Goal: Task Accomplishment & Management: Manage account settings

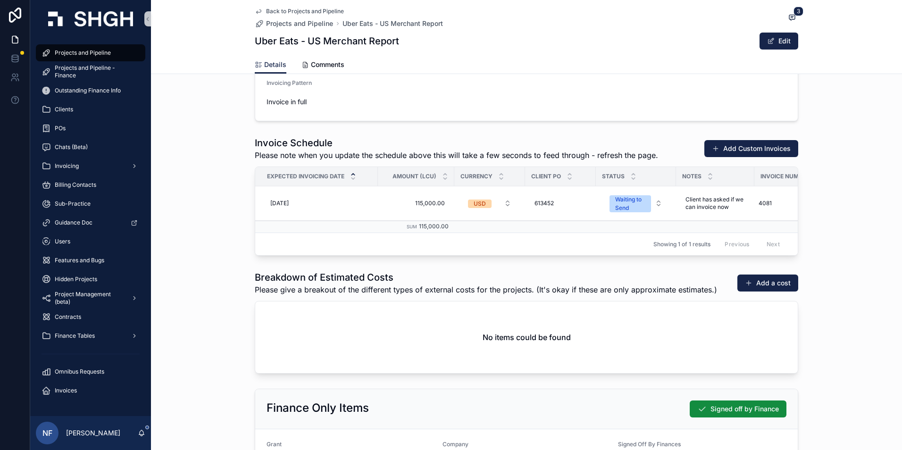
scroll to position [898, 0]
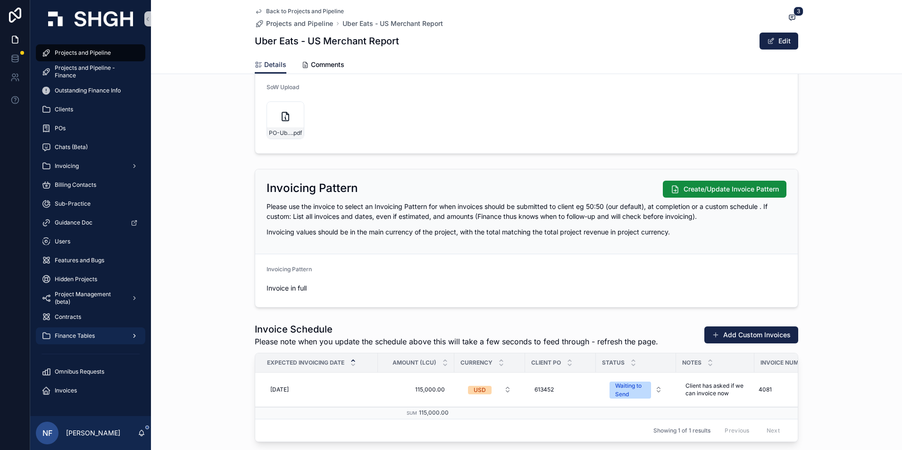
click at [61, 332] on span "Finance Tables" at bounding box center [75, 336] width 40 height 8
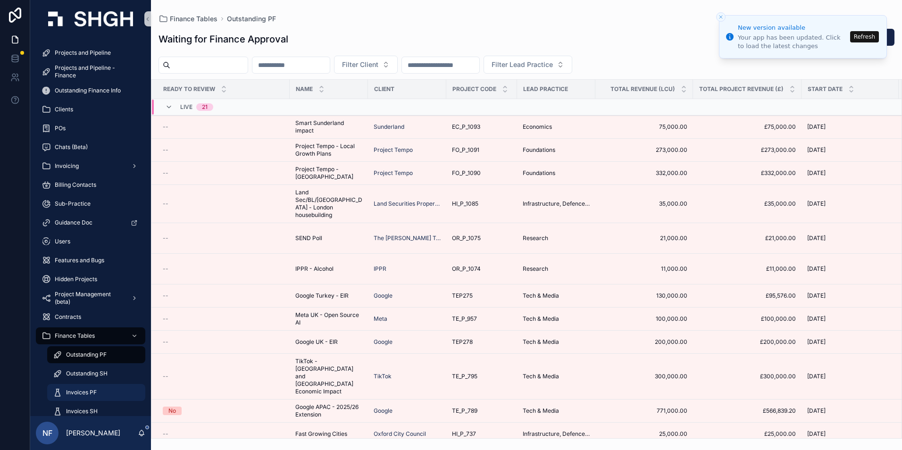
drag, startPoint x: 78, startPoint y: 390, endPoint x: 219, endPoint y: 180, distance: 253.6
click at [78, 390] on span "Invoices PF" at bounding box center [81, 393] width 31 height 8
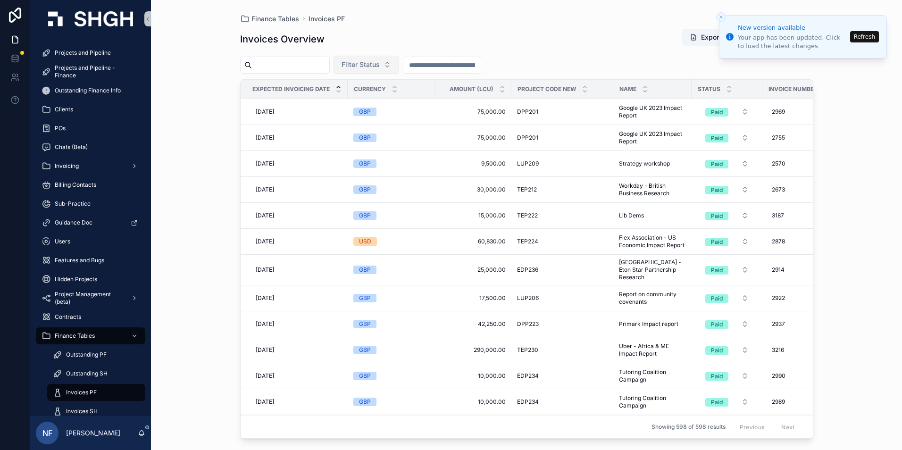
click at [383, 70] on button "Filter Status" at bounding box center [366, 65] width 66 height 18
click at [352, 117] on div "Sent" at bounding box center [389, 117] width 113 height 15
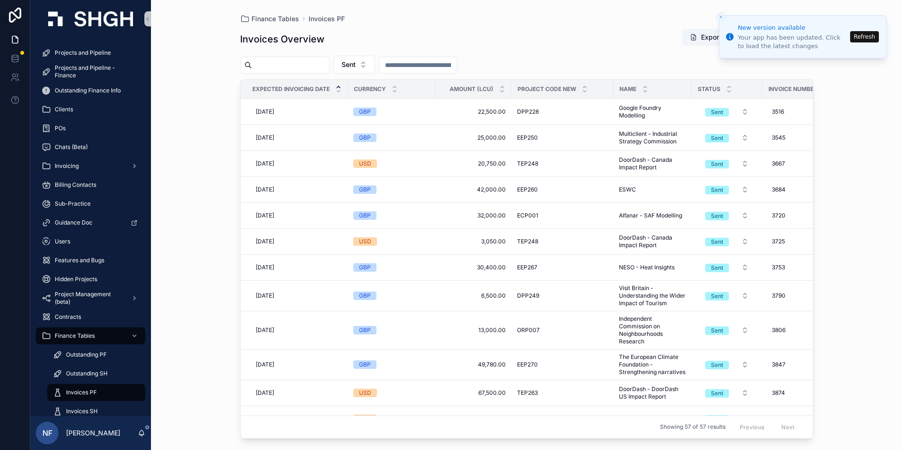
click at [291, 66] on input "scrollable content" at bounding box center [290, 64] width 77 height 13
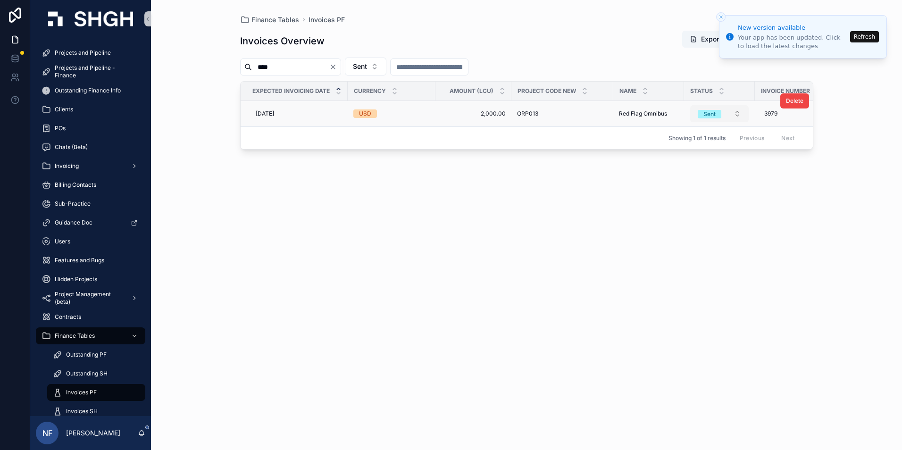
type input "****"
click at [709, 116] on div "Sent" at bounding box center [709, 114] width 12 height 8
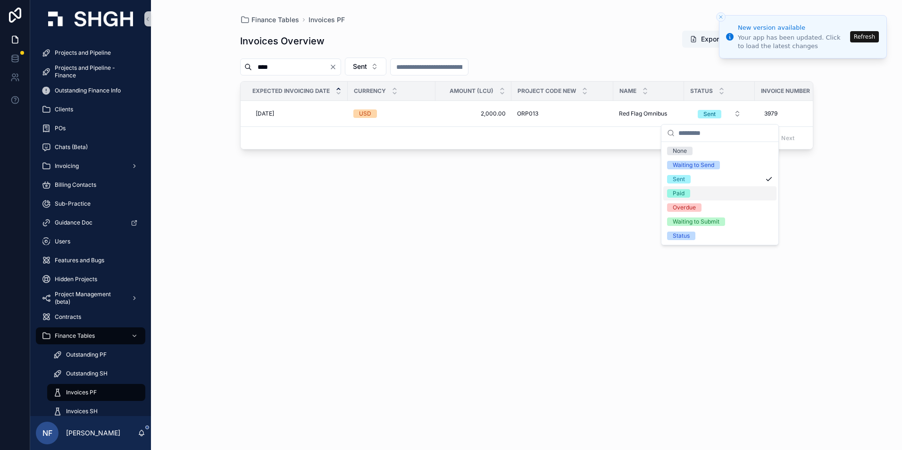
click at [688, 195] on span "Paid" at bounding box center [678, 193] width 23 height 8
click at [863, 37] on button "Refresh" at bounding box center [864, 36] width 29 height 11
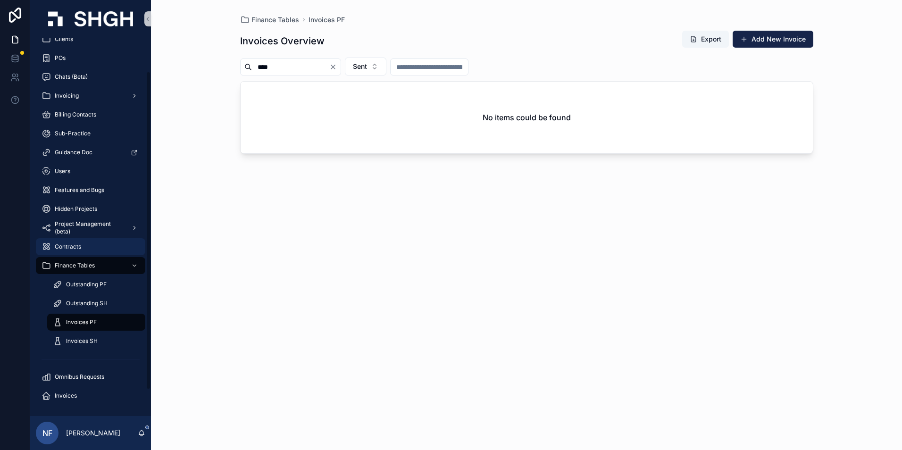
scroll to position [71, 0]
click at [82, 318] on span "Invoices PF" at bounding box center [81, 322] width 31 height 8
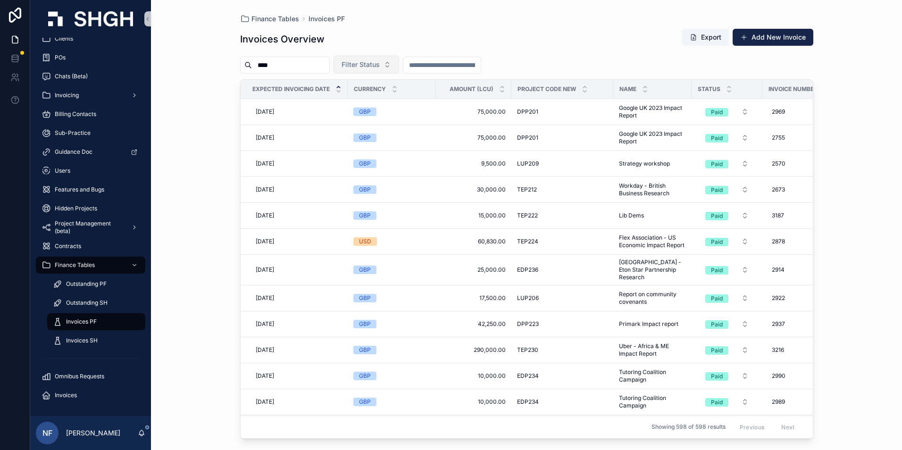
click at [380, 66] on span "Filter Status" at bounding box center [360, 64] width 38 height 9
click at [378, 106] on div "Waiting to Send" at bounding box center [389, 102] width 113 height 15
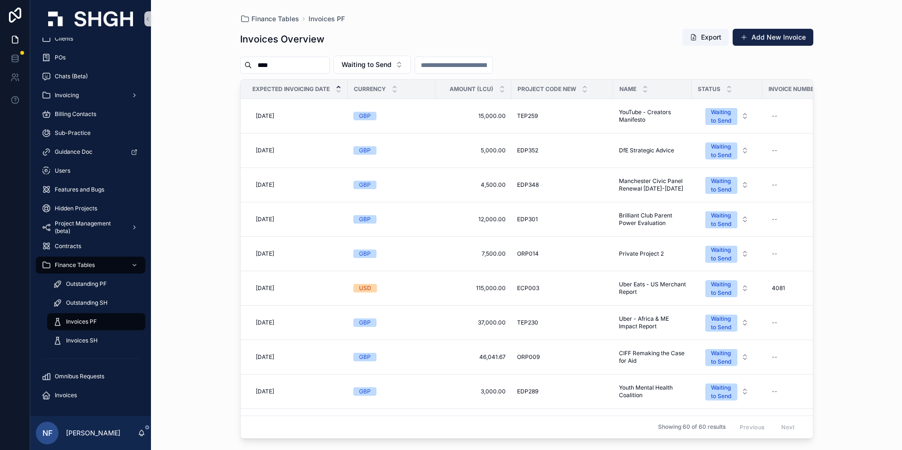
click at [291, 65] on input "****" at bounding box center [290, 64] width 77 height 13
type input "*"
click at [193, 151] on div "Finance Tables Invoices PF Invoices Overview Export Add New Invoice Waiting to …" at bounding box center [526, 225] width 751 height 450
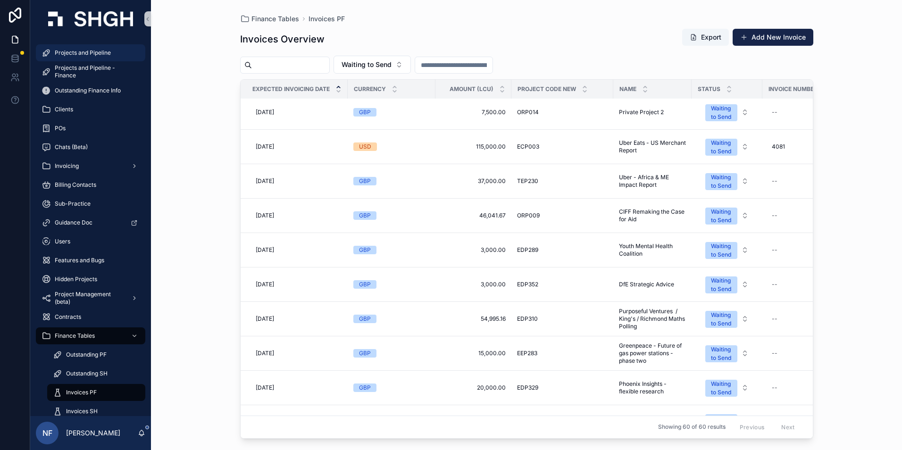
click at [75, 52] on span "Projects and Pipeline" at bounding box center [83, 53] width 56 height 8
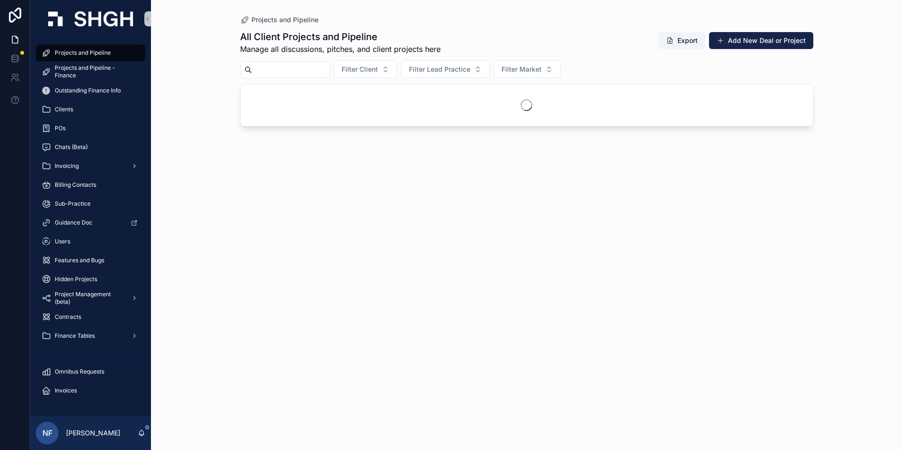
click at [303, 72] on input "scrollable content" at bounding box center [290, 69] width 77 height 13
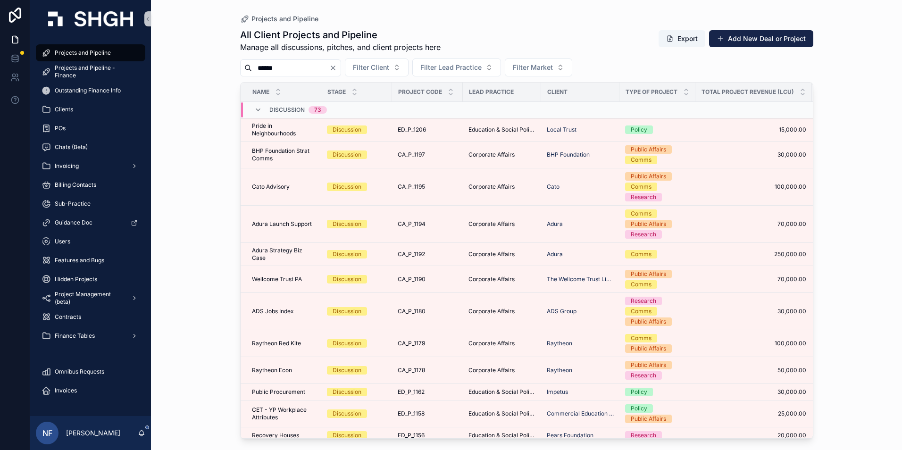
type input "******"
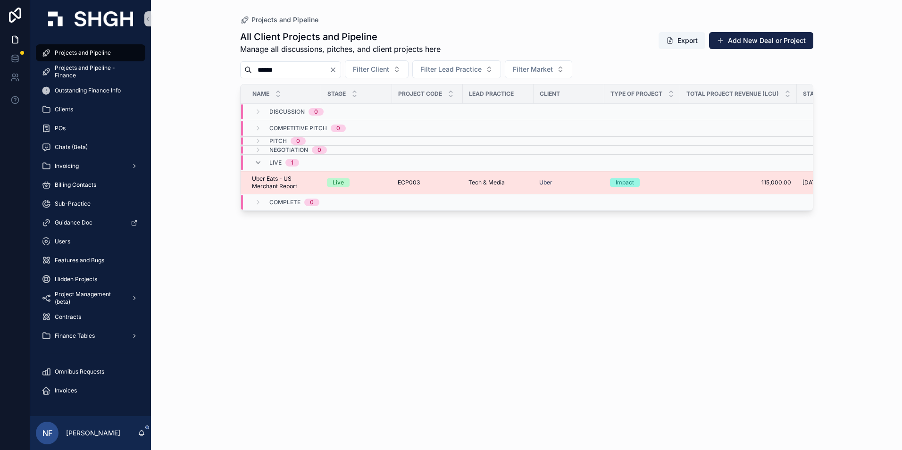
click at [281, 180] on span "Uber Eats - US Merchant Report" at bounding box center [284, 182] width 64 height 15
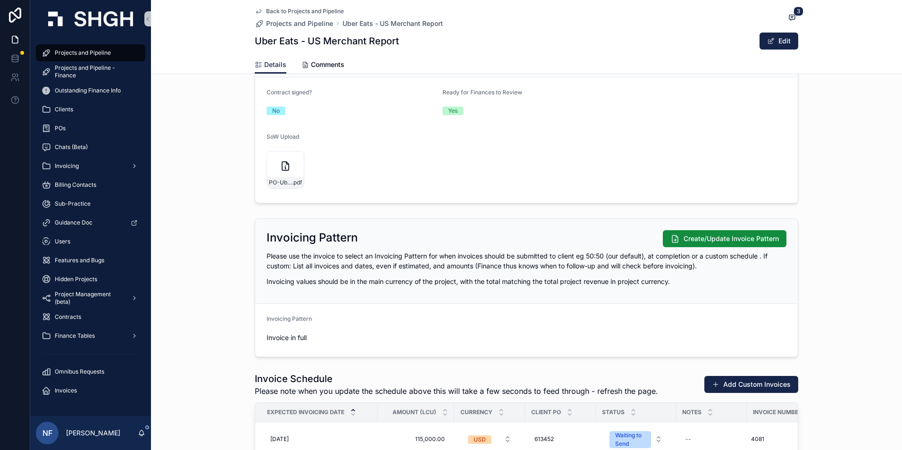
scroll to position [1037, 0]
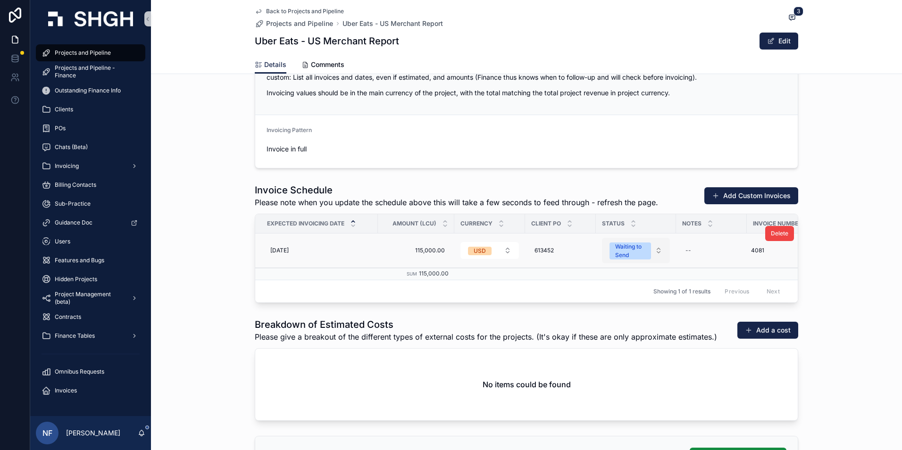
click at [623, 252] on div "Waiting to Send" at bounding box center [630, 250] width 30 height 17
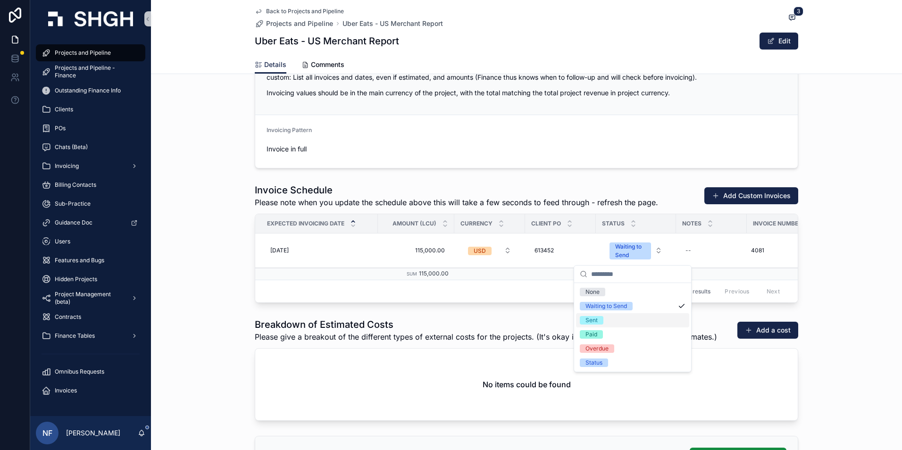
click at [600, 320] on span "Sent" at bounding box center [592, 320] width 24 height 8
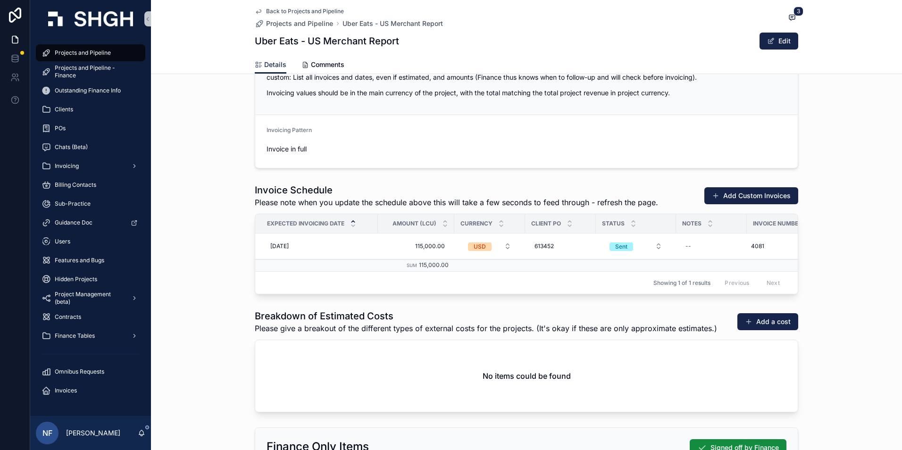
click at [84, 52] on span "Projects and Pipeline" at bounding box center [83, 53] width 56 height 8
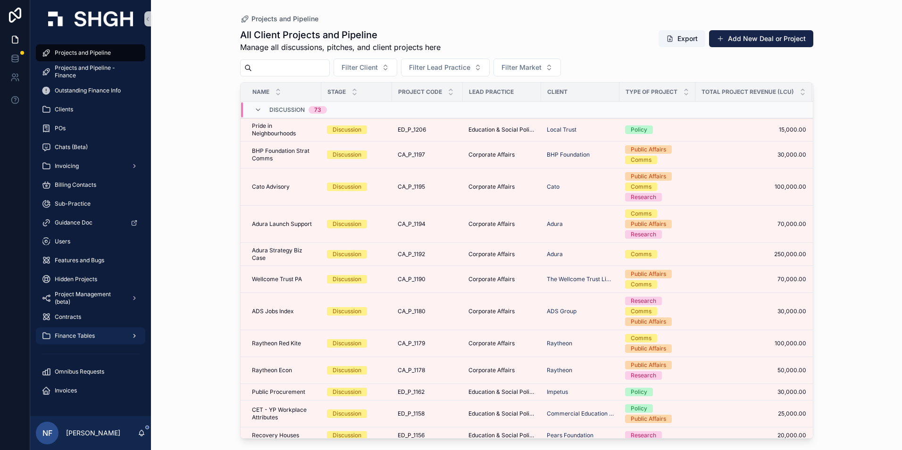
click at [72, 334] on span "Finance Tables" at bounding box center [75, 336] width 40 height 8
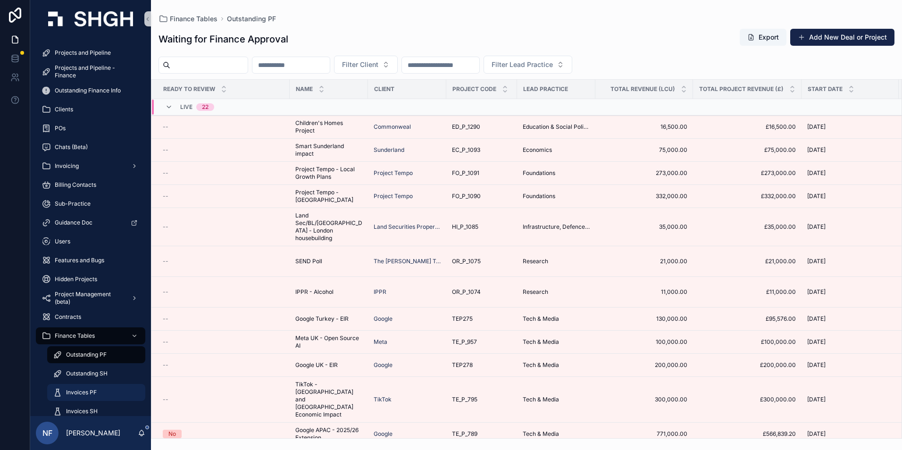
click at [76, 389] on span "Invoices PF" at bounding box center [81, 393] width 31 height 8
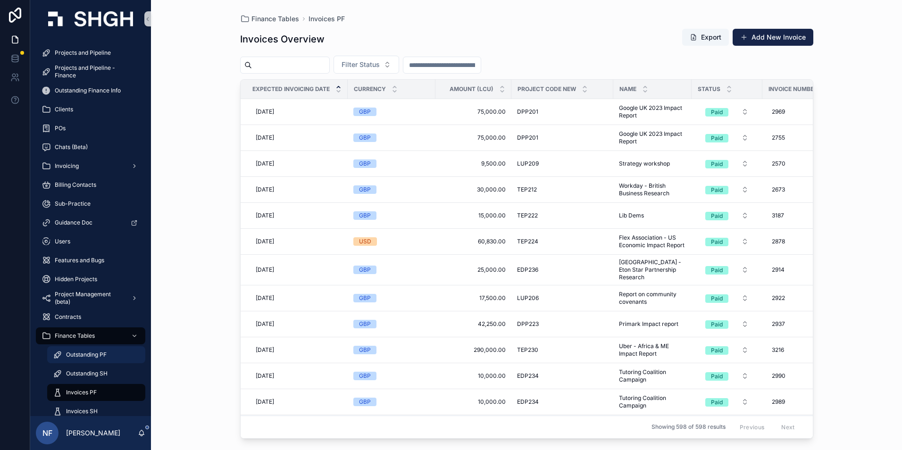
click at [83, 351] on span "Outstanding PF" at bounding box center [86, 355] width 41 height 8
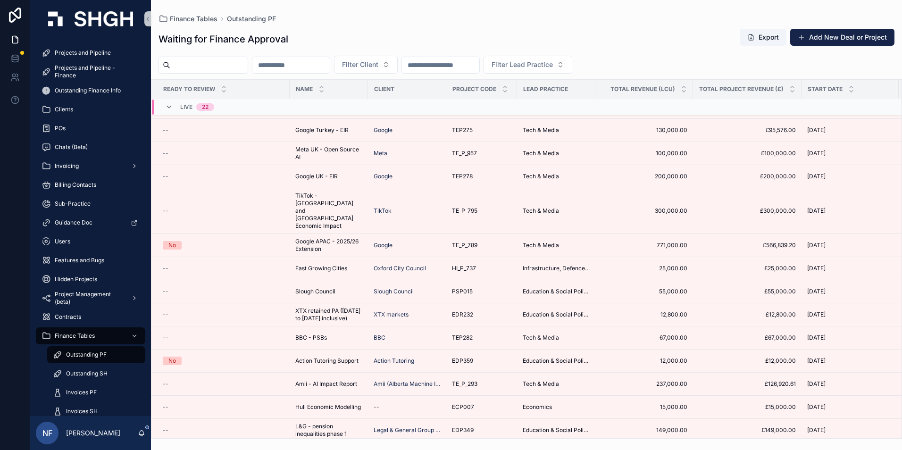
scroll to position [207, 0]
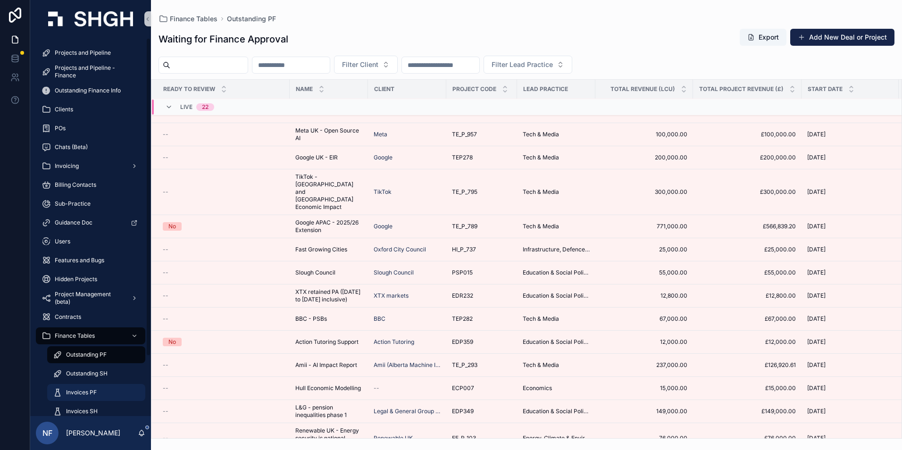
click at [80, 390] on span "Invoices PF" at bounding box center [81, 393] width 31 height 8
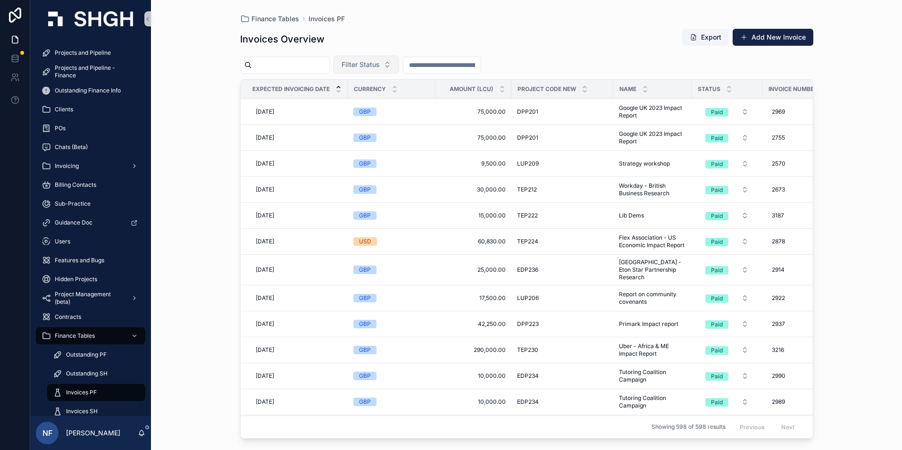
click at [380, 66] on span "Filter Status" at bounding box center [360, 64] width 38 height 9
click at [376, 104] on div "Waiting to Send" at bounding box center [389, 102] width 113 height 15
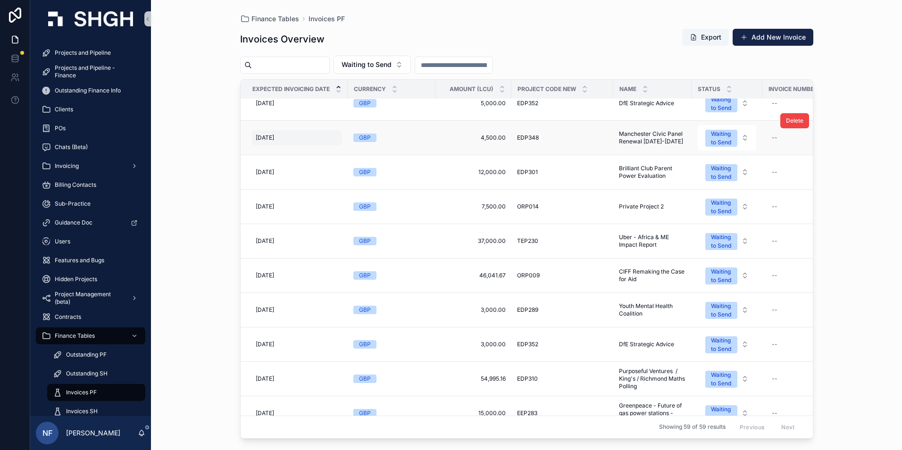
scroll to position [94, 0]
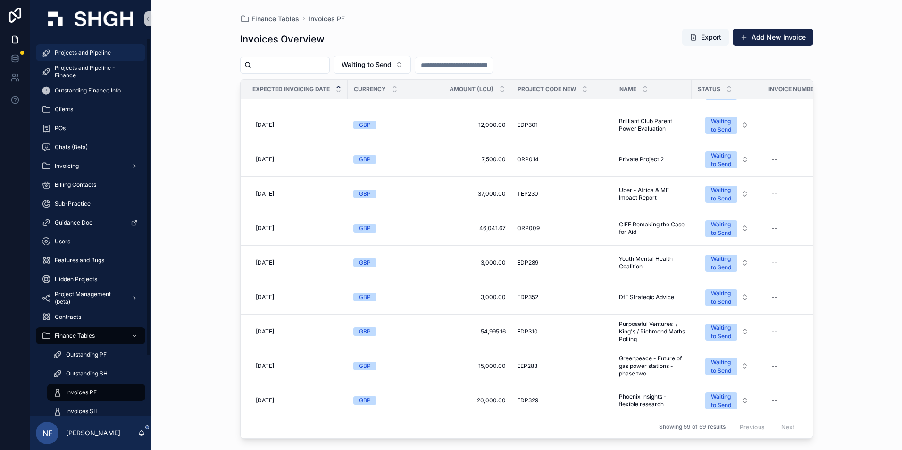
click at [51, 50] on div "Projects and Pipeline" at bounding box center [90, 52] width 98 height 15
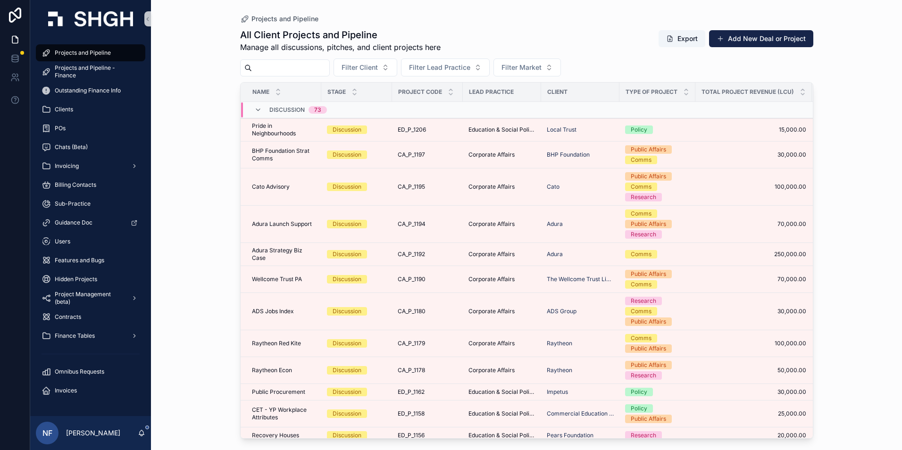
click at [284, 67] on input "scrollable content" at bounding box center [290, 67] width 77 height 13
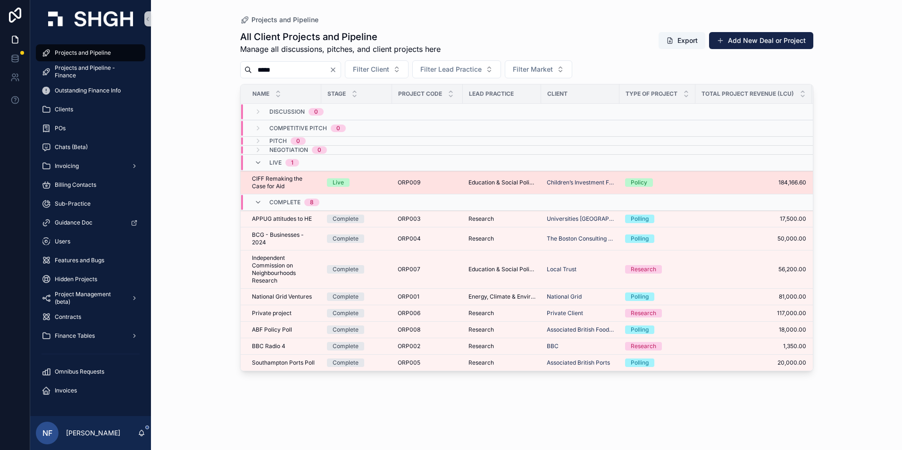
type input "*****"
click at [271, 187] on span "CIFF Remaking the Case for Aid" at bounding box center [284, 182] width 64 height 15
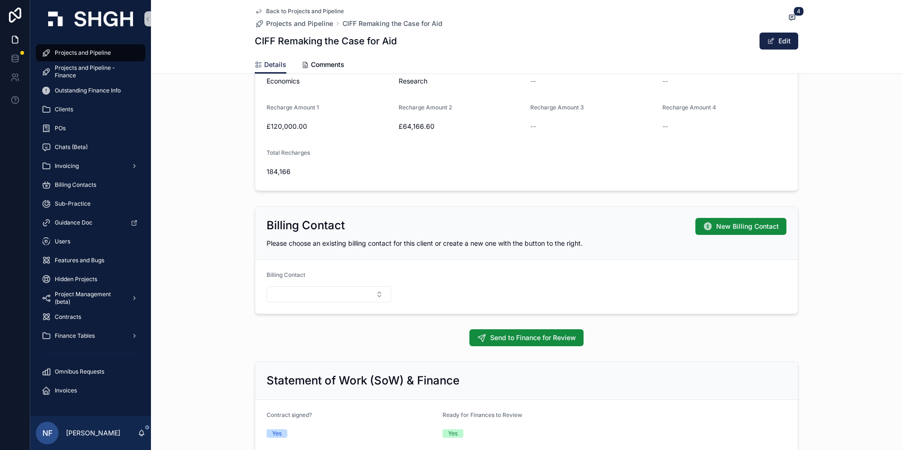
scroll to position [707, 0]
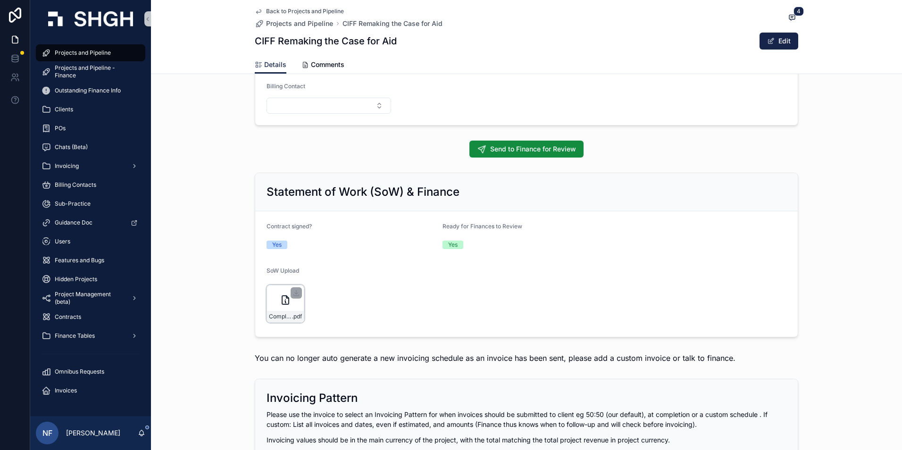
click at [273, 321] on div "Complete_with_Docusign_Services_Agreement_CCIF .pdf" at bounding box center [285, 316] width 37 height 11
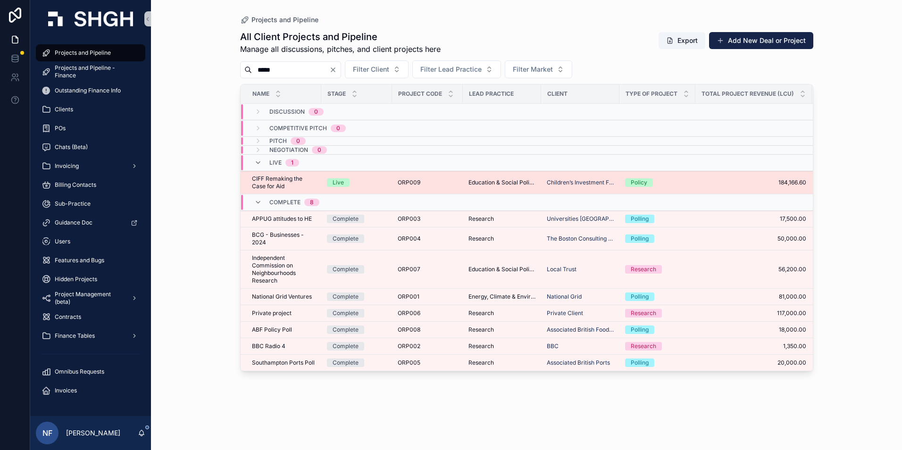
click at [267, 182] on span "CIFF Remaking the Case for Aid" at bounding box center [284, 182] width 64 height 15
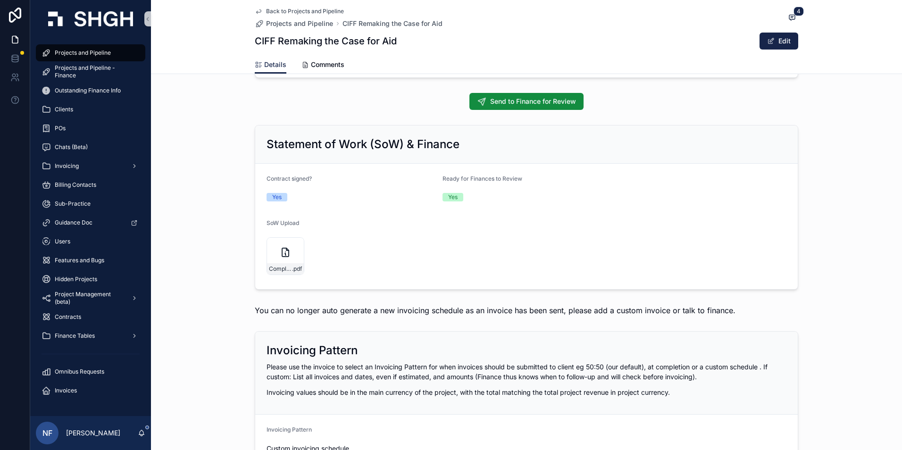
scroll to position [754, 0]
click at [281, 265] on div "Complete_with_Docusign_Services_Agreement_CCIF .pdf" at bounding box center [285, 269] width 37 height 11
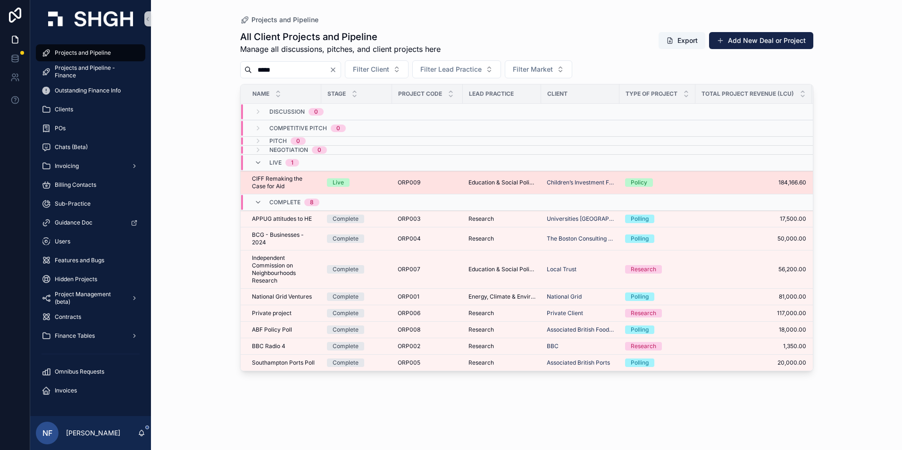
click at [269, 185] on span "CIFF Remaking the Case for Aid" at bounding box center [284, 182] width 64 height 15
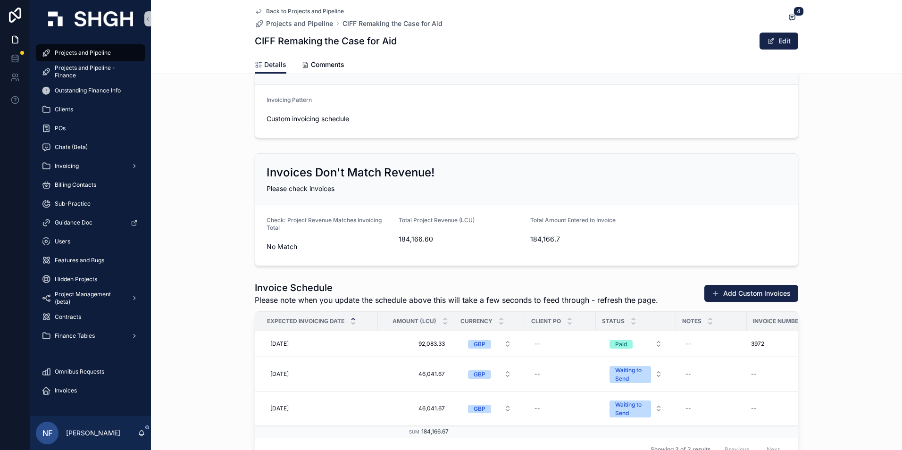
scroll to position [1226, 0]
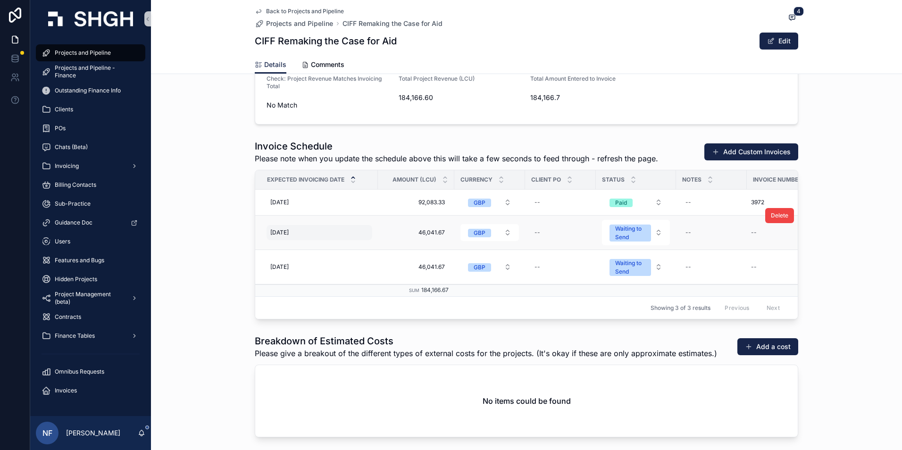
click at [282, 233] on span "[DATE]" at bounding box center [279, 233] width 18 height 8
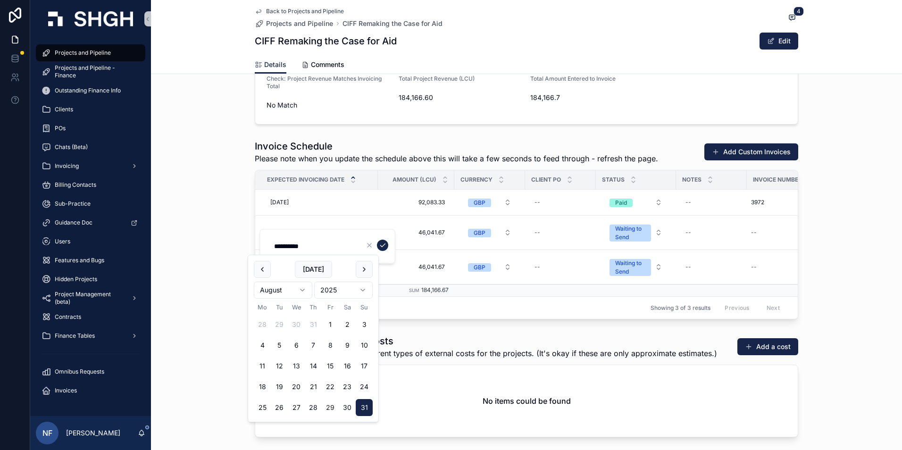
click at [329, 410] on button "29" at bounding box center [330, 407] width 17 height 17
type input "**********"
click at [380, 244] on icon "scrollable content" at bounding box center [383, 245] width 8 height 8
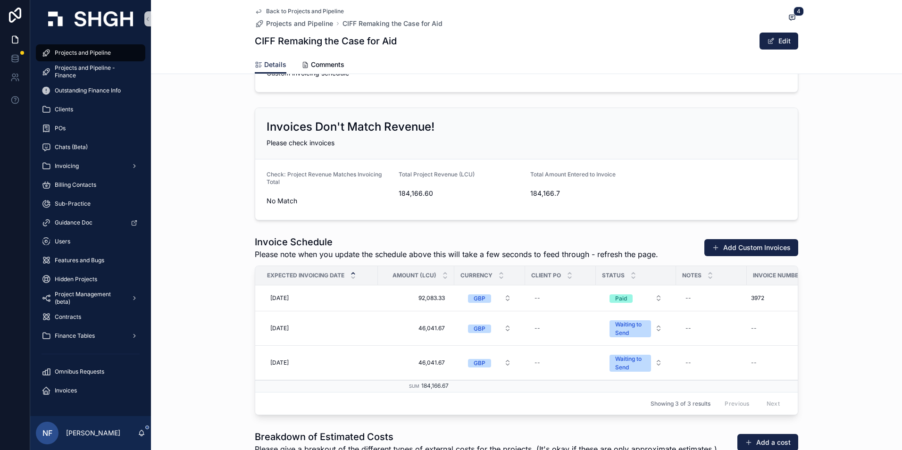
scroll to position [1132, 0]
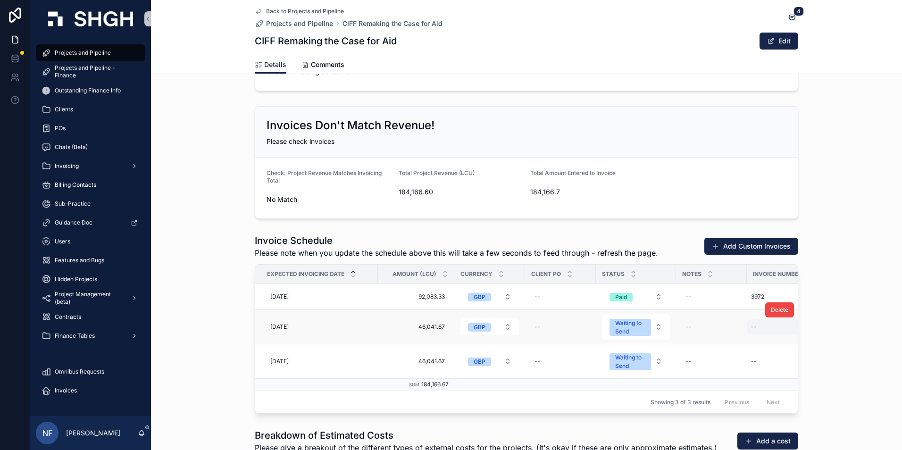
click at [751, 324] on div "--" at bounding box center [754, 327] width 6 height 8
type input "****"
click at [862, 340] on icon "scrollable content" at bounding box center [863, 339] width 5 height 3
click at [71, 338] on span "Finance Tables" at bounding box center [75, 336] width 40 height 8
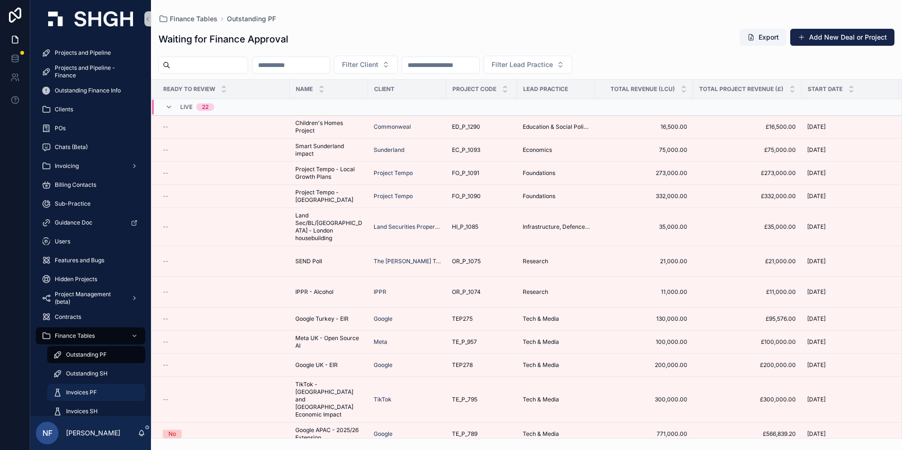
click at [68, 389] on span "Invoices PF" at bounding box center [81, 393] width 31 height 8
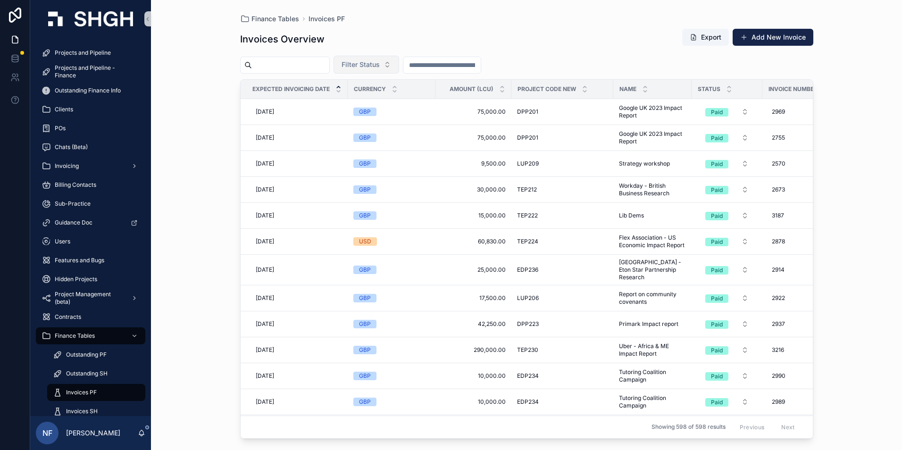
click at [380, 67] on span "Filter Status" at bounding box center [360, 64] width 38 height 9
click at [375, 106] on div "Waiting to Send" at bounding box center [389, 102] width 113 height 15
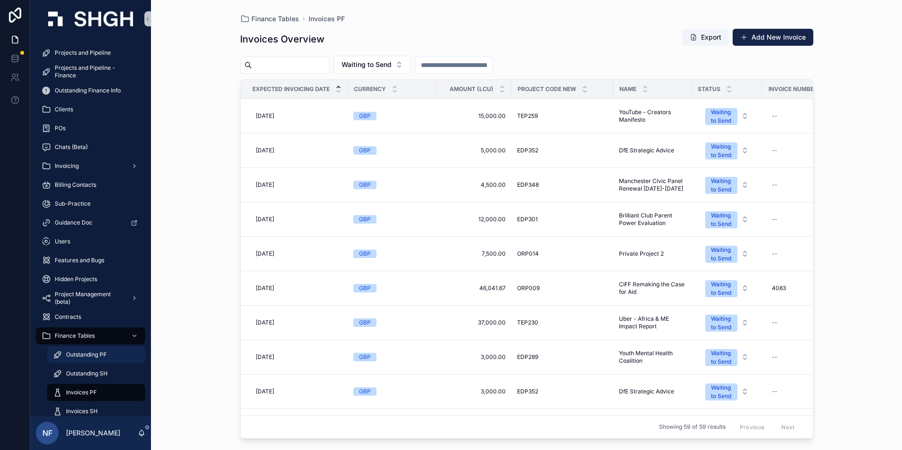
click at [80, 356] on span "Outstanding PF" at bounding box center [86, 355] width 41 height 8
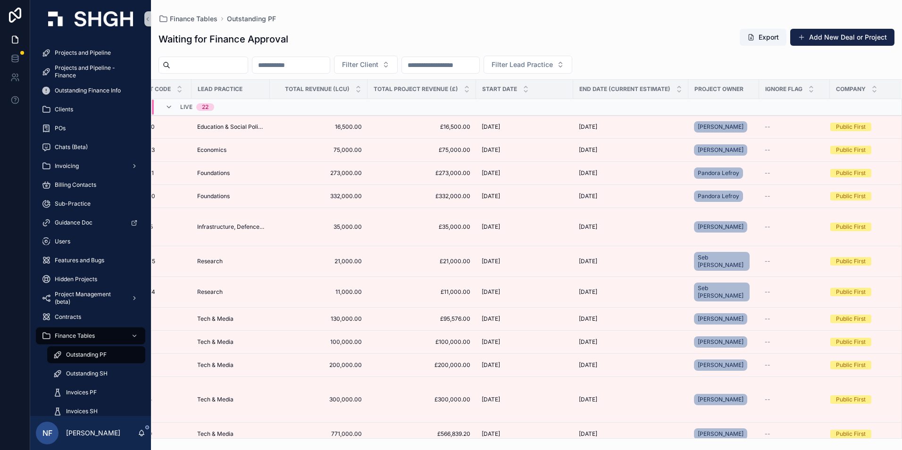
scroll to position [0, 331]
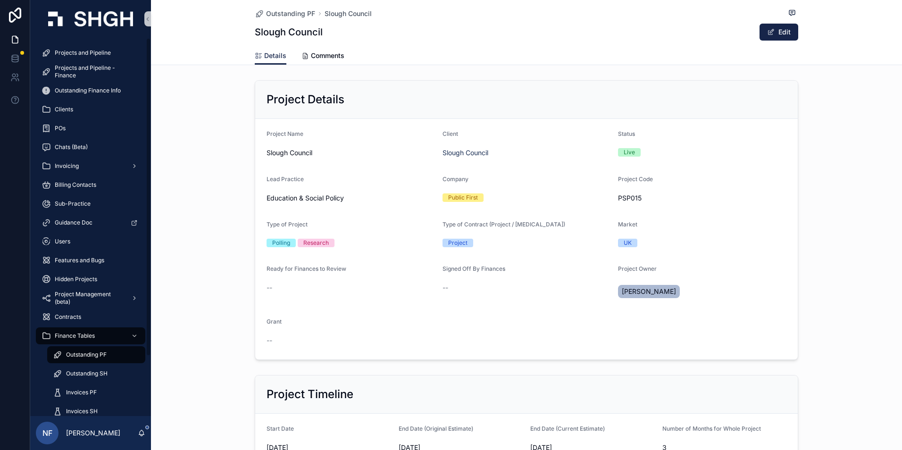
click at [73, 352] on span "Outstanding PF" at bounding box center [86, 355] width 41 height 8
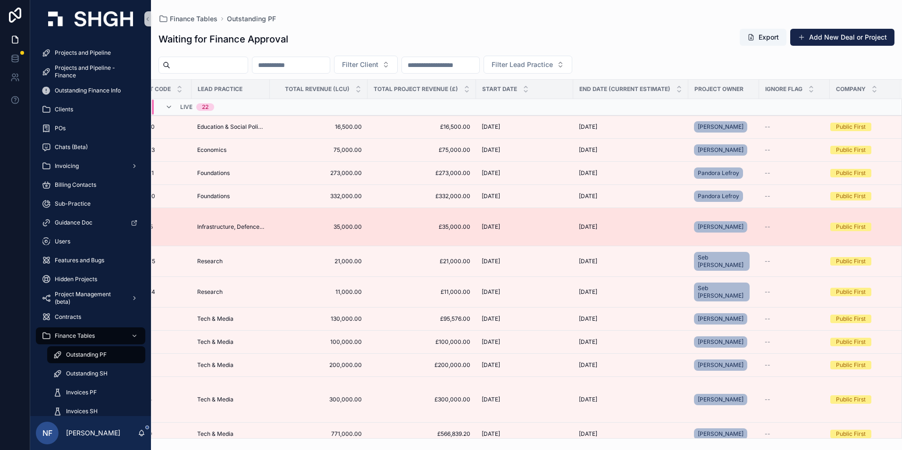
scroll to position [47, 331]
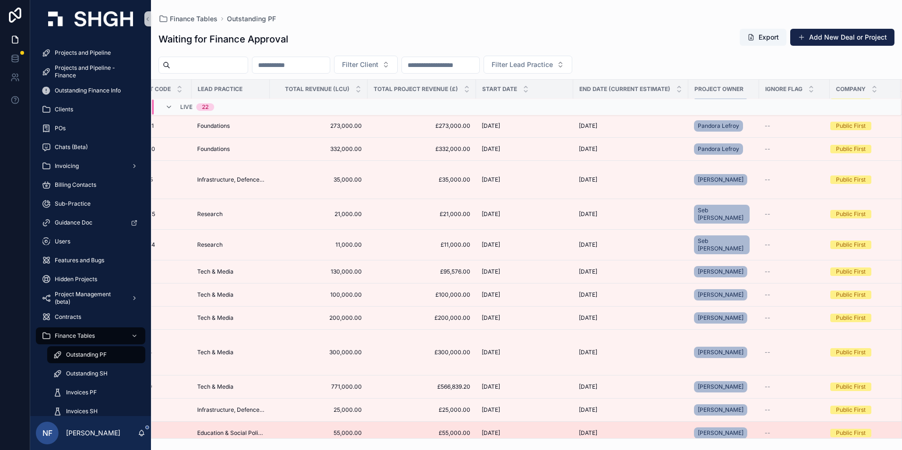
click at [270, 422] on td "55,000.00 55,000.00" at bounding box center [319, 433] width 98 height 23
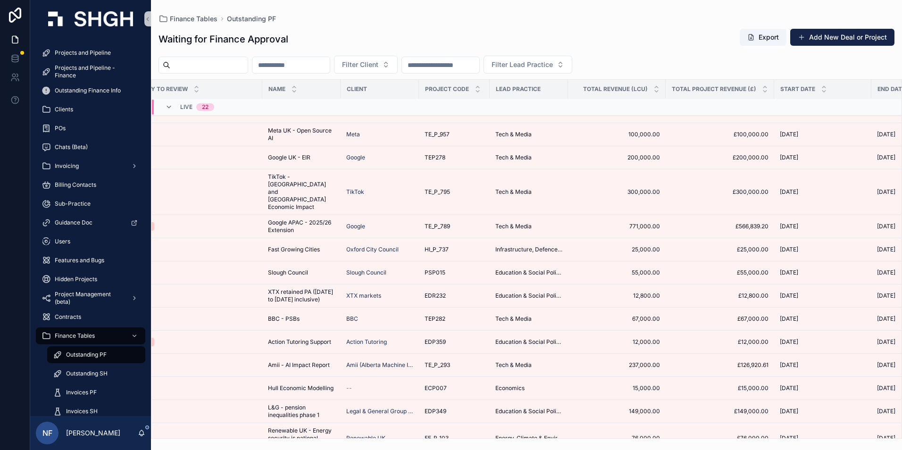
scroll to position [207, 0]
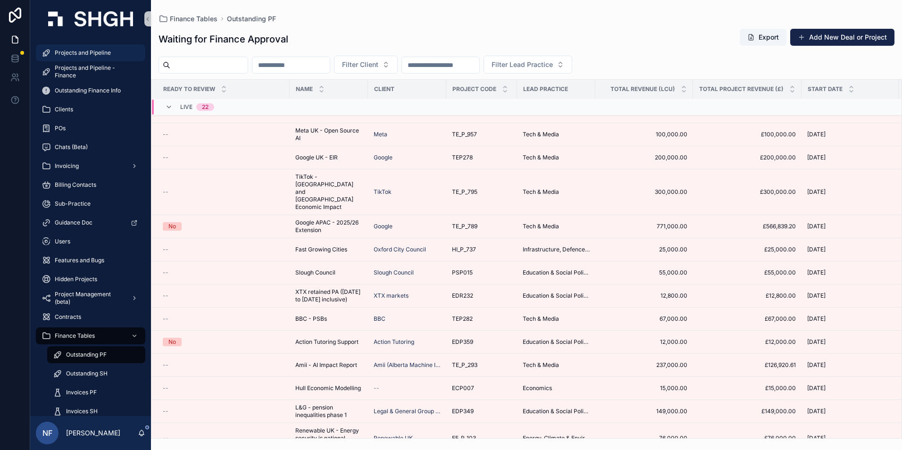
click at [61, 48] on div "Projects and Pipeline" at bounding box center [90, 52] width 98 height 15
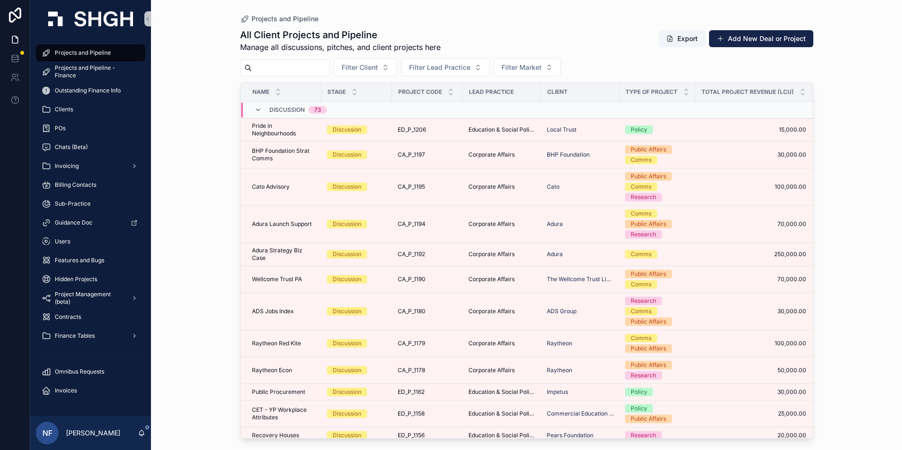
click at [283, 69] on input "scrollable content" at bounding box center [290, 67] width 77 height 13
type input "******"
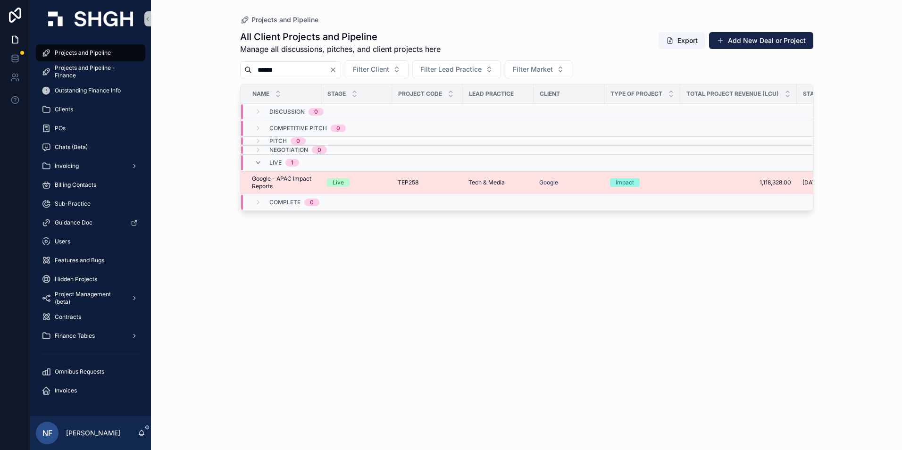
click at [282, 182] on span "Google - APAC Impact Reports" at bounding box center [284, 182] width 64 height 15
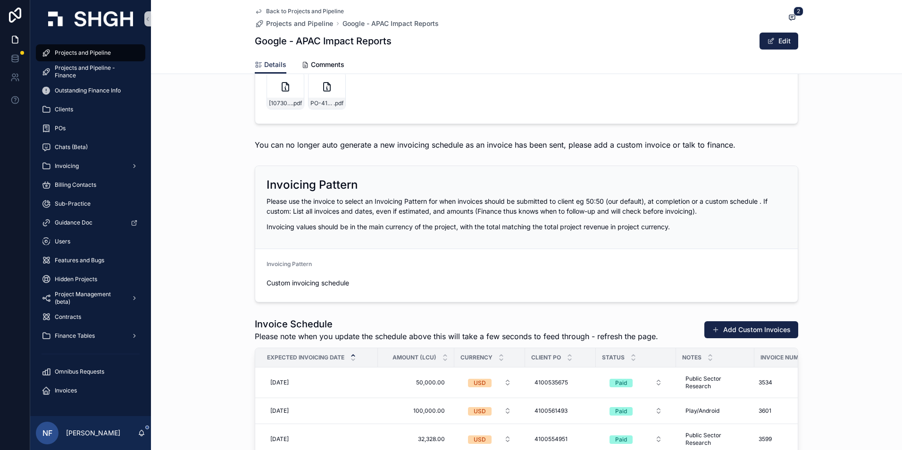
scroll to position [943, 0]
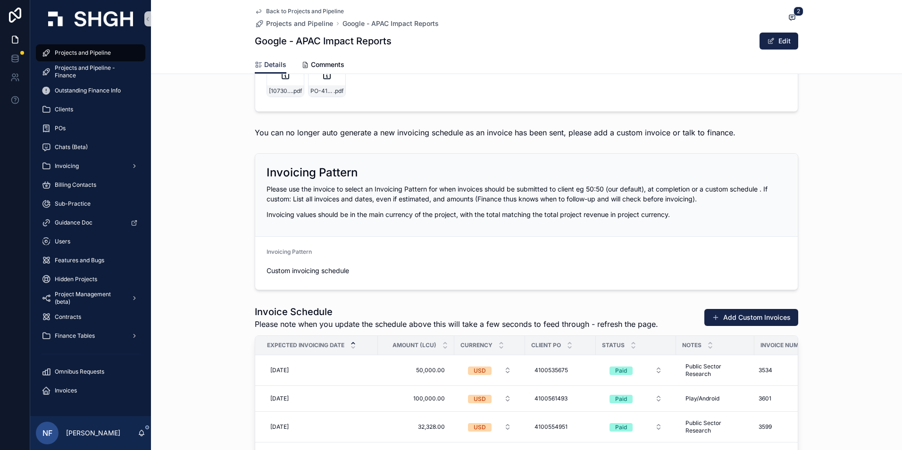
click at [74, 325] on div "Contracts" at bounding box center [90, 316] width 121 height 19
click at [68, 341] on div "Finance Tables" at bounding box center [90, 335] width 98 height 15
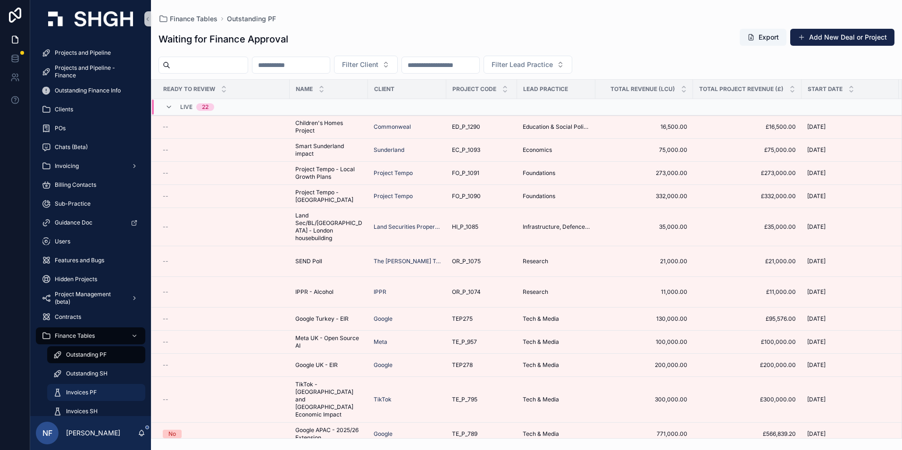
drag, startPoint x: 77, startPoint y: 389, endPoint x: 187, endPoint y: 322, distance: 129.2
click at [77, 389] on span "Invoices PF" at bounding box center [81, 393] width 31 height 8
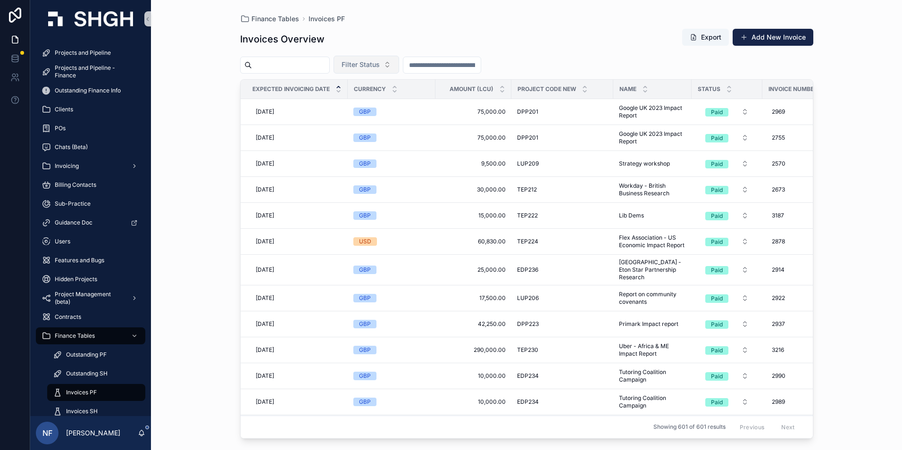
click at [380, 67] on span "Filter Status" at bounding box center [360, 64] width 38 height 9
click at [381, 104] on div "Waiting to Send" at bounding box center [389, 102] width 113 height 15
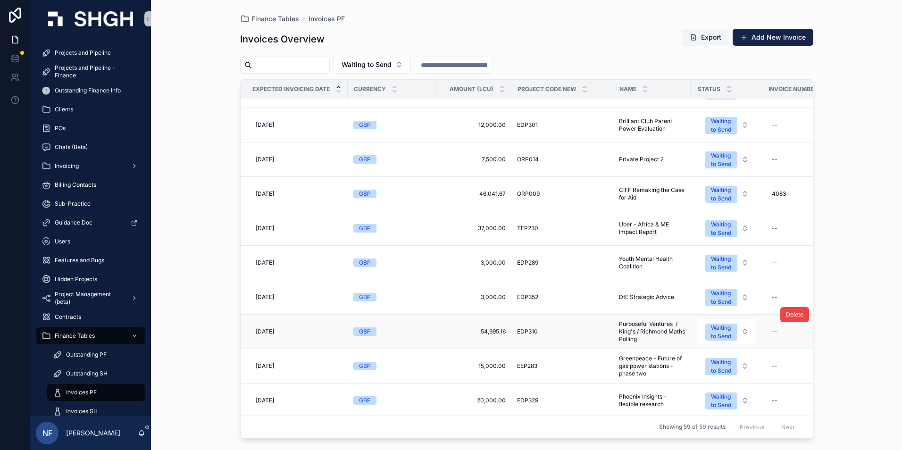
scroll to position [141, 0]
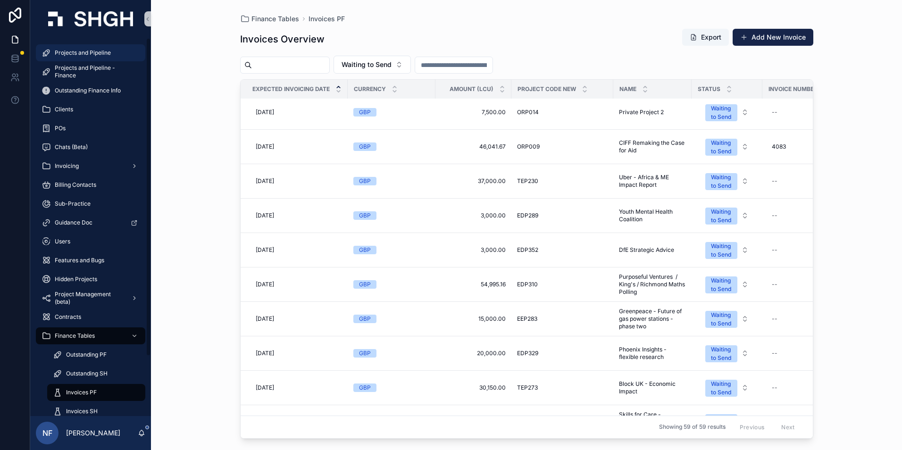
click at [85, 51] on span "Projects and Pipeline" at bounding box center [83, 53] width 56 height 8
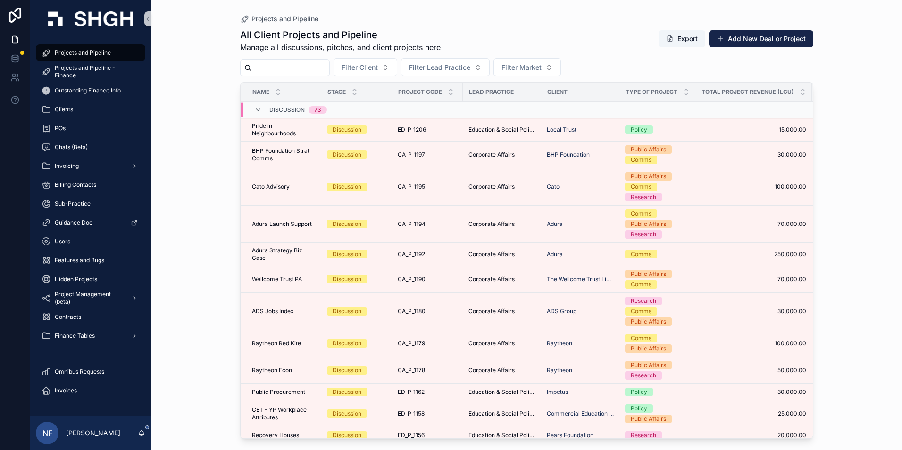
click at [272, 69] on input "scrollable content" at bounding box center [290, 67] width 77 height 13
type input "******"
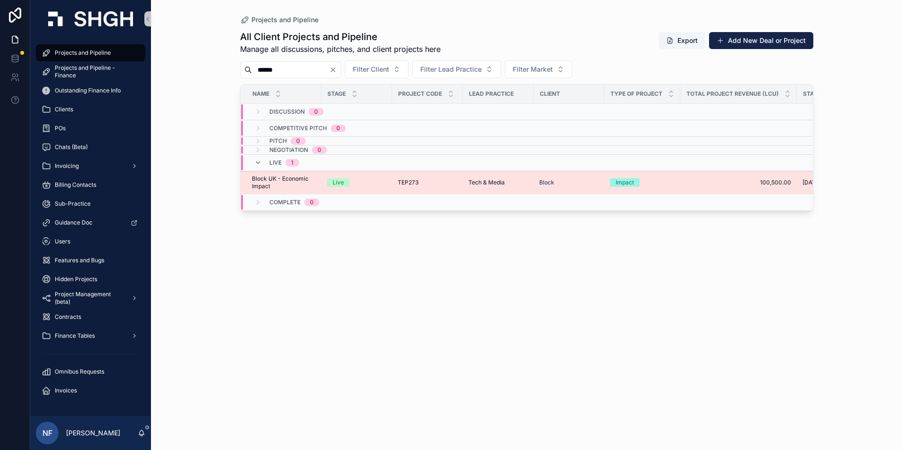
click at [271, 177] on span "Block UK - Economic Impact" at bounding box center [284, 182] width 64 height 15
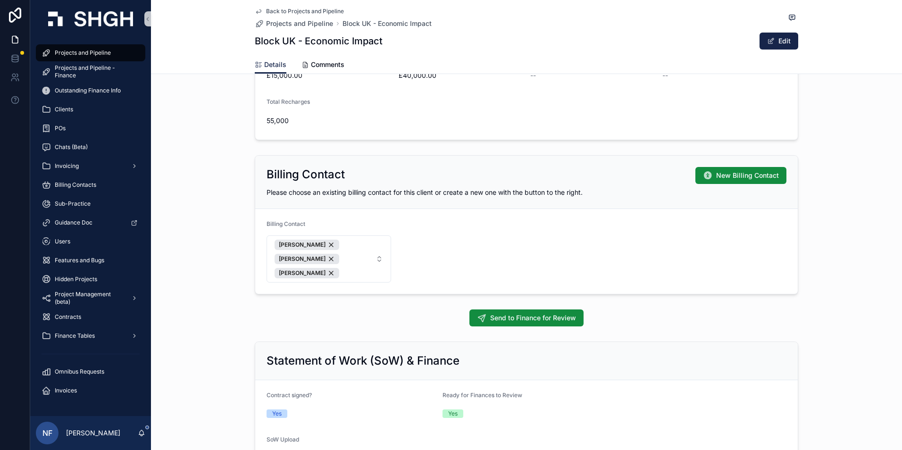
scroll to position [613, 0]
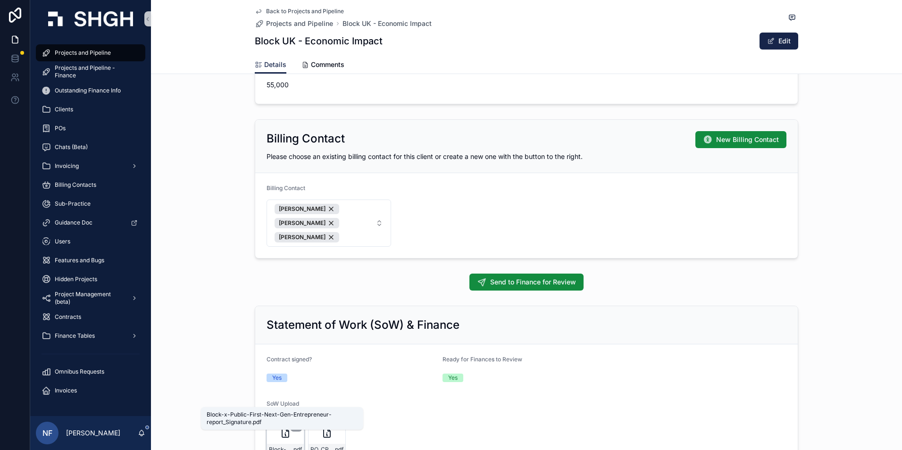
click at [282, 446] on span "Block-x-Public-First-Next-Gen-Entrepreneur-report_Signature" at bounding box center [280, 450] width 23 height 8
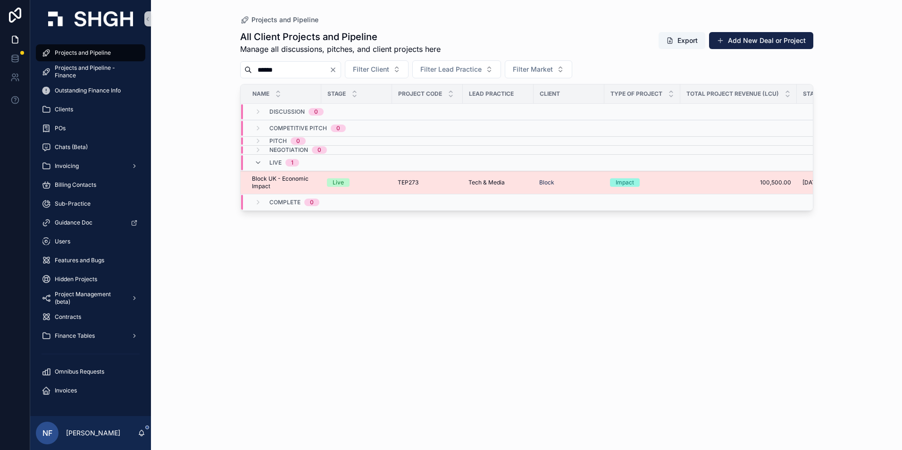
click at [246, 181] on td "Block UK - Economic Impact Block UK - Economic Impact" at bounding box center [280, 182] width 81 height 23
click at [281, 183] on span "Block UK - Economic Impact" at bounding box center [284, 182] width 64 height 15
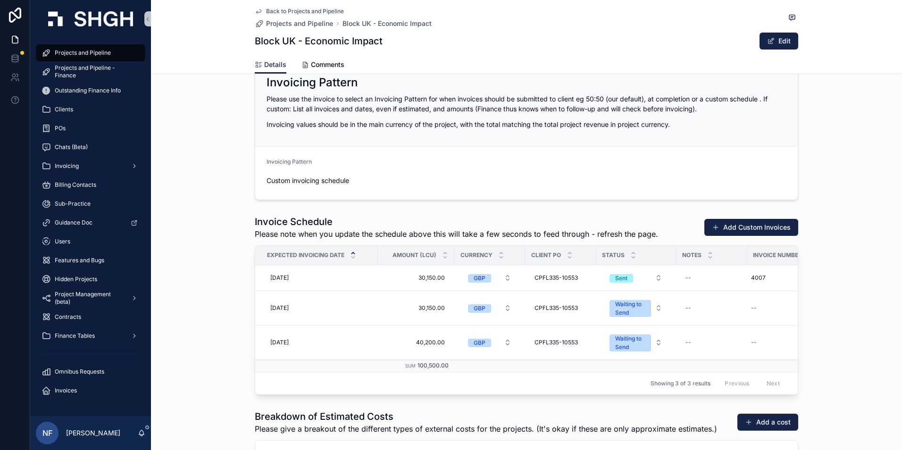
scroll to position [1037, 0]
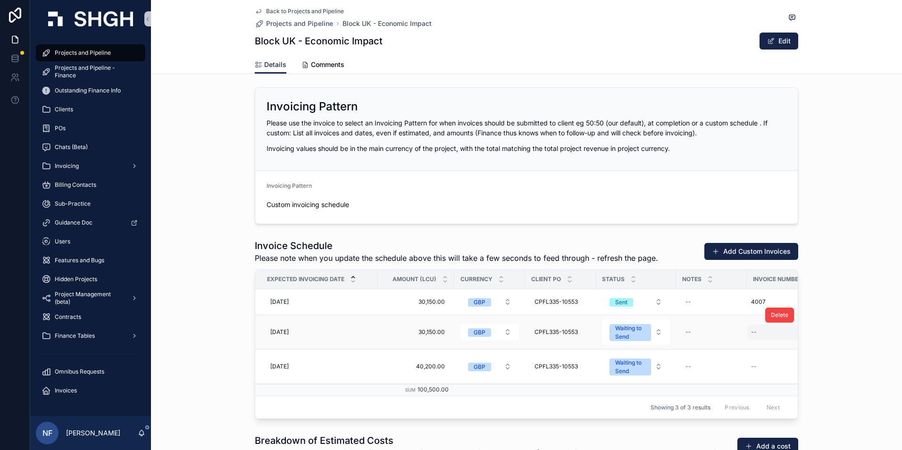
click at [755, 324] on div "--" at bounding box center [781, 331] width 69 height 15
type input "****"
click at [870, 329] on div "****" at bounding box center [808, 331] width 136 height 35
click at [866, 330] on icon "scrollable content" at bounding box center [863, 331] width 8 height 8
click at [71, 333] on span "Finance Tables" at bounding box center [75, 336] width 40 height 8
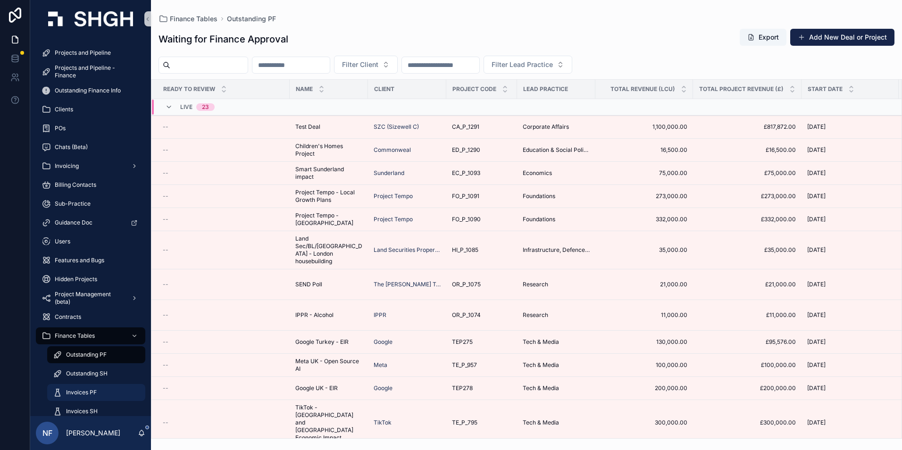
click at [82, 392] on span "Invoices PF" at bounding box center [81, 393] width 31 height 8
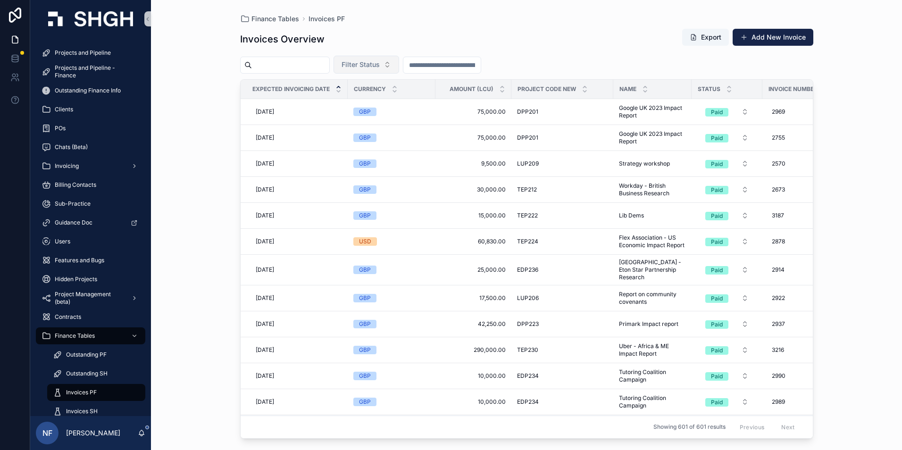
click at [380, 67] on span "Filter Status" at bounding box center [360, 64] width 38 height 9
click at [383, 107] on div "Waiting to Send" at bounding box center [389, 102] width 113 height 15
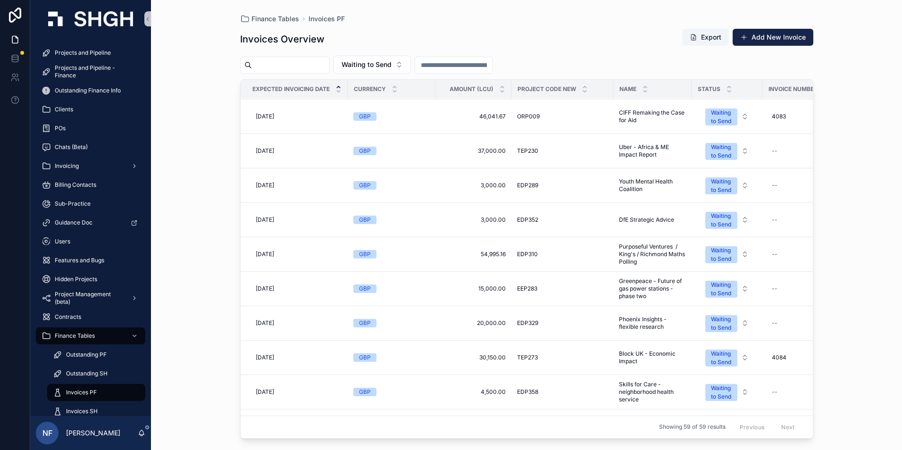
scroll to position [189, 0]
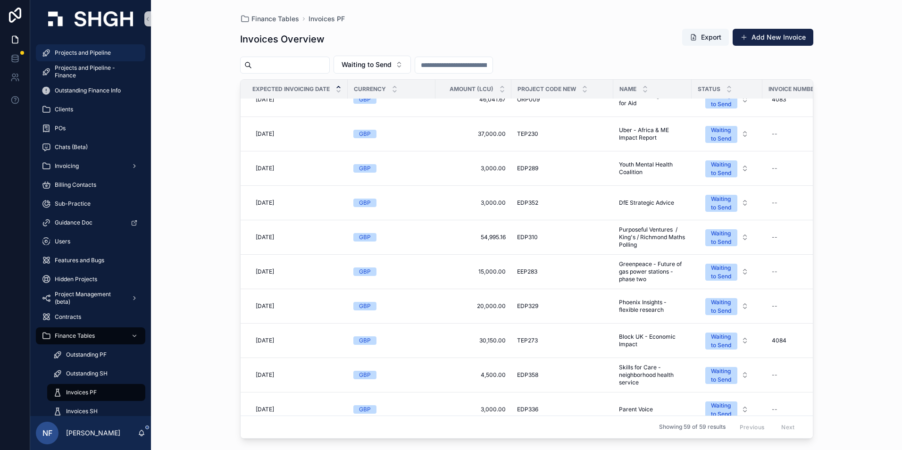
click at [69, 53] on span "Projects and Pipeline" at bounding box center [83, 53] width 56 height 8
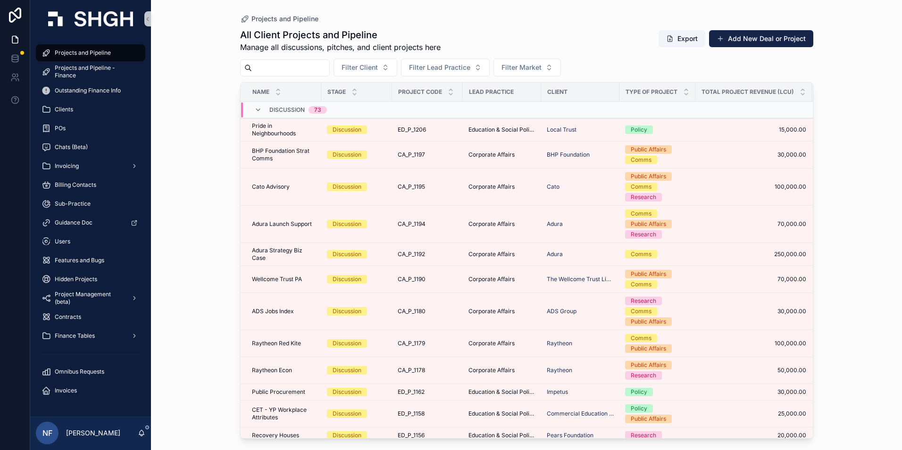
click at [267, 66] on input "scrollable content" at bounding box center [290, 67] width 77 height 13
type input "******"
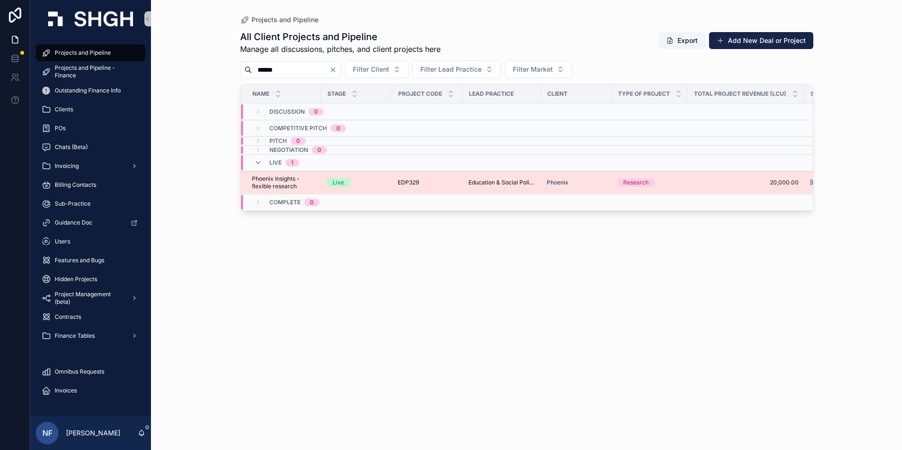
click at [287, 182] on span "Phoenix Insights - flexible research" at bounding box center [284, 182] width 64 height 15
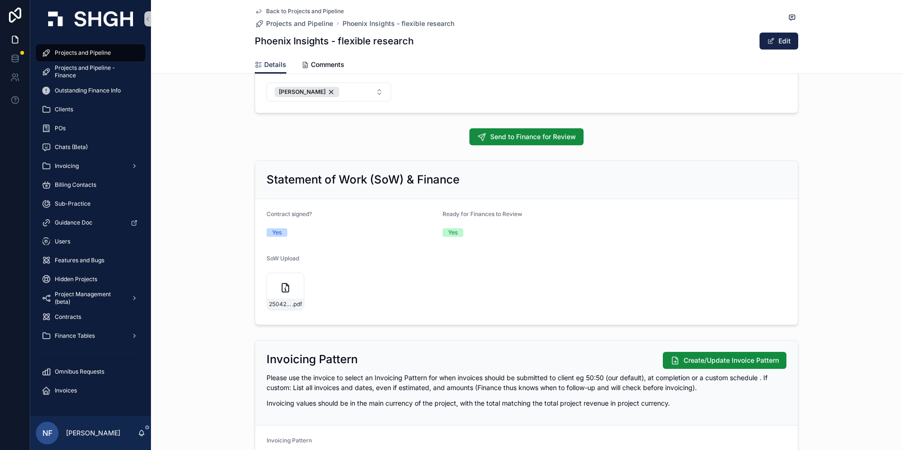
scroll to position [754, 0]
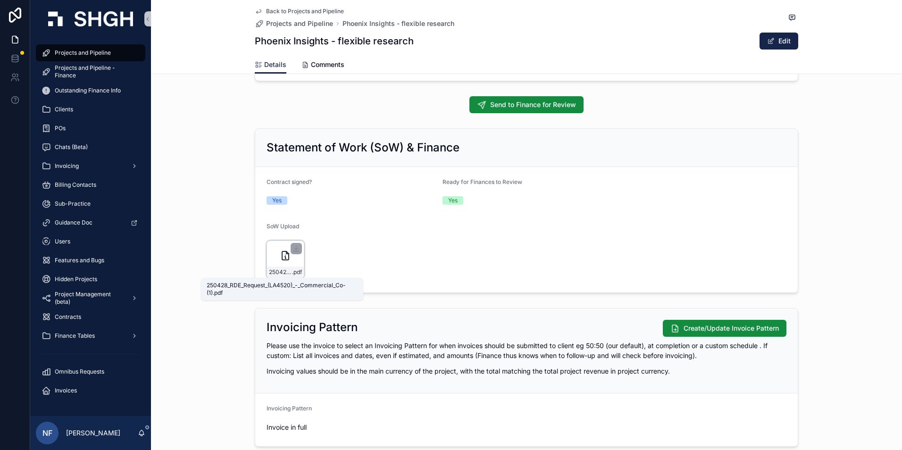
click at [269, 270] on span "250428_RDE_Request_(LA4520)_-_Commercial_Co-(1)" at bounding box center [280, 272] width 23 height 8
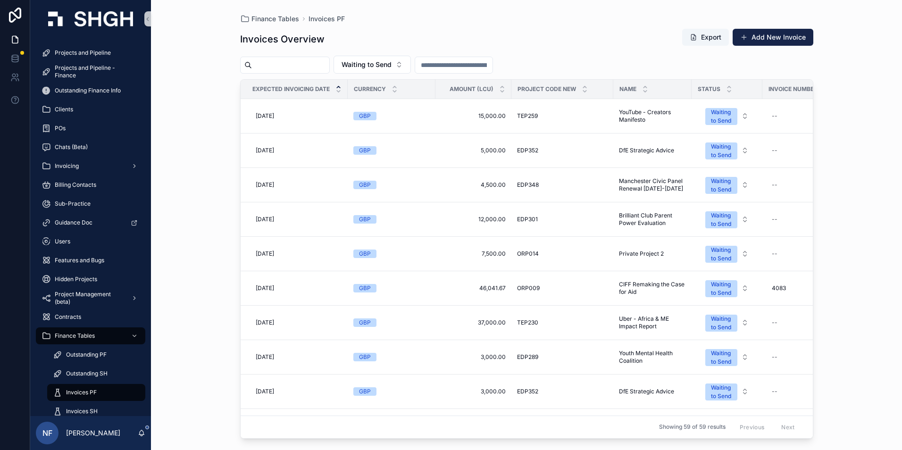
click at [81, 389] on span "Invoices PF" at bounding box center [81, 393] width 31 height 8
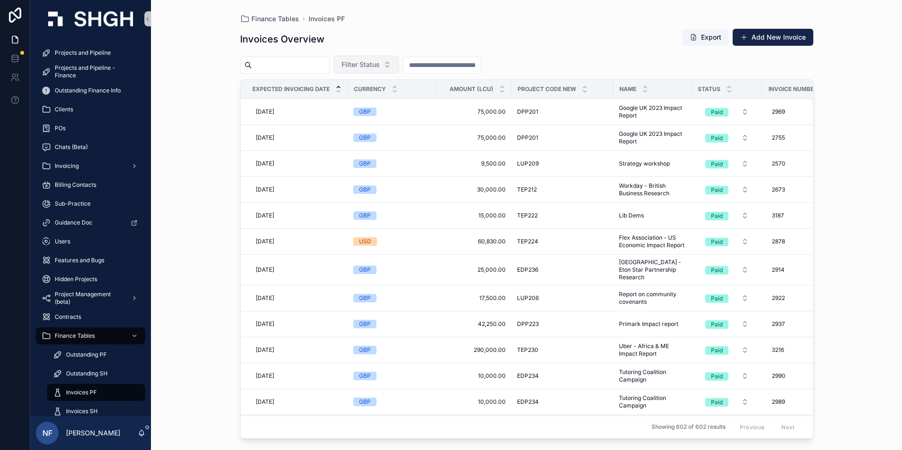
click at [380, 65] on span "Filter Status" at bounding box center [360, 64] width 38 height 9
click at [380, 104] on div "Waiting to Send" at bounding box center [389, 102] width 113 height 15
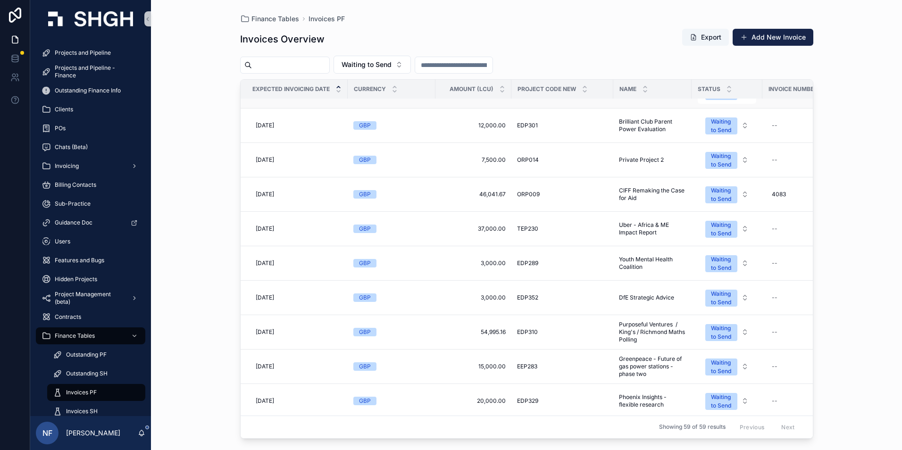
scroll to position [94, 0]
click at [75, 48] on div "Projects and Pipeline" at bounding box center [90, 52] width 98 height 15
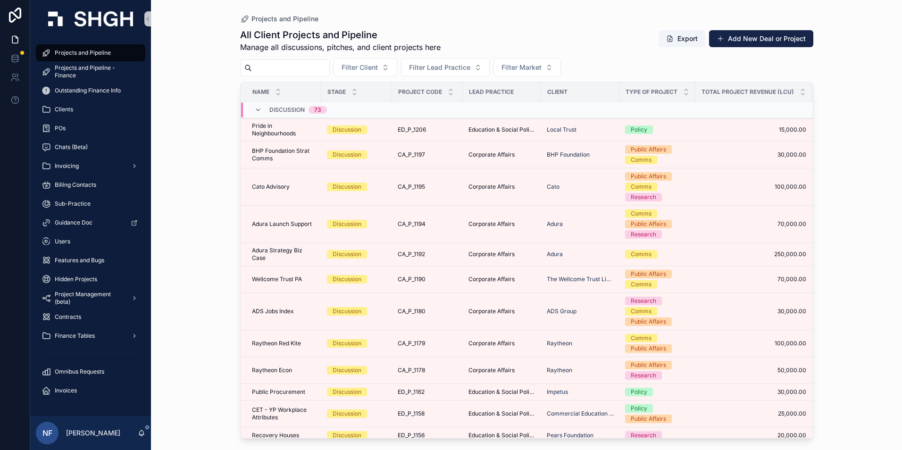
click at [275, 65] on input "scrollable content" at bounding box center [290, 67] width 77 height 13
type input "******"
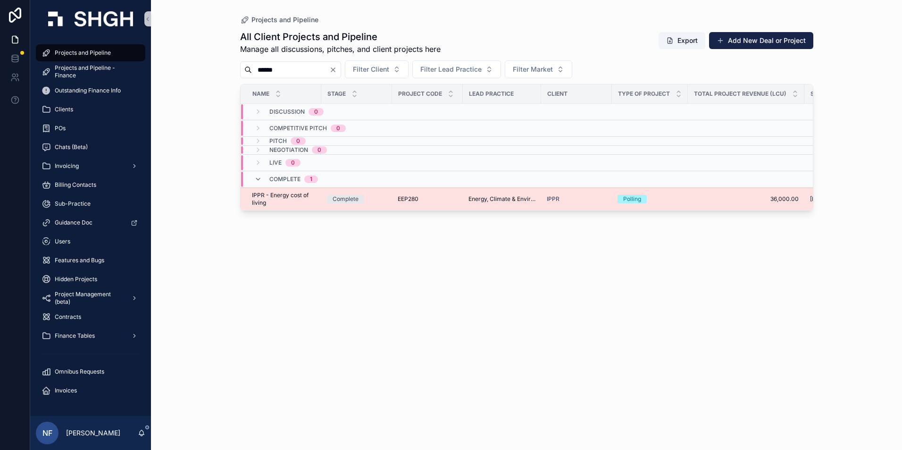
click at [279, 202] on span "IPPR - Energy cost of living" at bounding box center [284, 198] width 64 height 15
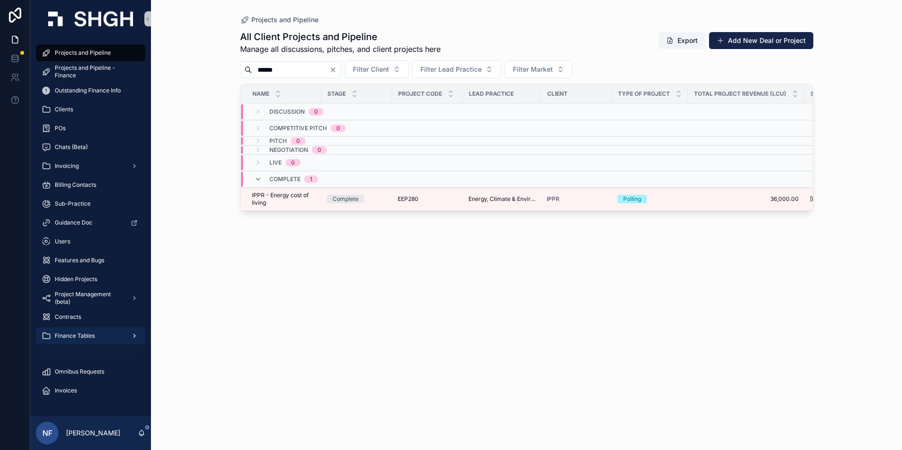
click at [75, 335] on span "Finance Tables" at bounding box center [75, 336] width 40 height 8
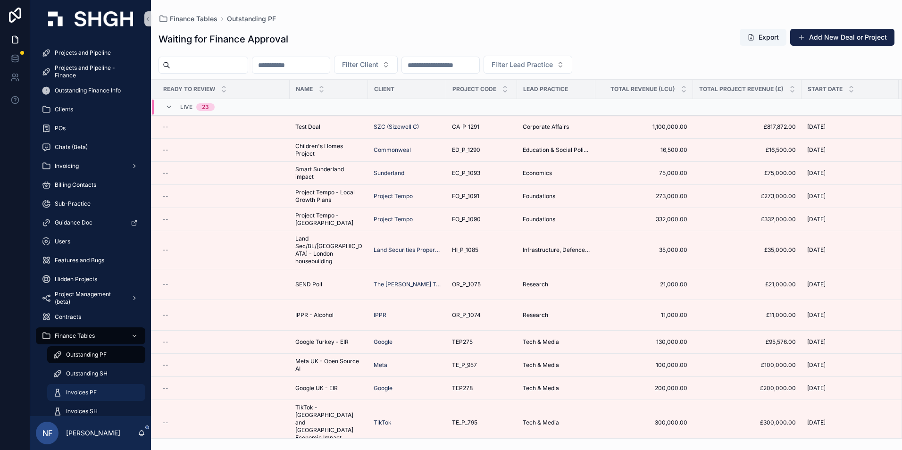
click at [79, 389] on span "Invoices PF" at bounding box center [81, 393] width 31 height 8
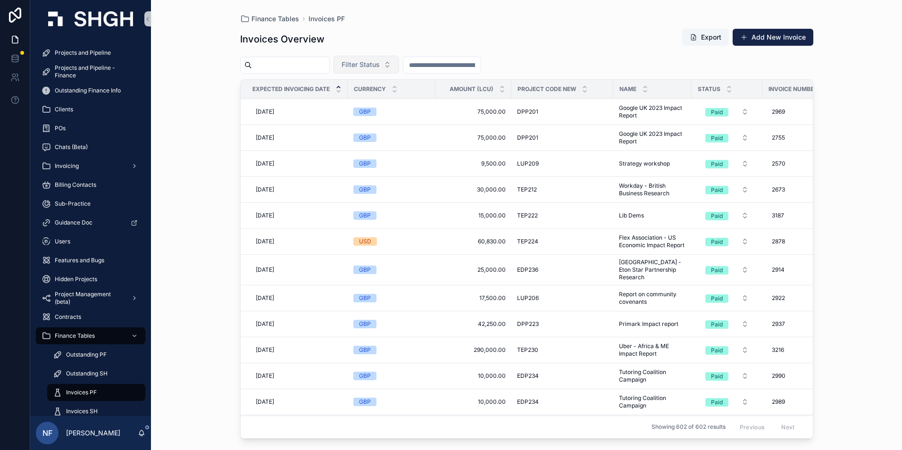
click at [380, 66] on span "Filter Status" at bounding box center [360, 64] width 38 height 9
click at [376, 105] on div "Waiting to Send" at bounding box center [389, 102] width 113 height 15
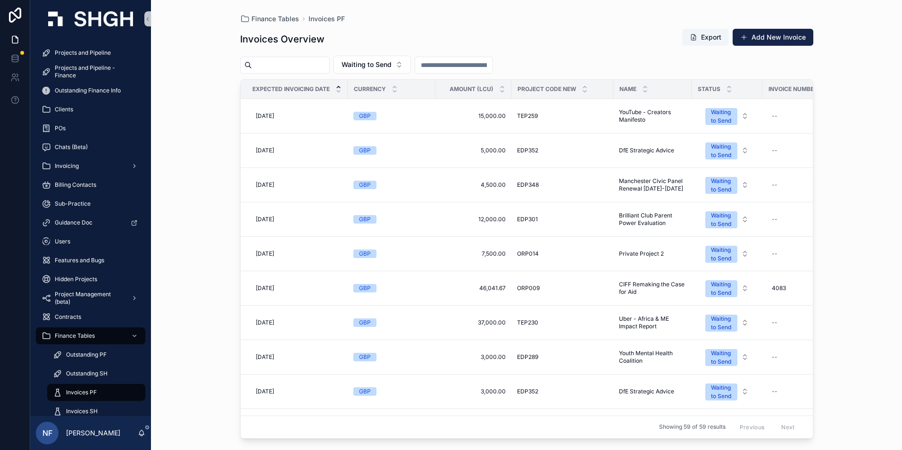
scroll to position [189, 0]
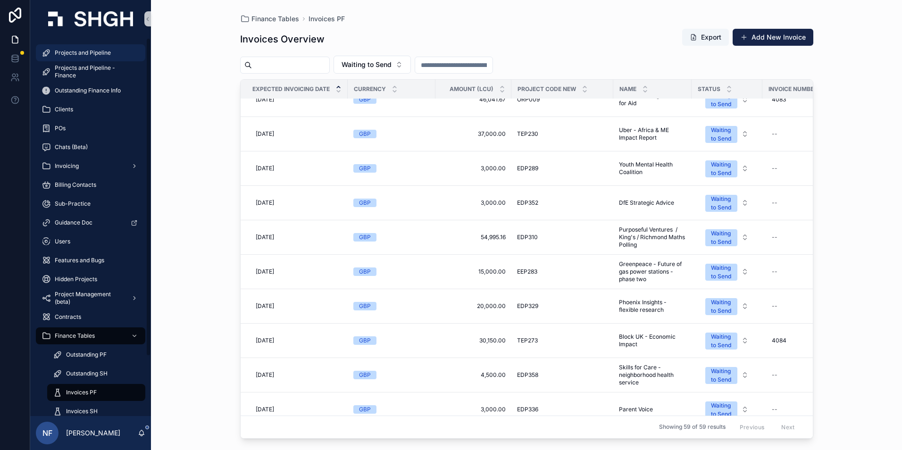
drag, startPoint x: 51, startPoint y: 47, endPoint x: 133, endPoint y: 60, distance: 82.6
click at [51, 47] on div "Projects and Pipeline" at bounding box center [90, 52] width 98 height 15
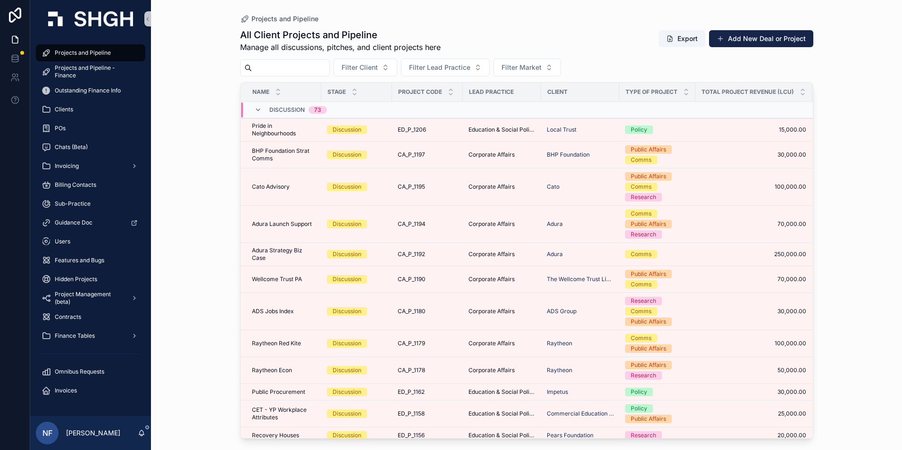
click at [257, 64] on input "scrollable content" at bounding box center [290, 67] width 77 height 13
type input "******"
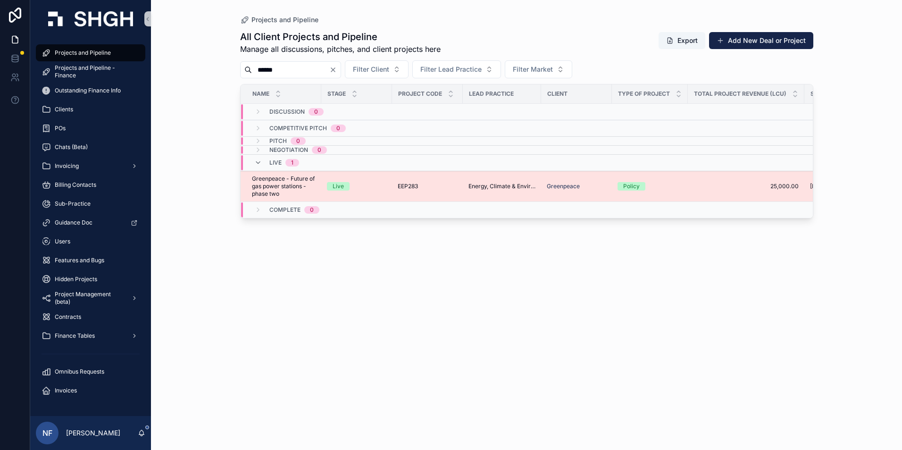
click at [282, 193] on span "Greenpeace - Future of gas power stations - phase two" at bounding box center [284, 186] width 64 height 23
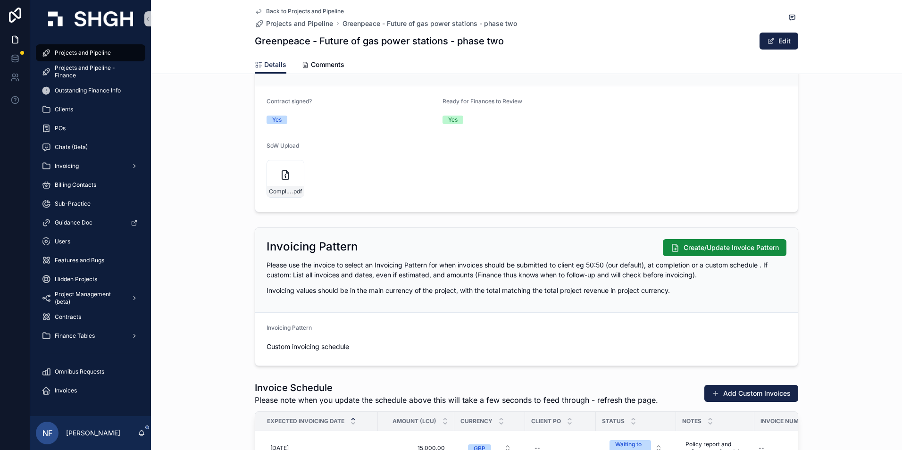
scroll to position [754, 0]
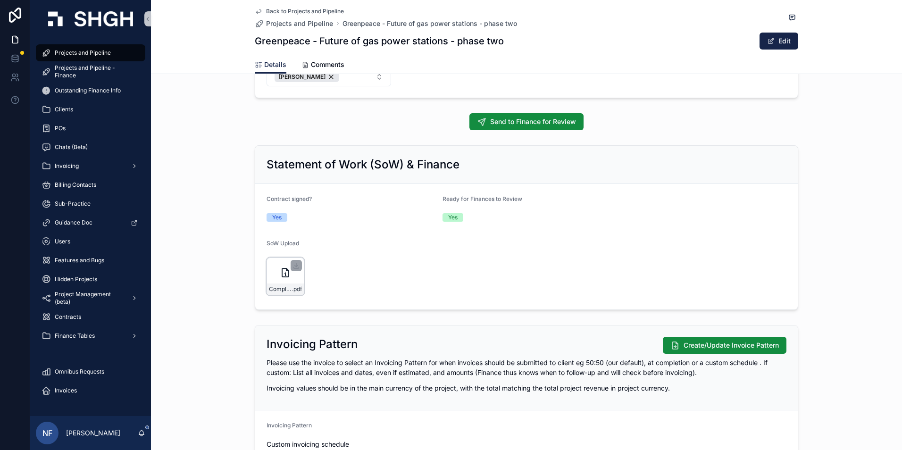
click at [272, 281] on div "Complete_with_Docusign_Project_Services_Term_Greenpeace-phase-2 .pdf" at bounding box center [285, 276] width 38 height 38
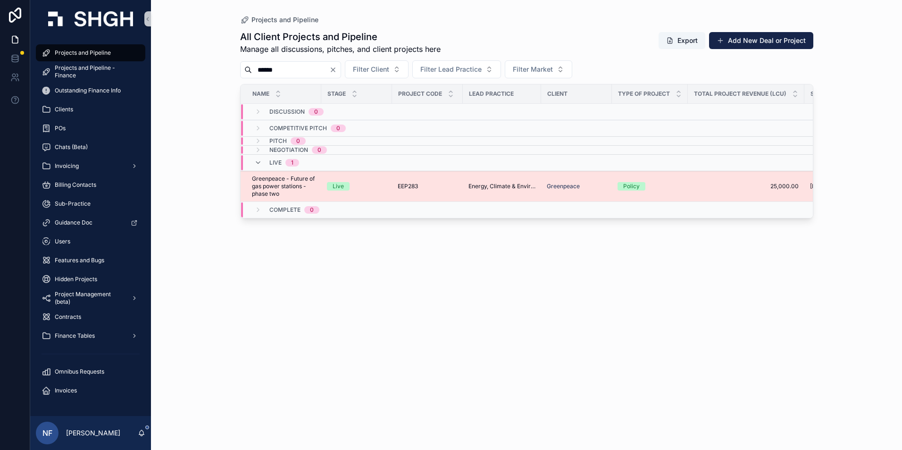
click at [257, 185] on span "Greenpeace - Future of gas power stations - phase two" at bounding box center [284, 186] width 64 height 23
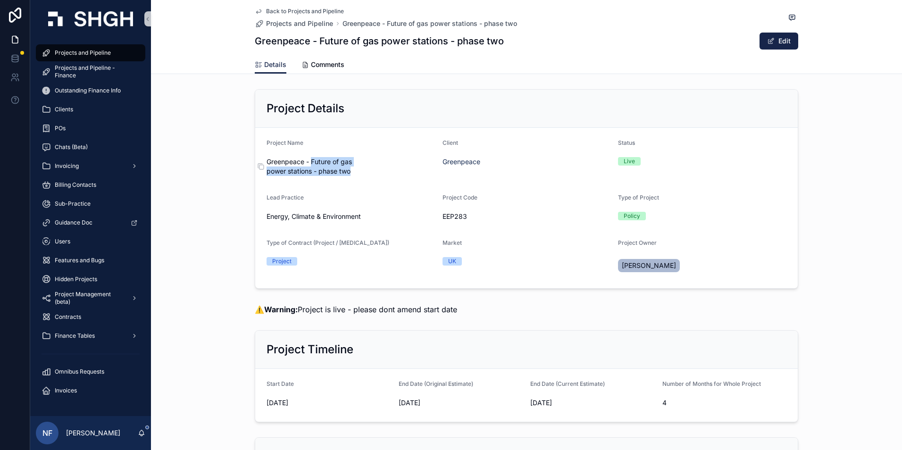
drag, startPoint x: 309, startPoint y: 162, endPoint x: 349, endPoint y: 171, distance: 41.1
click at [350, 171] on span "Greenpeace - Future of gas power stations - phase two" at bounding box center [350, 166] width 168 height 19
drag, startPoint x: 349, startPoint y: 171, endPoint x: 331, endPoint y: 173, distance: 18.0
copy span "Future of gas power stations - phase two"
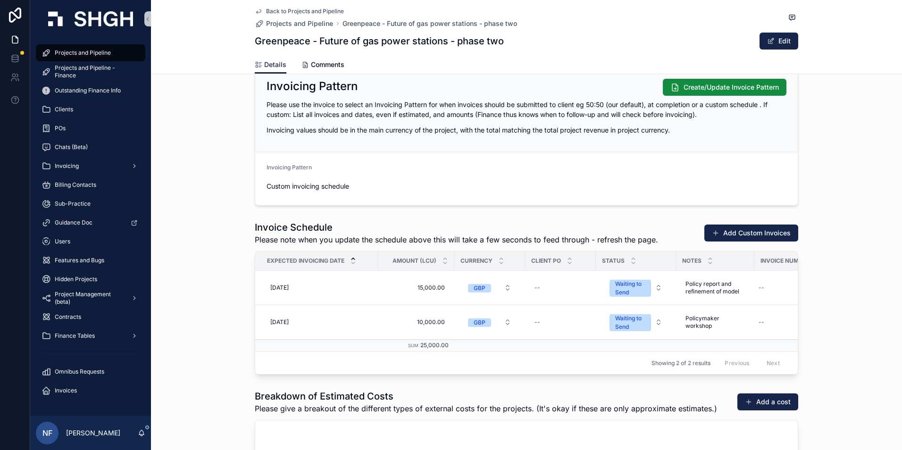
scroll to position [1037, 0]
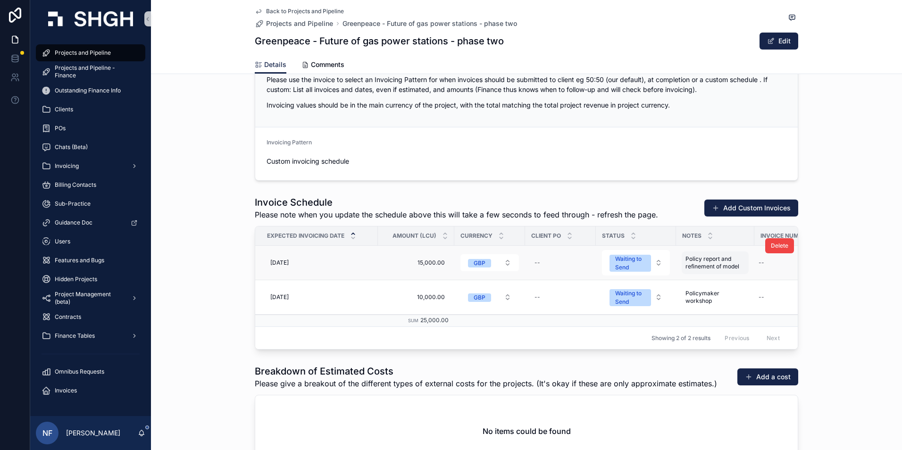
drag, startPoint x: 692, startPoint y: 268, endPoint x: 687, endPoint y: 271, distance: 5.9
click at [687, 271] on div "Policy report and refinement of model Policy report and refinement of model" at bounding box center [714, 262] width 67 height 23
drag, startPoint x: 685, startPoint y: 270, endPoint x: 755, endPoint y: 282, distance: 70.9
click at [755, 282] on textarea "**********" at bounding box center [728, 278] width 90 height 28
click at [803, 271] on form "**********" at bounding box center [743, 278] width 121 height 29
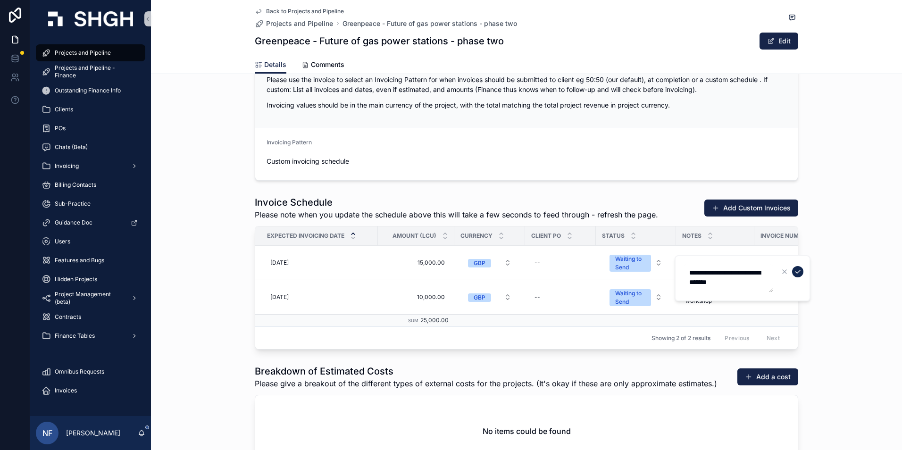
click at [802, 273] on button "scrollable content" at bounding box center [797, 271] width 11 height 11
click at [776, 266] on div "--" at bounding box center [788, 262] width 69 height 15
type input "*"
type input "****"
click at [870, 275] on icon "scrollable content" at bounding box center [871, 276] width 8 height 8
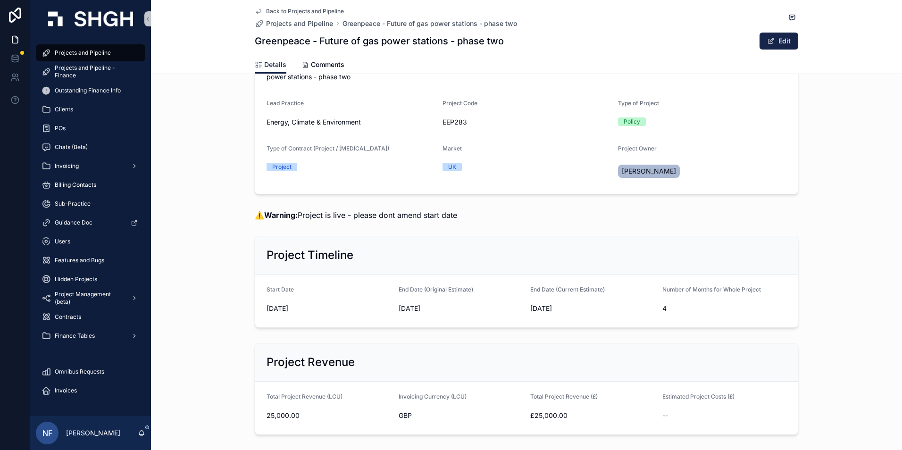
scroll to position [0, 0]
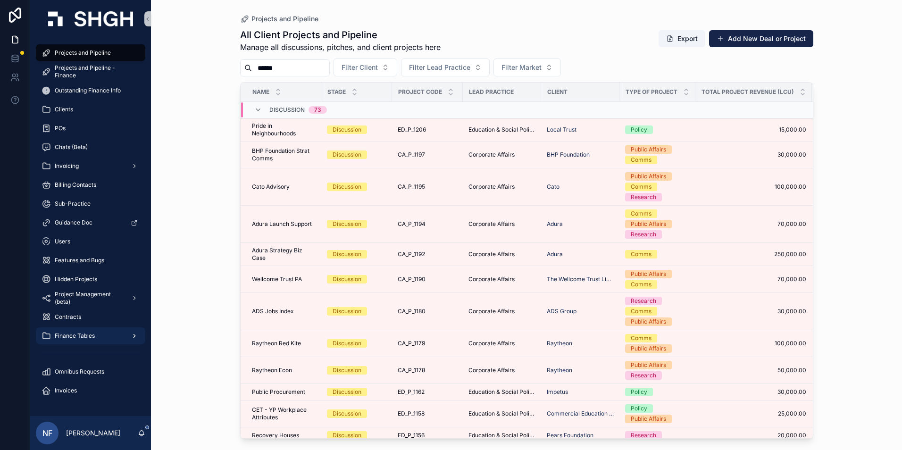
click at [62, 332] on span "Finance Tables" at bounding box center [75, 336] width 40 height 8
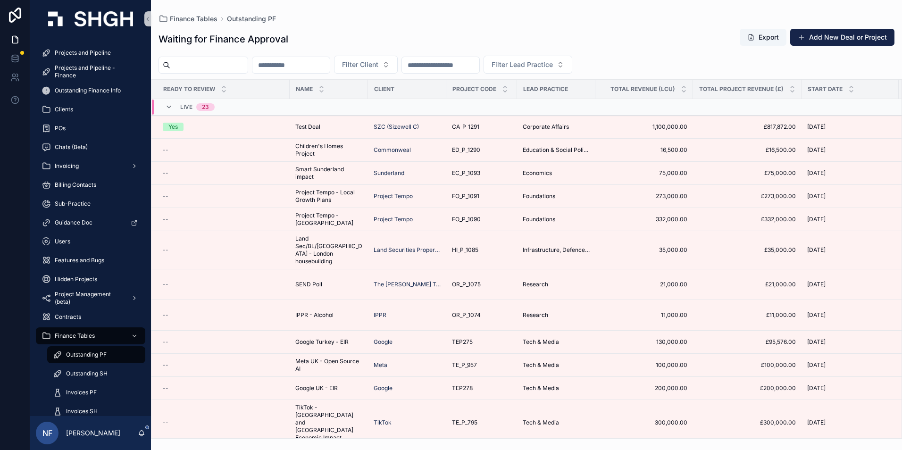
click at [68, 353] on span "Outstanding PF" at bounding box center [86, 355] width 41 height 8
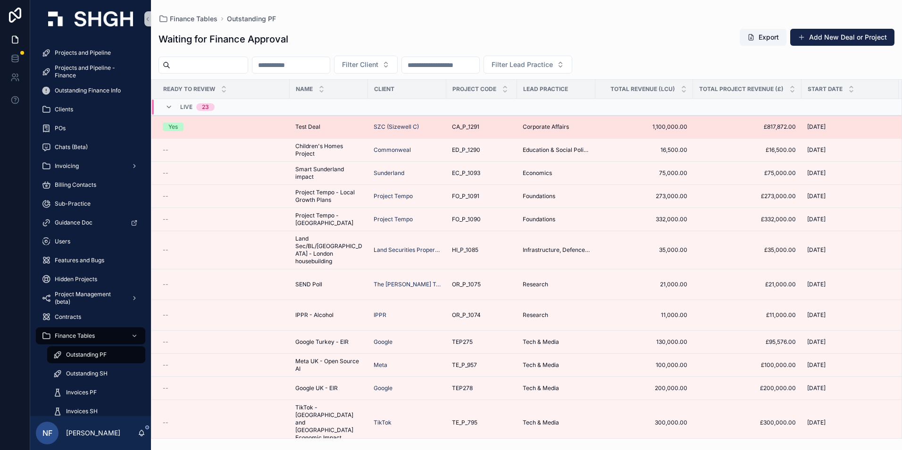
click at [171, 126] on div "Yes" at bounding box center [172, 127] width 9 height 8
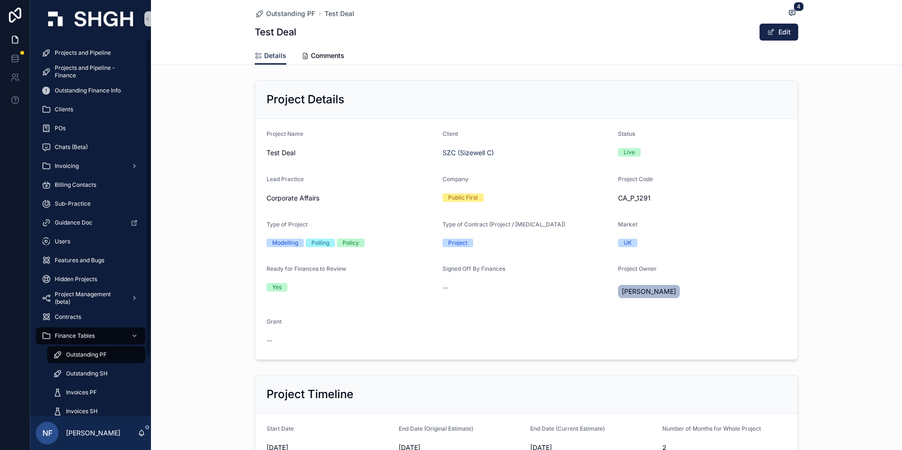
click at [80, 354] on span "Outstanding PF" at bounding box center [86, 355] width 41 height 8
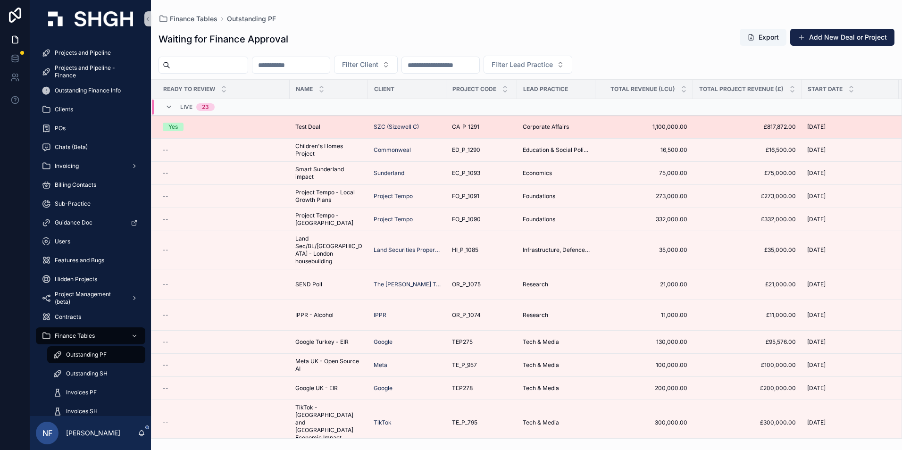
click at [174, 126] on div "Yes" at bounding box center [172, 127] width 9 height 8
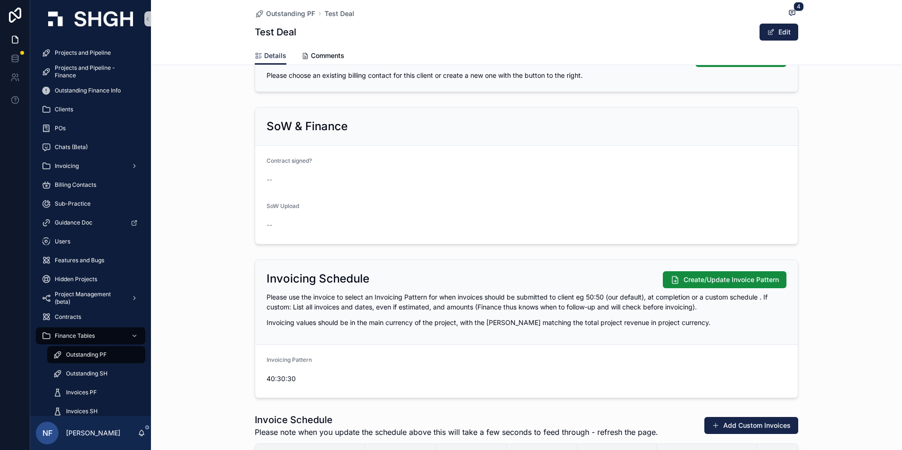
scroll to position [802, 0]
click at [789, 15] on icon "scrollable content" at bounding box center [792, 12] width 6 height 5
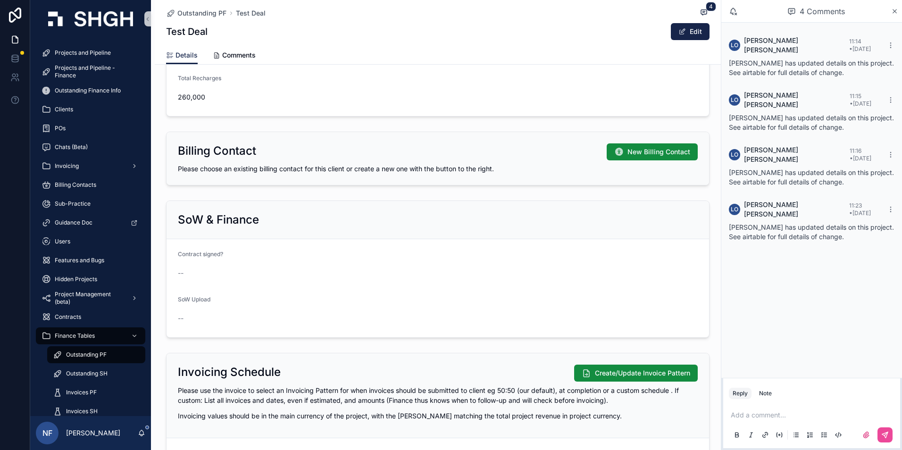
scroll to position [472, 0]
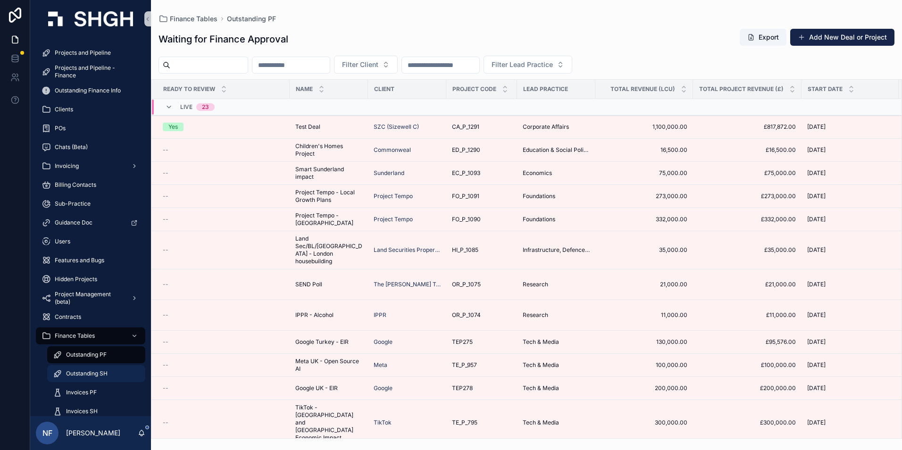
click at [80, 373] on span "Outstanding SH" at bounding box center [86, 374] width 41 height 8
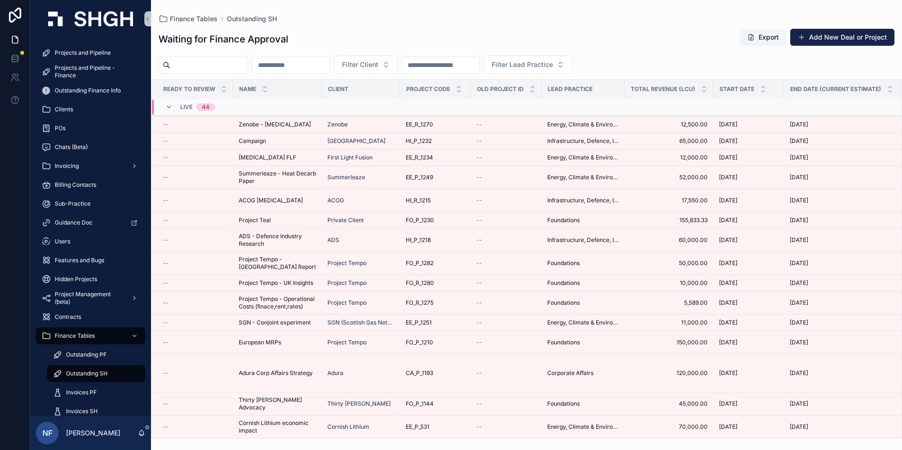
scroll to position [362, 0]
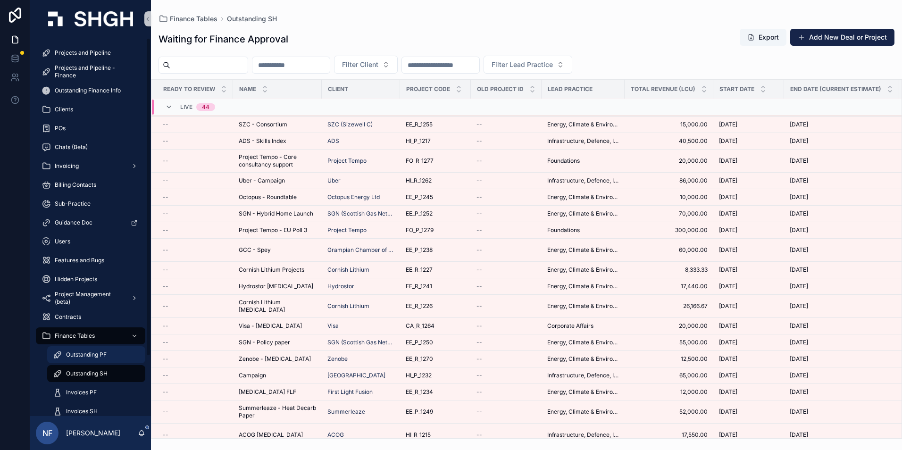
click at [81, 355] on span "Outstanding PF" at bounding box center [86, 355] width 41 height 8
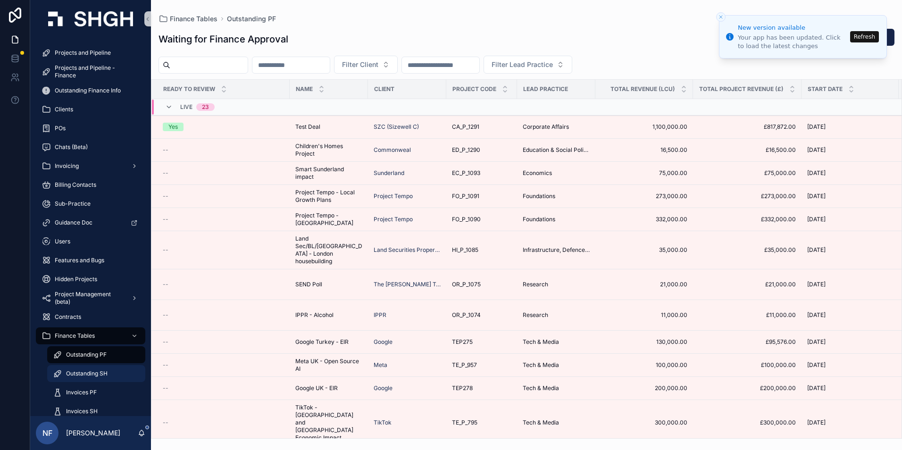
click at [83, 372] on span "Outstanding SH" at bounding box center [86, 374] width 41 height 8
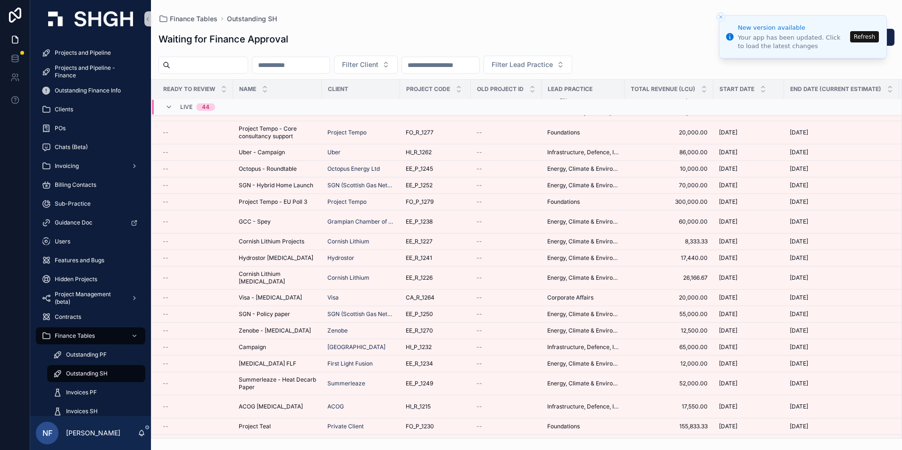
scroll to position [598, 0]
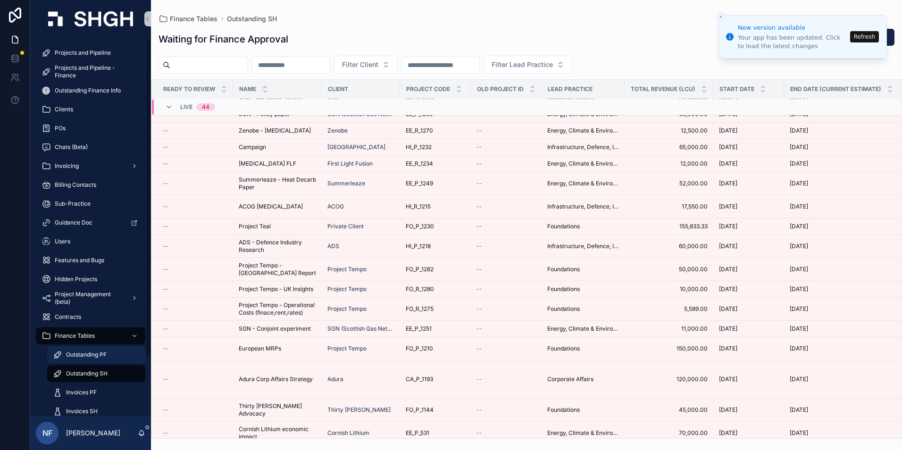
click at [86, 355] on span "Outstanding PF" at bounding box center [86, 355] width 41 height 8
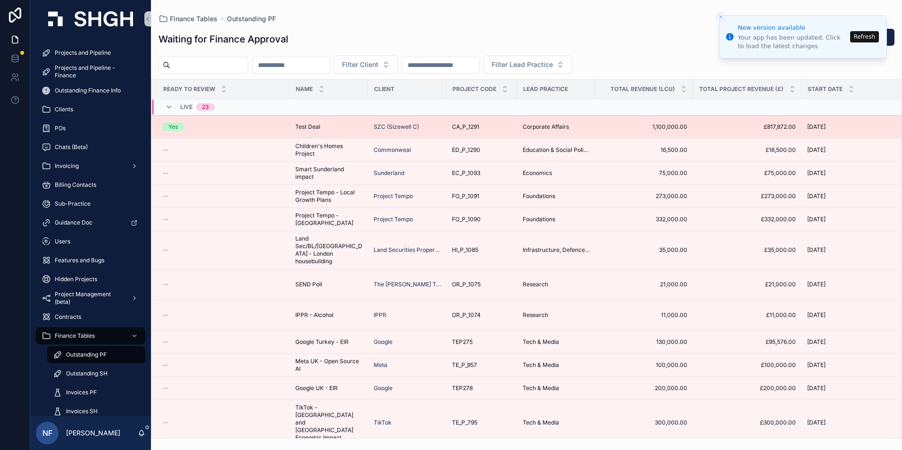
click at [170, 129] on div "Yes" at bounding box center [172, 127] width 9 height 8
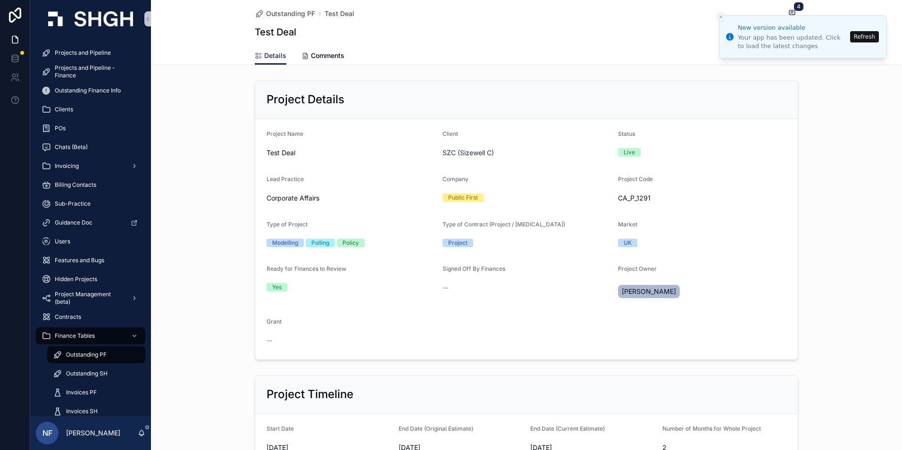
click at [861, 36] on button "Refresh" at bounding box center [864, 36] width 29 height 11
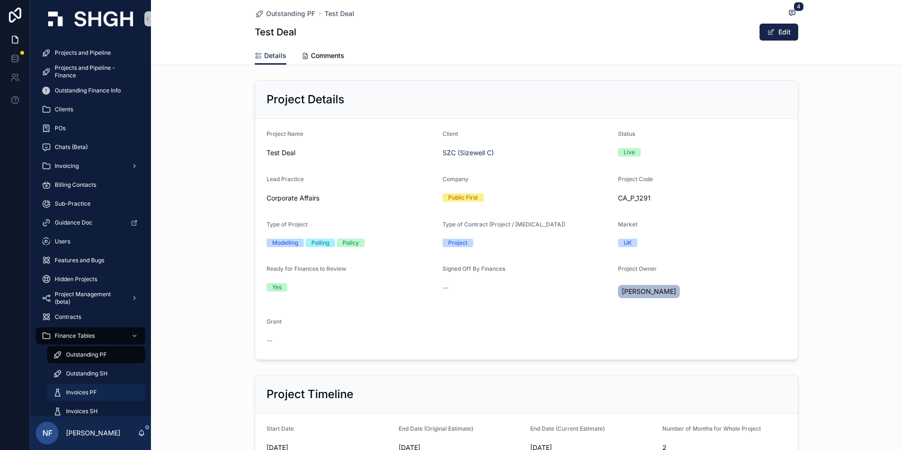
click at [71, 389] on span "Invoices PF" at bounding box center [81, 393] width 31 height 8
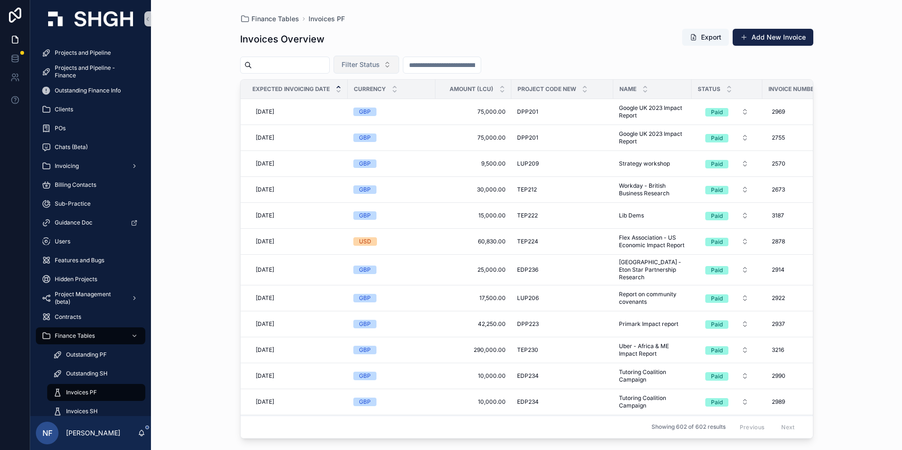
click at [380, 66] on span "Filter Status" at bounding box center [360, 64] width 38 height 9
click at [381, 105] on div "Waiting to Send" at bounding box center [389, 102] width 113 height 15
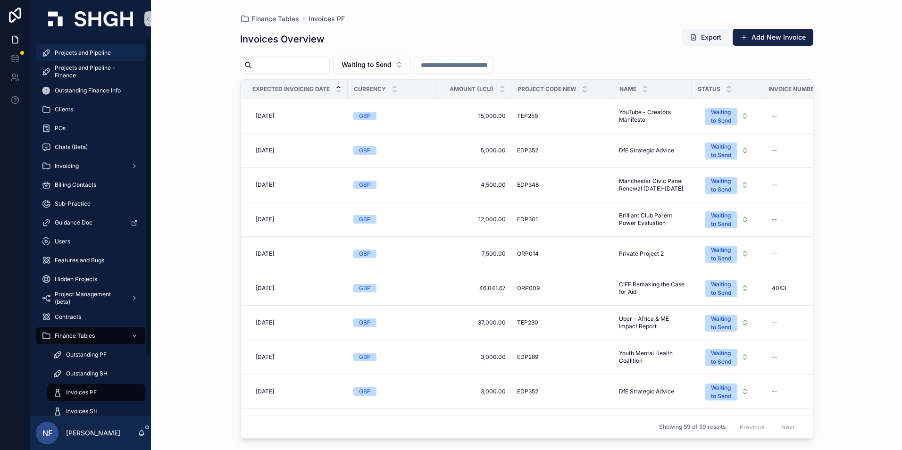
click at [85, 49] on span "Projects and Pipeline" at bounding box center [83, 53] width 56 height 8
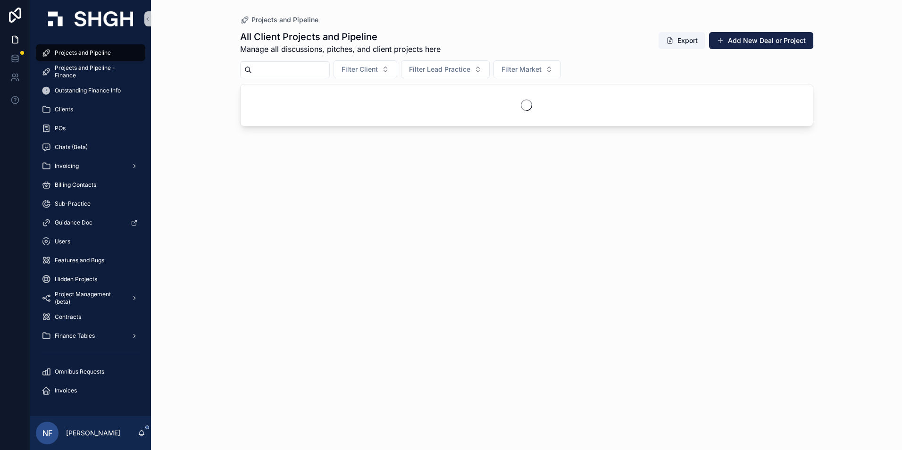
click at [279, 66] on input "scrollable content" at bounding box center [290, 69] width 77 height 13
type input "******"
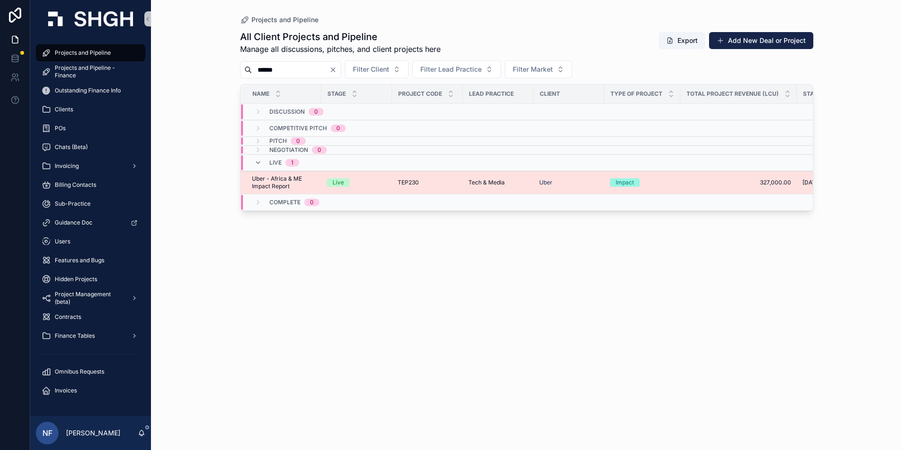
click at [256, 184] on span "Uber - Africa & ME Impact Report" at bounding box center [284, 182] width 64 height 15
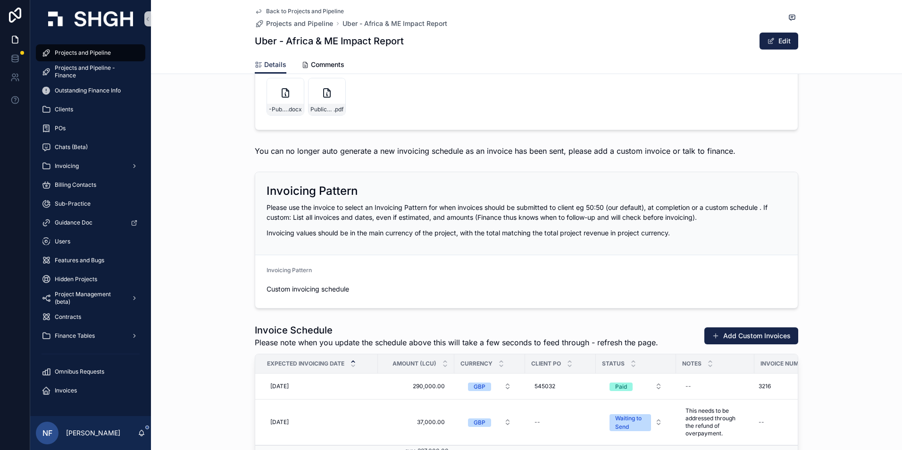
scroll to position [802, 0]
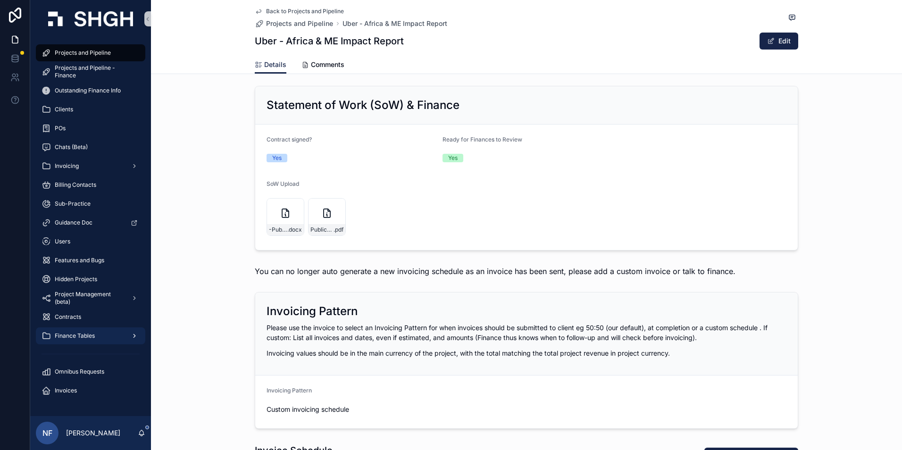
click at [67, 331] on div "Finance Tables" at bounding box center [90, 335] width 98 height 15
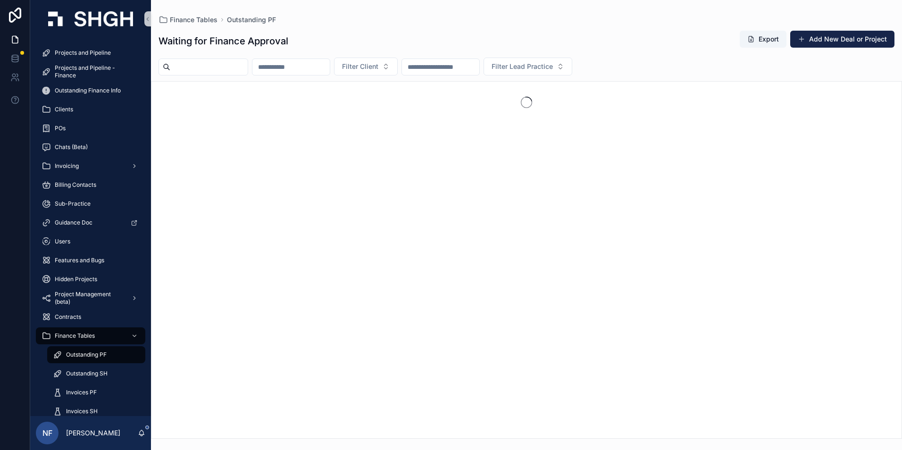
click at [82, 348] on div "Outstanding PF" at bounding box center [96, 354] width 87 height 15
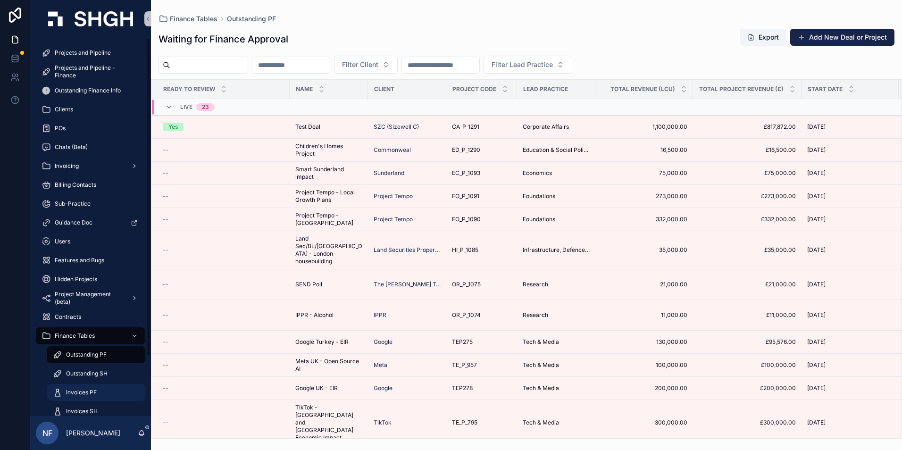
click at [78, 391] on span "Invoices PF" at bounding box center [81, 393] width 31 height 8
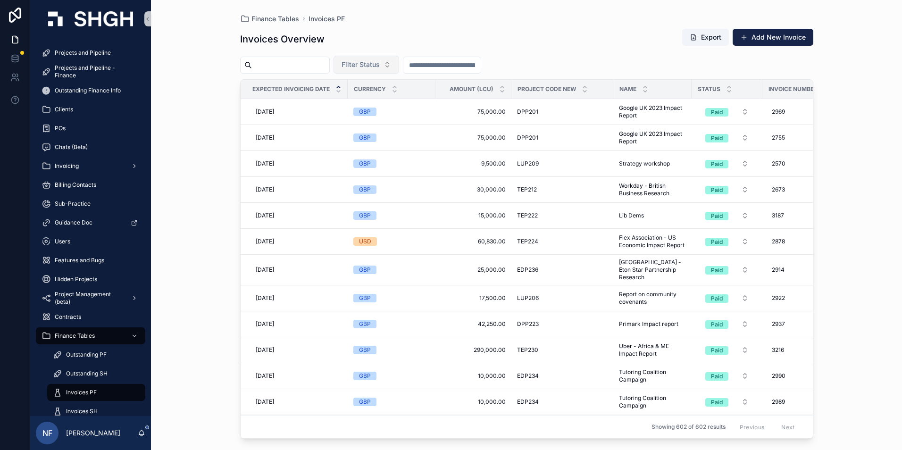
click at [380, 65] on span "Filter Status" at bounding box center [360, 64] width 38 height 9
click at [381, 103] on div "Waiting to Send" at bounding box center [389, 102] width 113 height 15
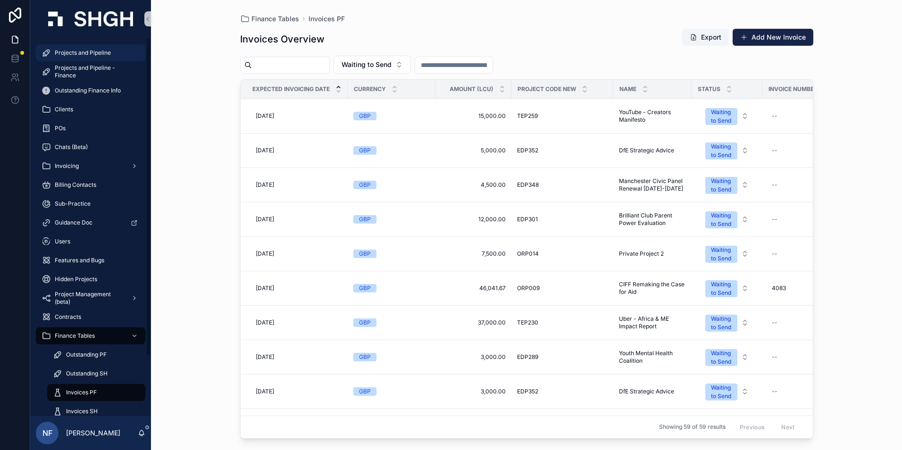
click at [77, 49] on div "Projects and Pipeline" at bounding box center [90, 52] width 98 height 15
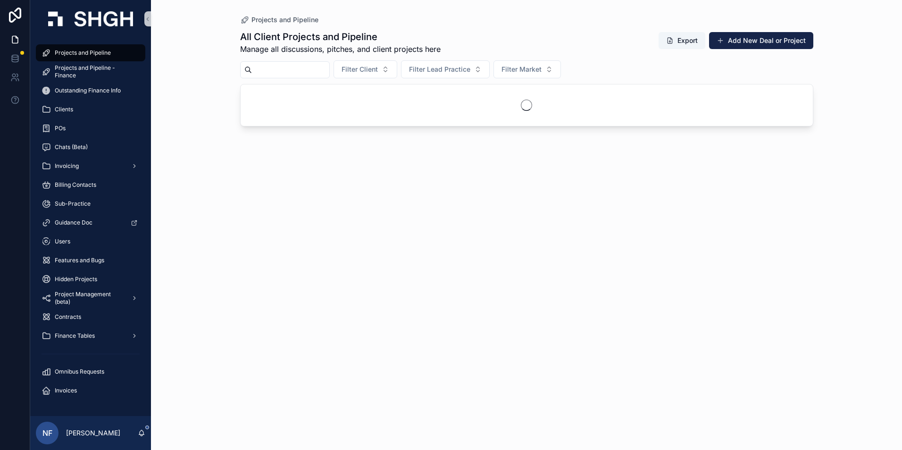
click at [260, 72] on input "scrollable content" at bounding box center [290, 69] width 77 height 13
type input "******"
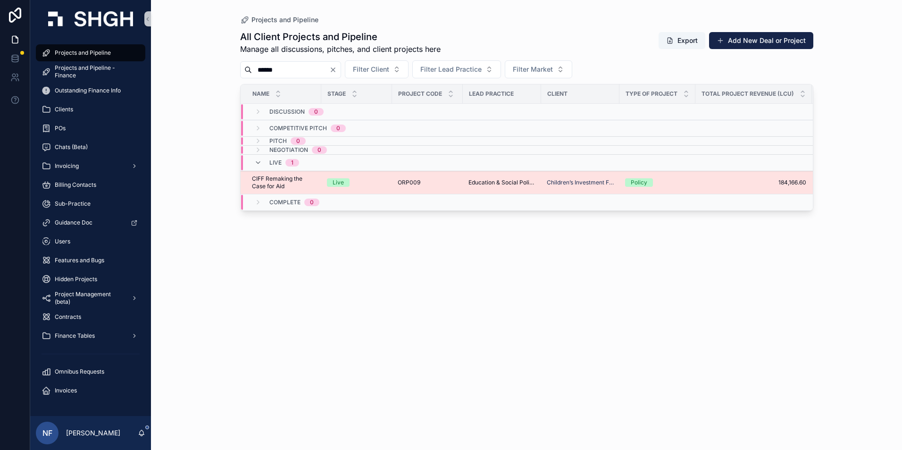
click at [274, 182] on span "CIFF Remaking the Case for Aid" at bounding box center [284, 182] width 64 height 15
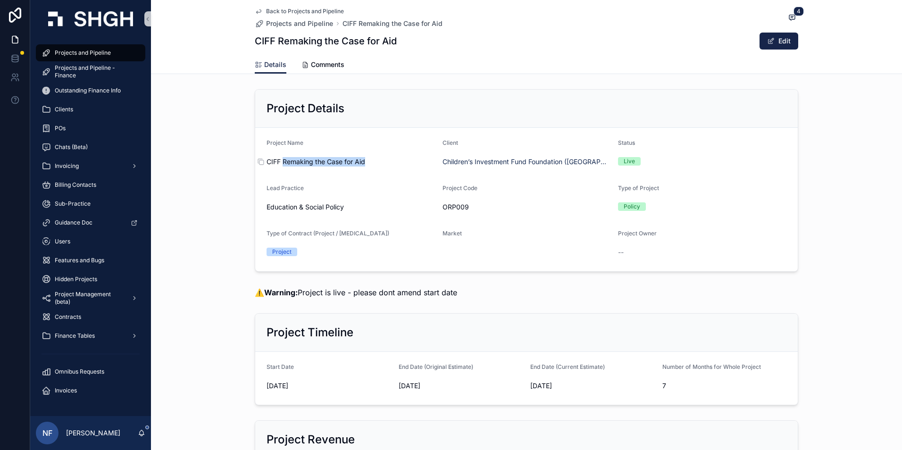
drag, startPoint x: 280, startPoint y: 161, endPoint x: 362, endPoint y: 164, distance: 81.6
click at [362, 164] on span "CIFF Remaking the Case for Aid" at bounding box center [350, 161] width 168 height 9
drag, startPoint x: 362, startPoint y: 164, endPoint x: 356, endPoint y: 164, distance: 5.2
copy span "Remaking the Case for Aid"
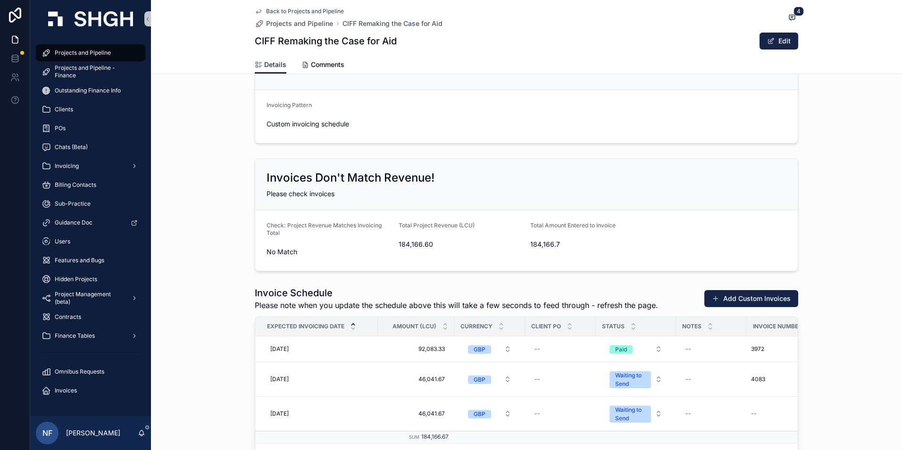
scroll to position [1085, 0]
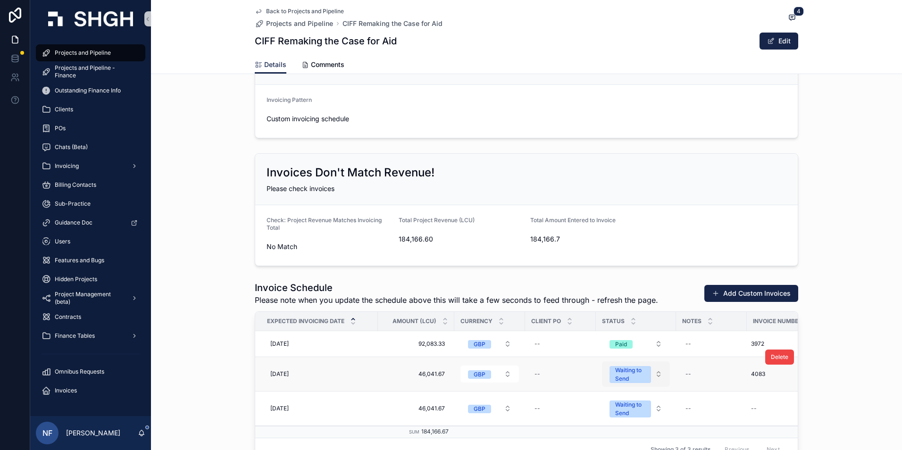
click at [619, 378] on div "Waiting to Send" at bounding box center [630, 374] width 30 height 17
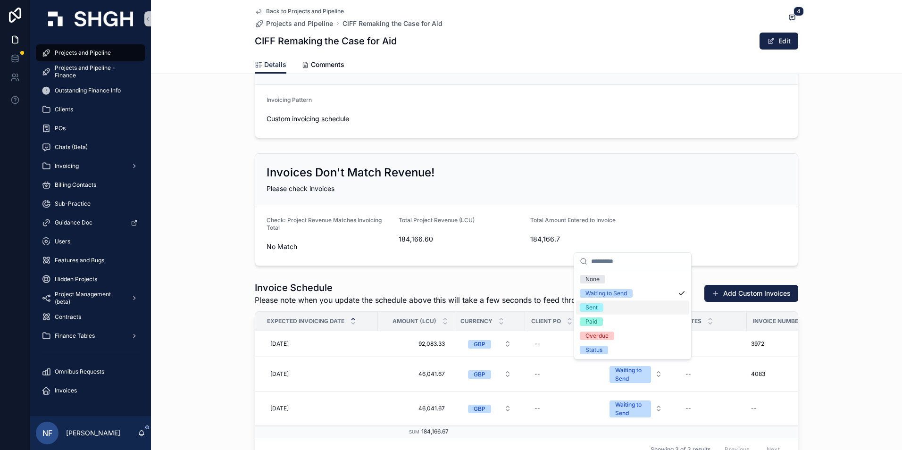
click at [595, 307] on div "Sent" at bounding box center [591, 307] width 12 height 8
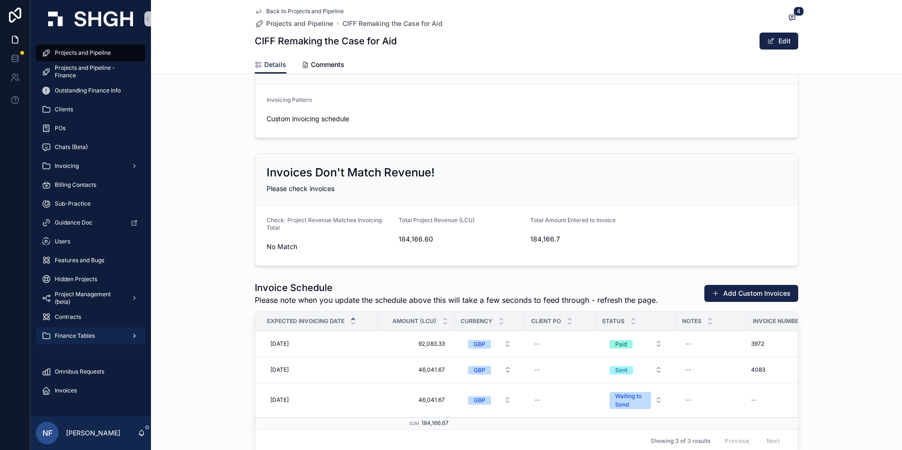
click at [72, 339] on span "Finance Tables" at bounding box center [75, 336] width 40 height 8
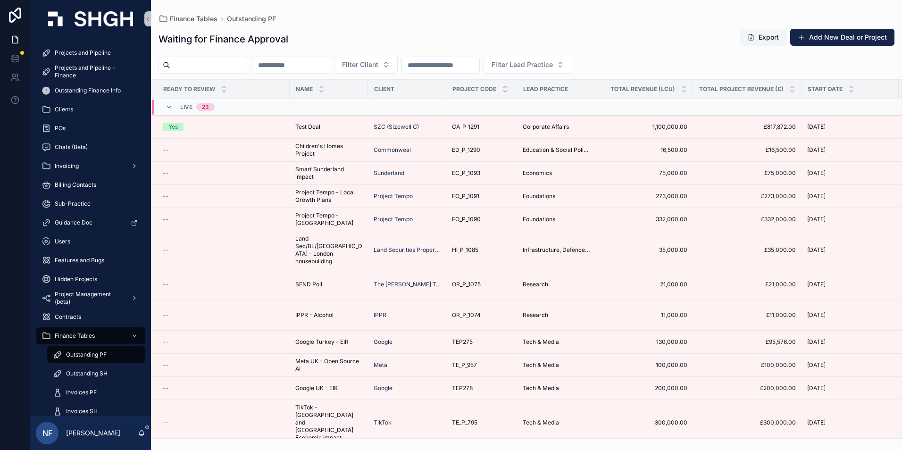
click at [71, 352] on span "Outstanding PF" at bounding box center [86, 355] width 41 height 8
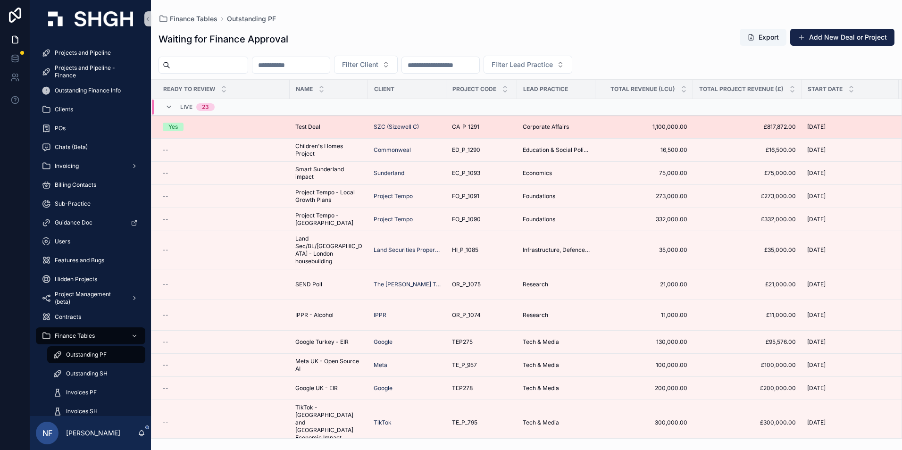
click at [173, 125] on div "Yes" at bounding box center [172, 127] width 9 height 8
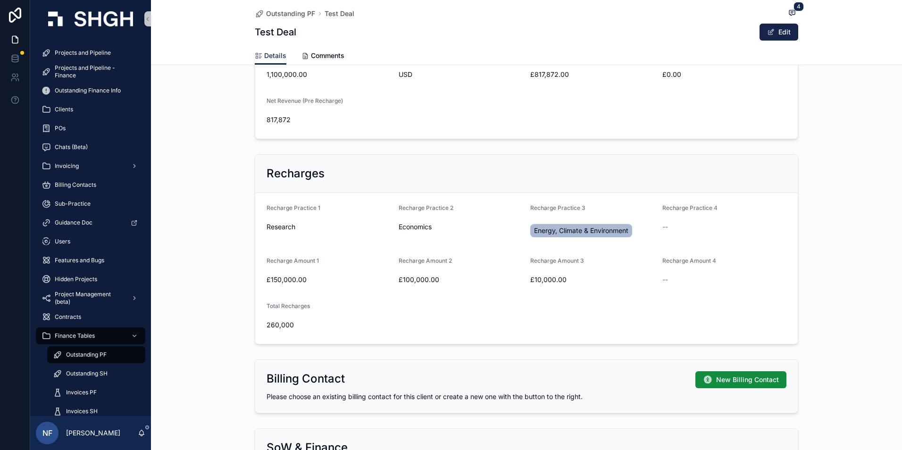
scroll to position [613, 0]
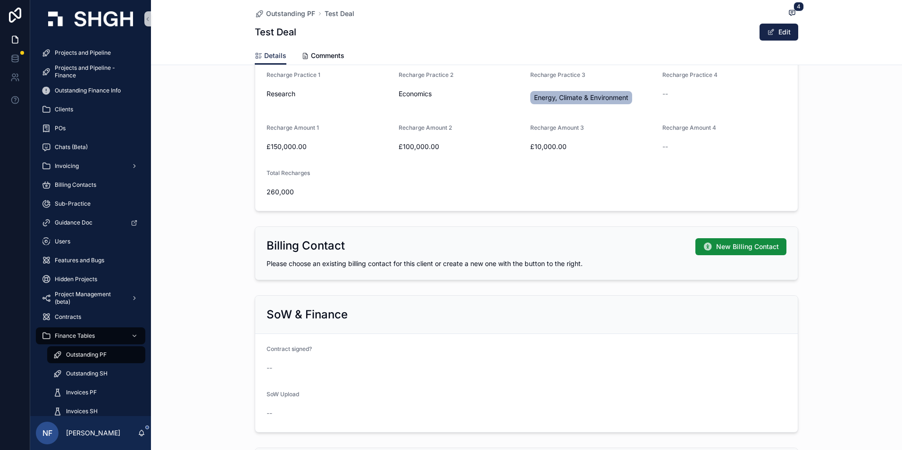
click at [83, 355] on span "Outstanding PF" at bounding box center [86, 355] width 41 height 8
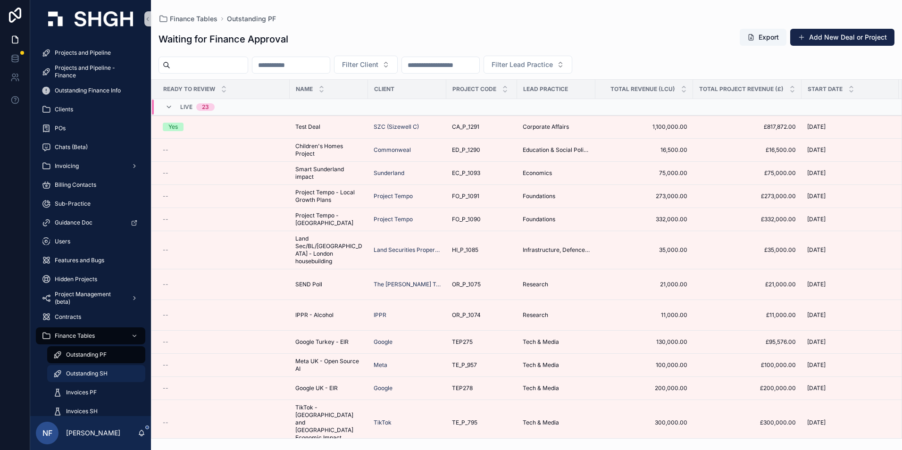
scroll to position [71, 0]
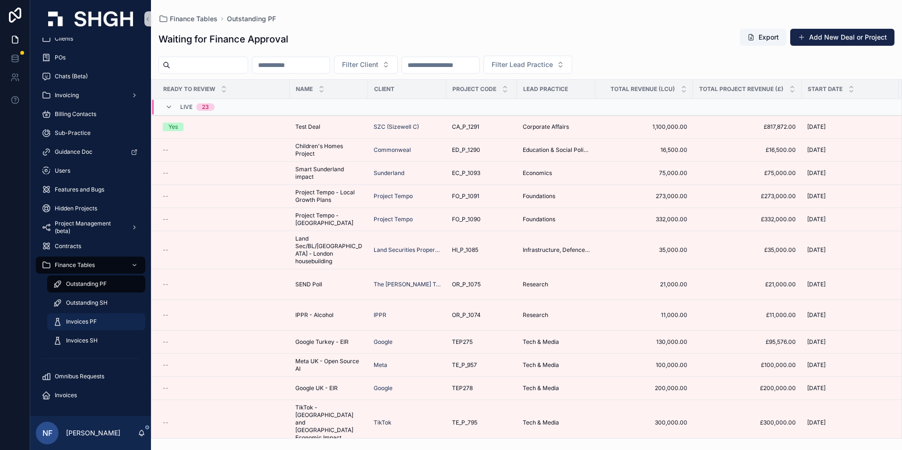
click at [74, 322] on span "Invoices PF" at bounding box center [81, 322] width 31 height 8
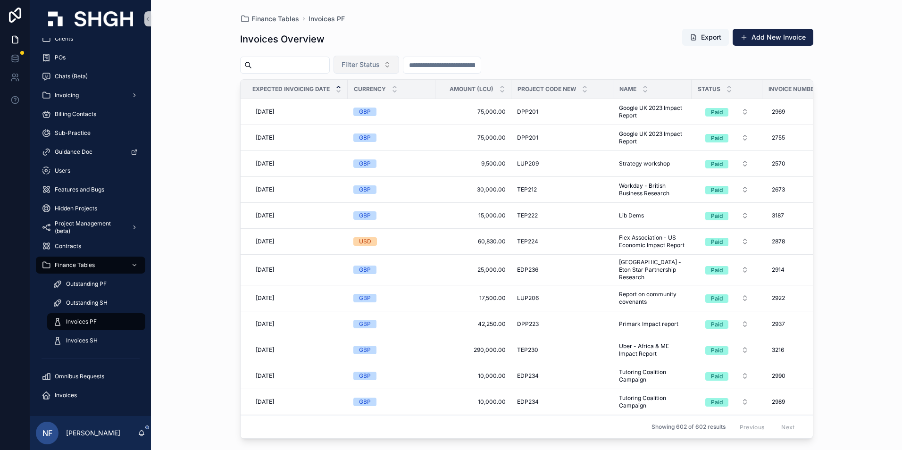
click at [380, 66] on span "Filter Status" at bounding box center [360, 64] width 38 height 9
click at [383, 105] on div "Waiting to Send" at bounding box center [389, 102] width 113 height 15
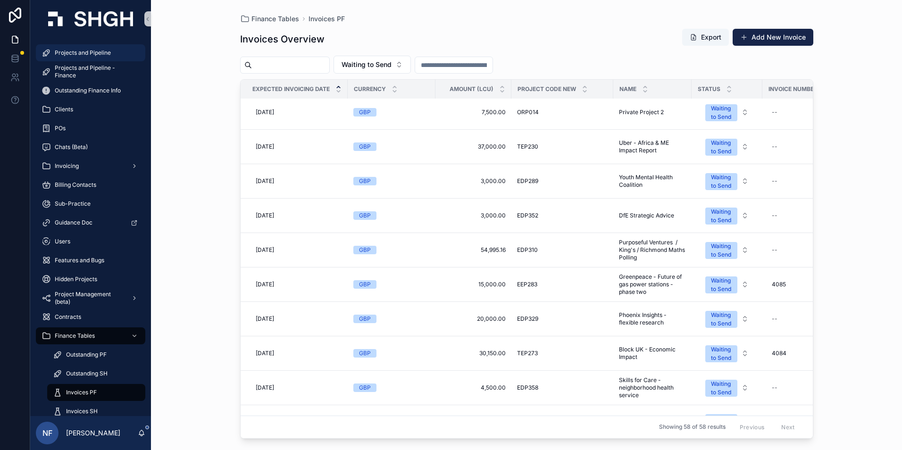
click at [64, 50] on span "Projects and Pipeline" at bounding box center [83, 53] width 56 height 8
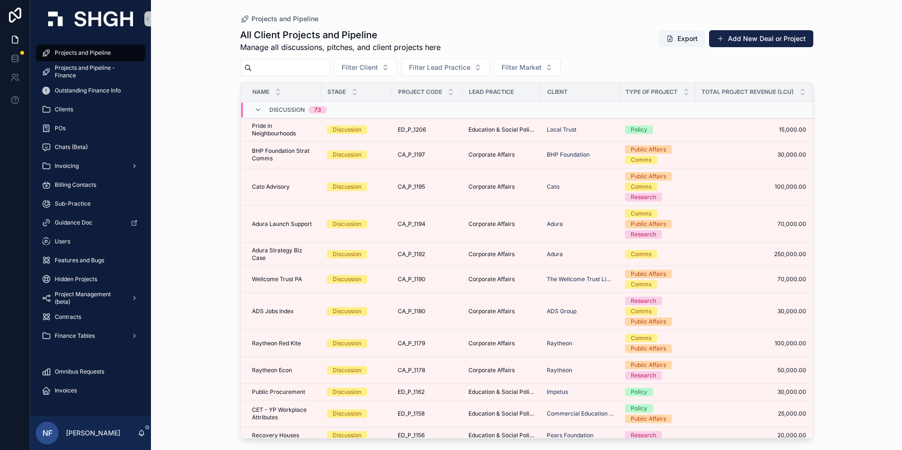
click at [269, 65] on input "scrollable content" at bounding box center [290, 67] width 77 height 13
type input "******"
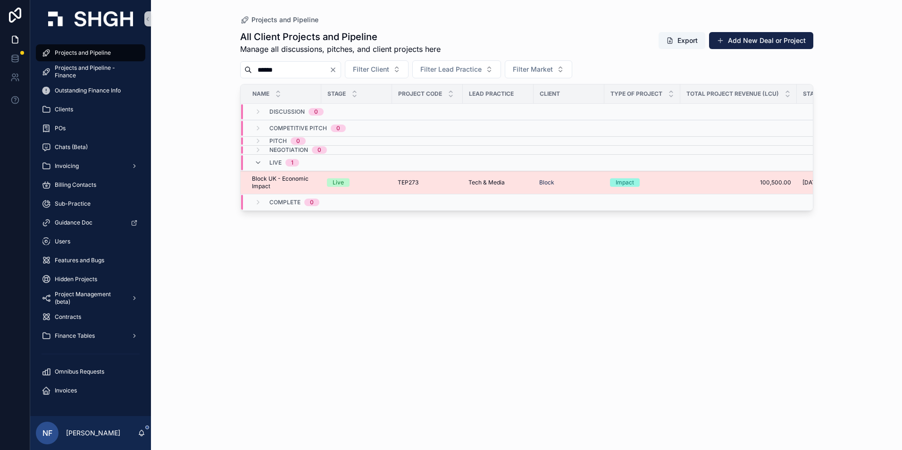
click at [272, 186] on span "Block UK - Economic Impact" at bounding box center [284, 182] width 64 height 15
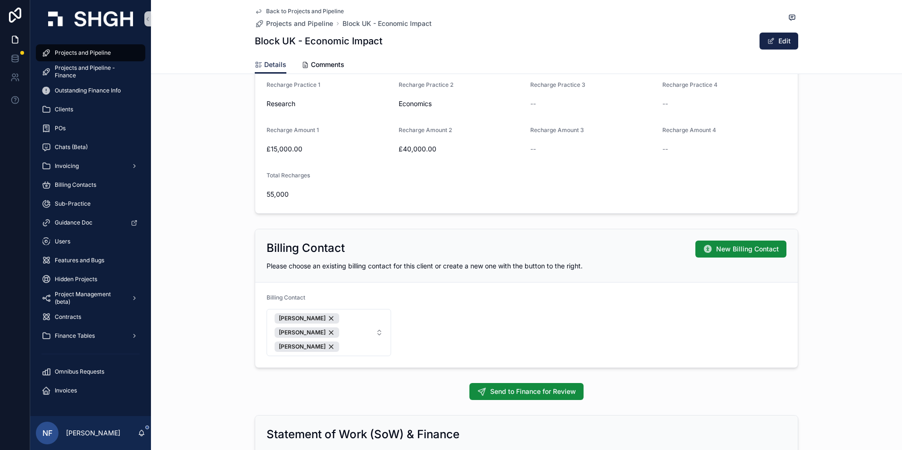
scroll to position [519, 0]
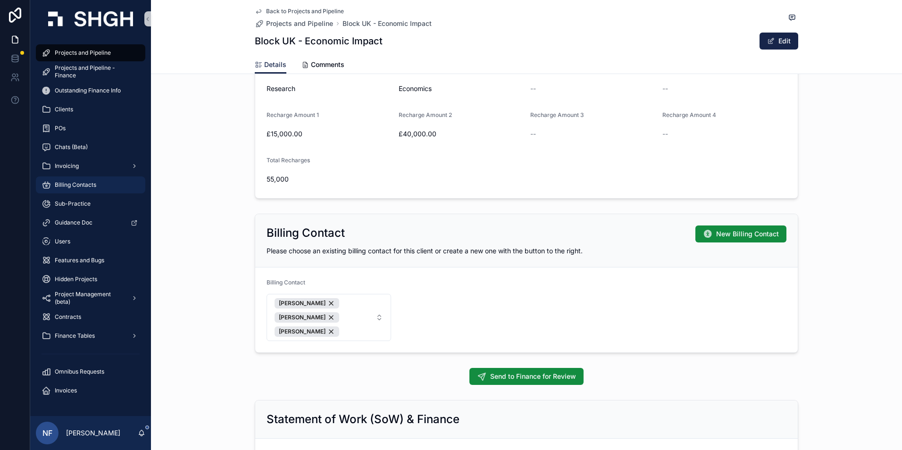
click at [72, 186] on span "Billing Contacts" at bounding box center [75, 185] width 41 height 8
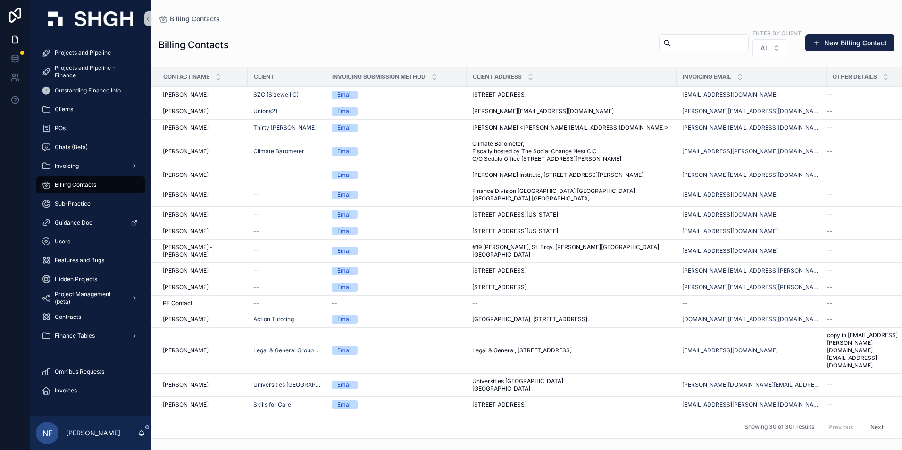
click at [671, 43] on input "scrollable content" at bounding box center [709, 42] width 77 height 13
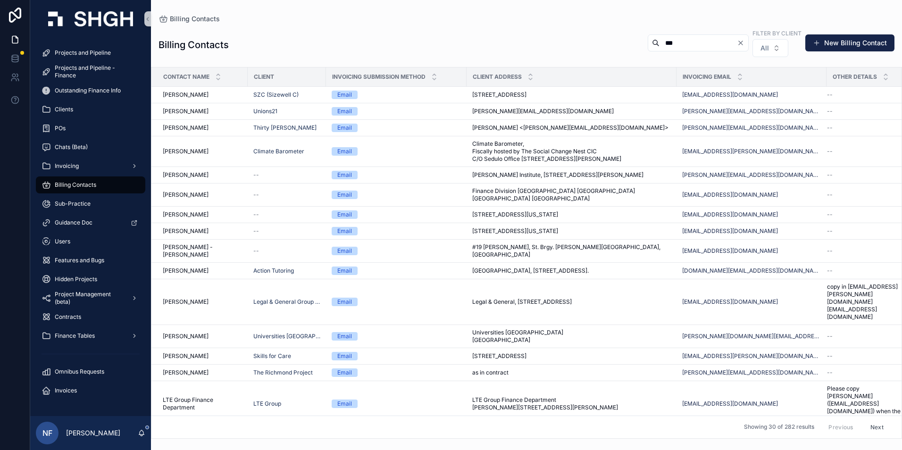
type input "*"
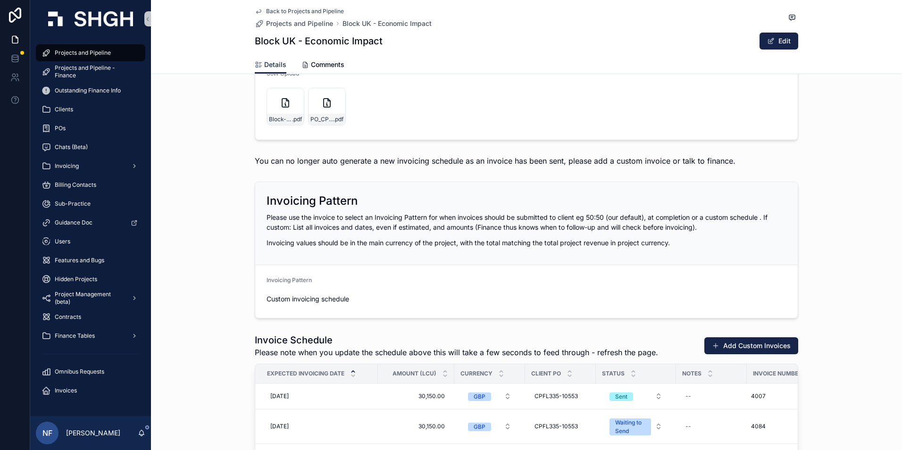
scroll to position [1179, 0]
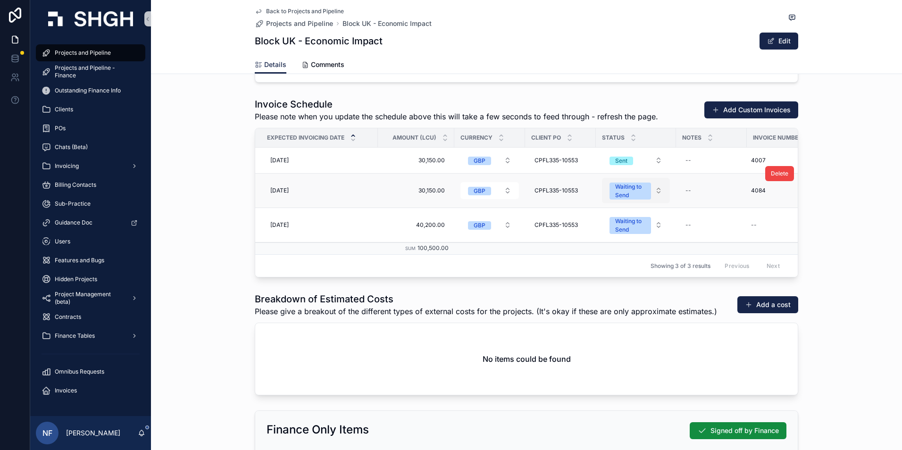
click at [624, 182] on div "Waiting to Send" at bounding box center [630, 190] width 30 height 17
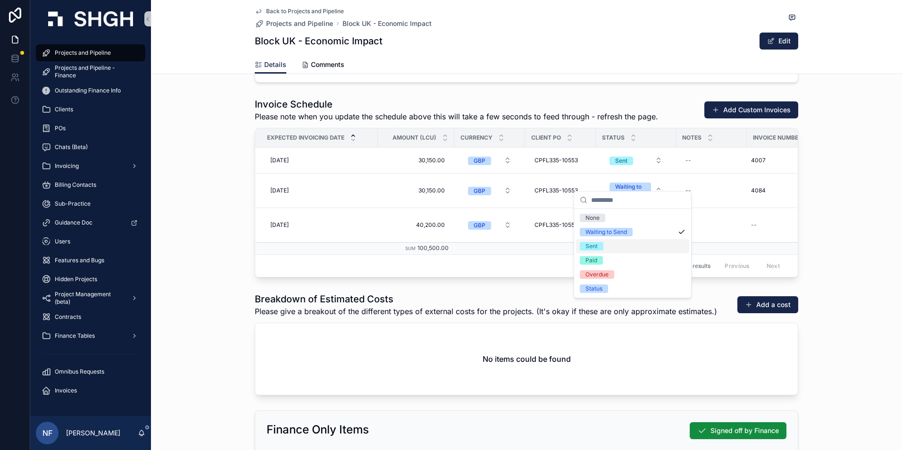
click at [601, 248] on span "Sent" at bounding box center [592, 246] width 24 height 8
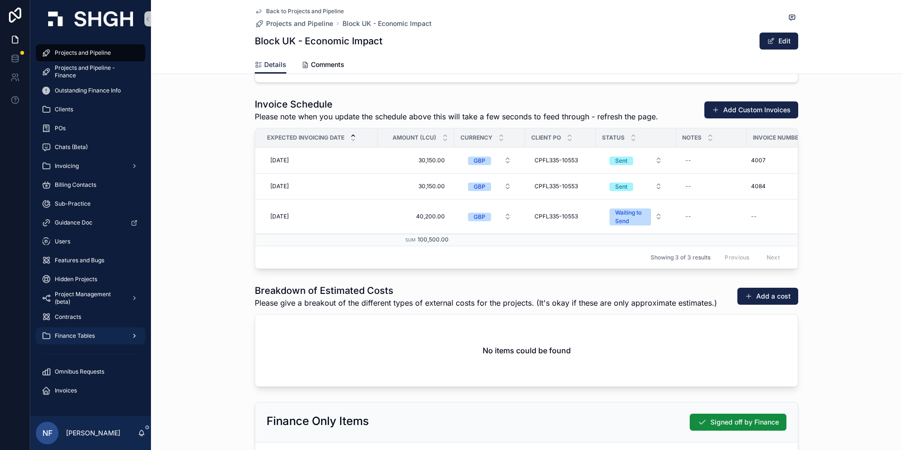
click at [68, 334] on span "Finance Tables" at bounding box center [75, 336] width 40 height 8
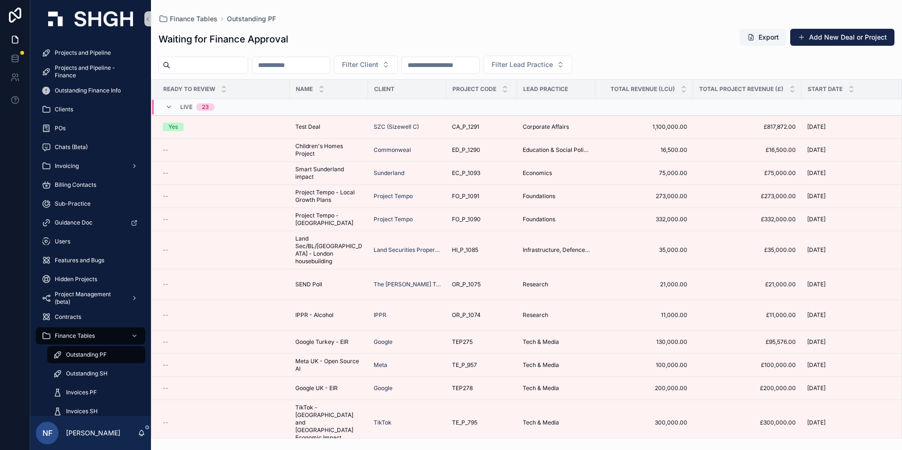
click at [70, 350] on div "Outstanding PF" at bounding box center [96, 354] width 87 height 15
click at [75, 353] on span "Outstanding PF" at bounding box center [86, 355] width 41 height 8
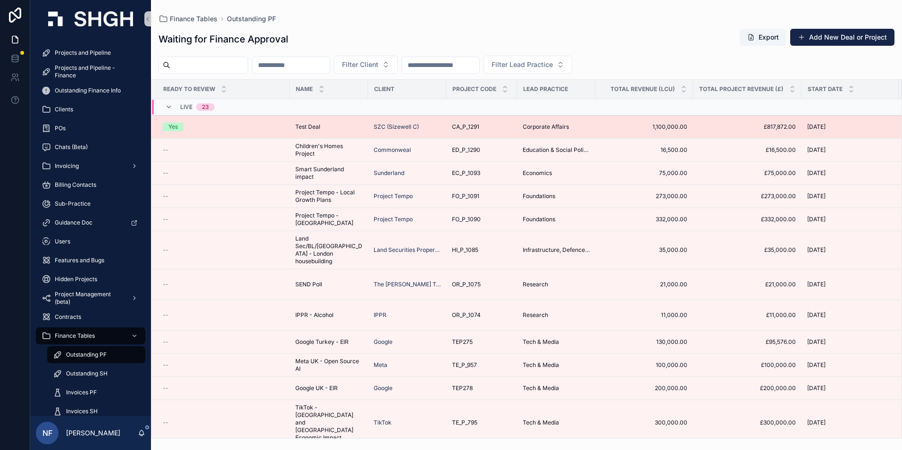
click at [166, 119] on td "Yes" at bounding box center [220, 127] width 138 height 23
click at [168, 124] on div "Yes" at bounding box center [172, 127] width 9 height 8
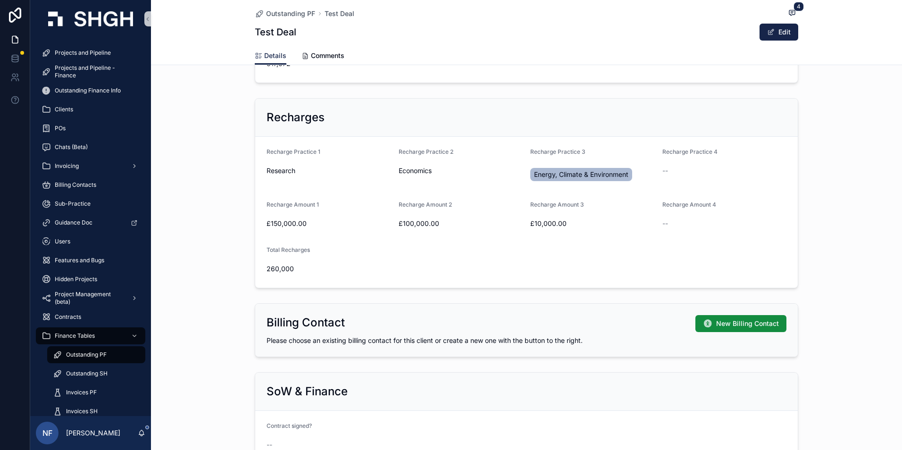
scroll to position [519, 0]
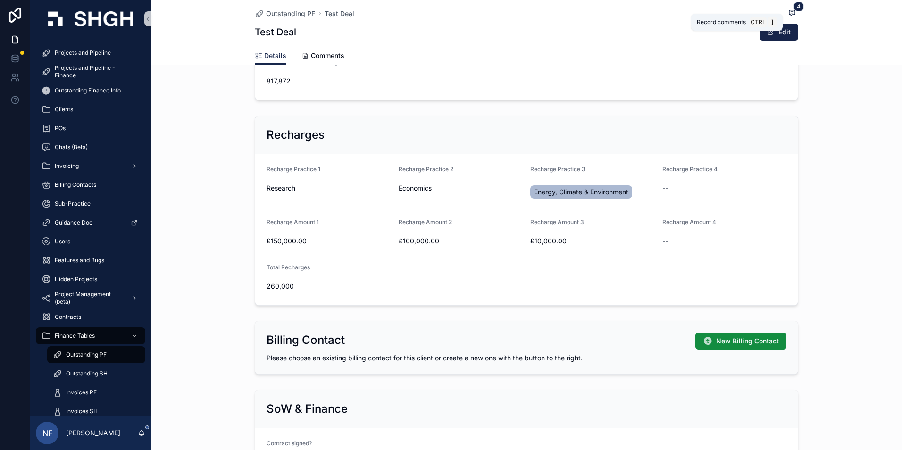
click at [790, 11] on icon "scrollable content" at bounding box center [792, 13] width 8 height 8
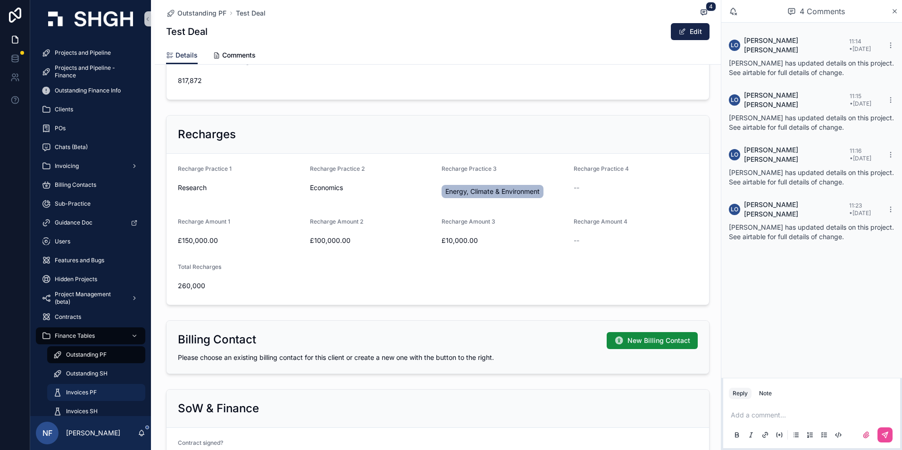
click at [80, 387] on div "Invoices PF" at bounding box center [96, 392] width 87 height 15
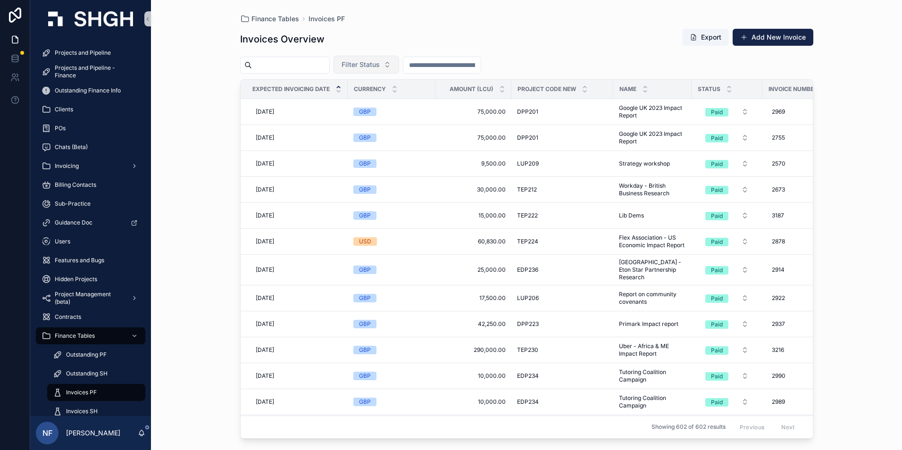
click at [385, 58] on button "Filter Status" at bounding box center [366, 65] width 66 height 18
click at [372, 104] on div "Waiting to Send" at bounding box center [389, 102] width 113 height 15
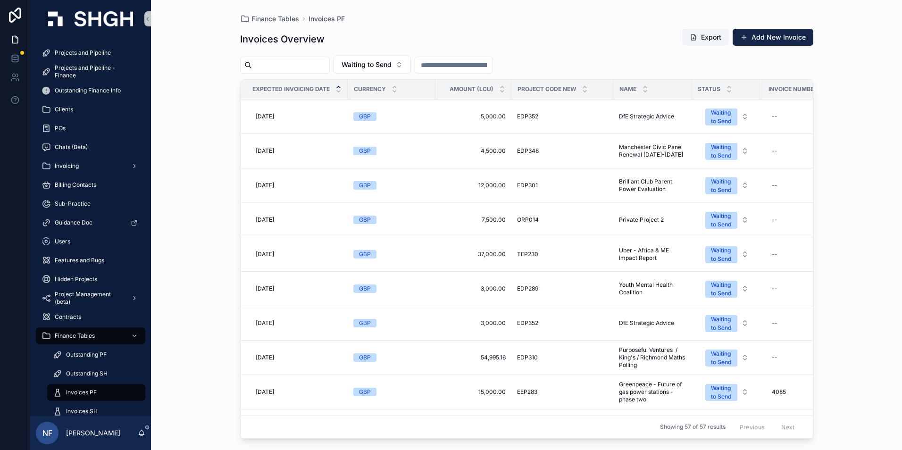
scroll to position [236, 0]
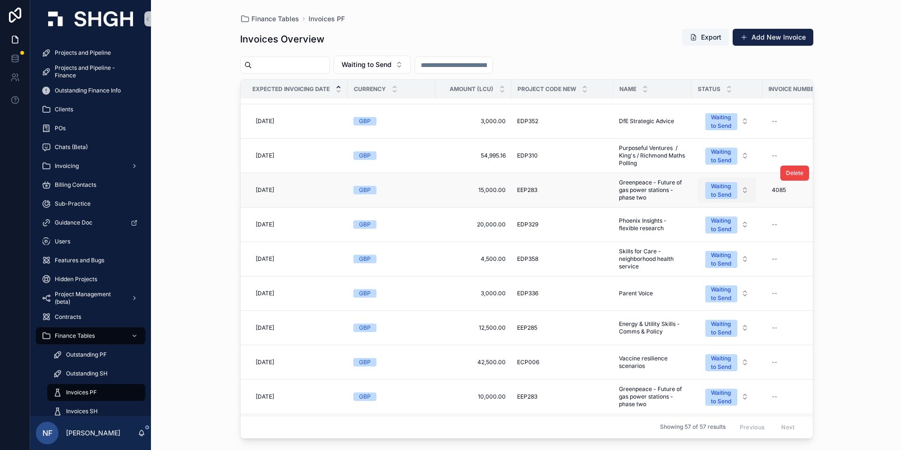
click at [723, 191] on div "Waiting to Send" at bounding box center [721, 190] width 21 height 17
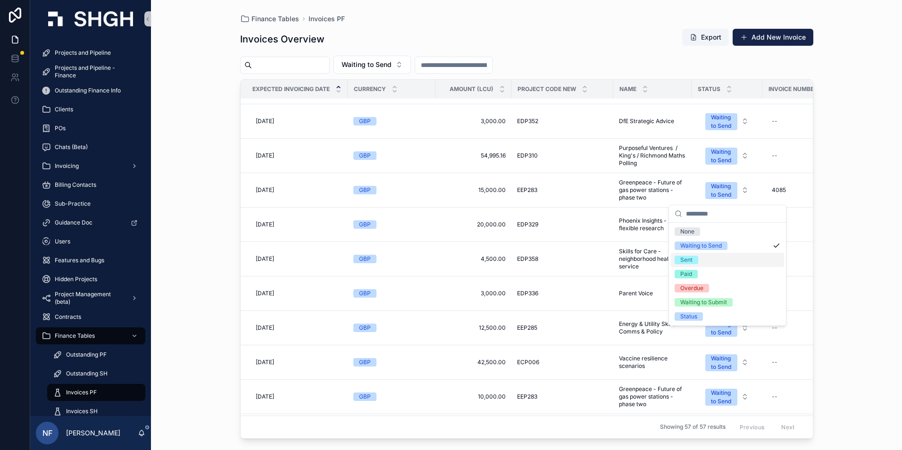
click at [693, 259] on span "Sent" at bounding box center [686, 260] width 24 height 8
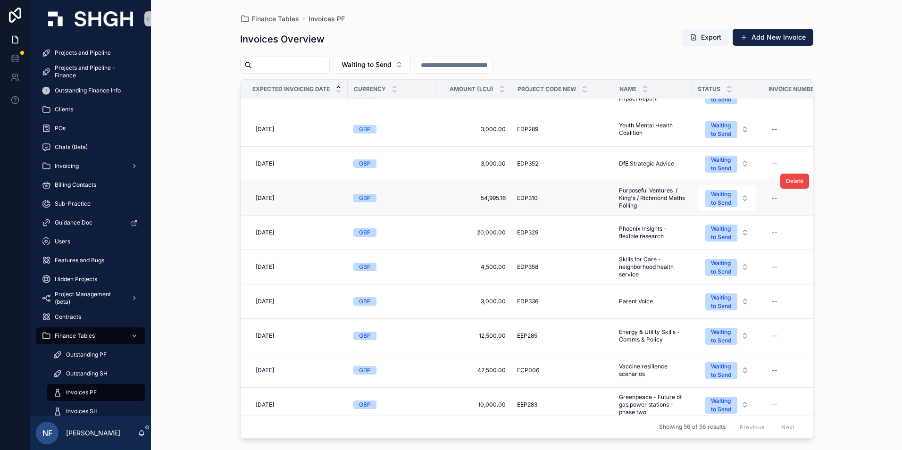
scroll to position [141, 0]
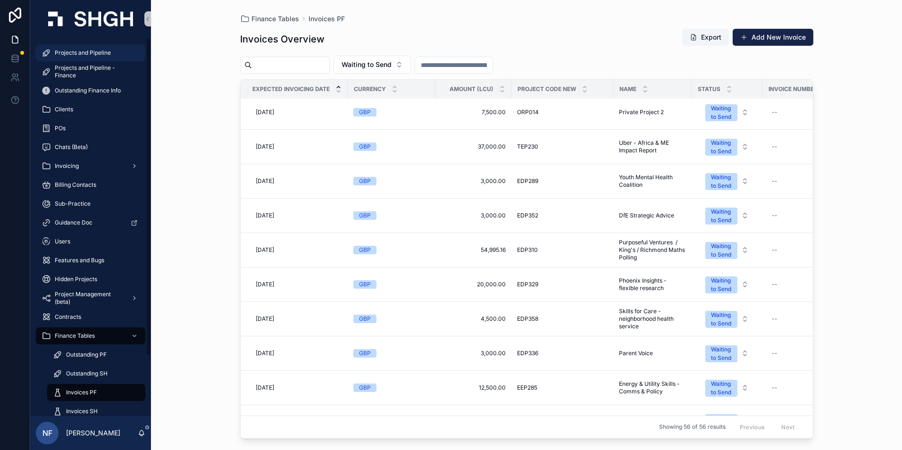
click at [95, 44] on link "Projects and Pipeline" at bounding box center [90, 52] width 109 height 17
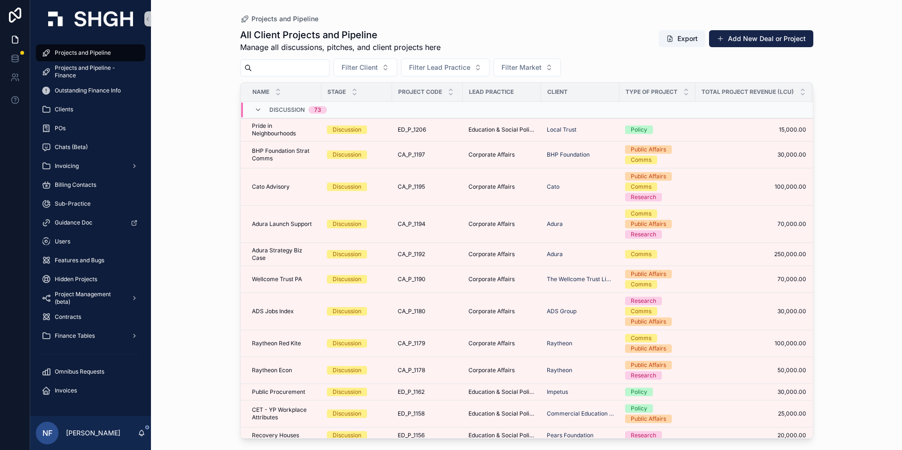
click at [294, 63] on input "scrollable content" at bounding box center [290, 67] width 77 height 13
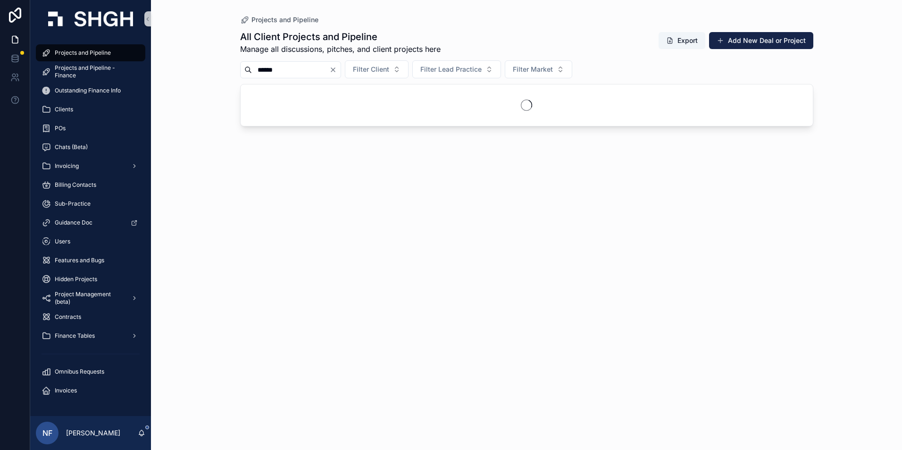
type input "******"
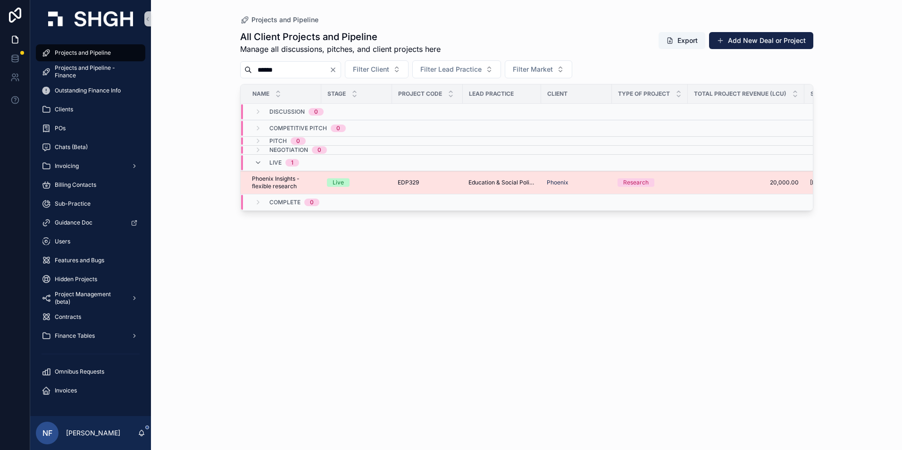
click at [281, 186] on span "Phoenix Insights - flexible research" at bounding box center [284, 182] width 64 height 15
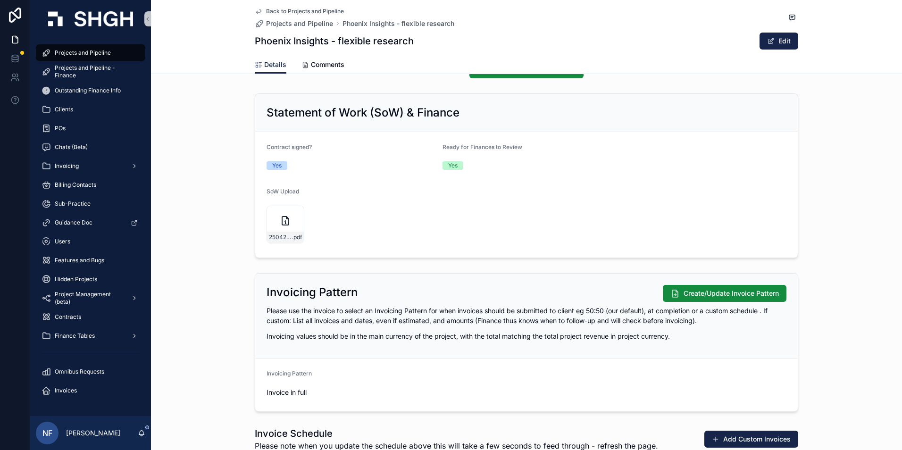
scroll to position [802, 0]
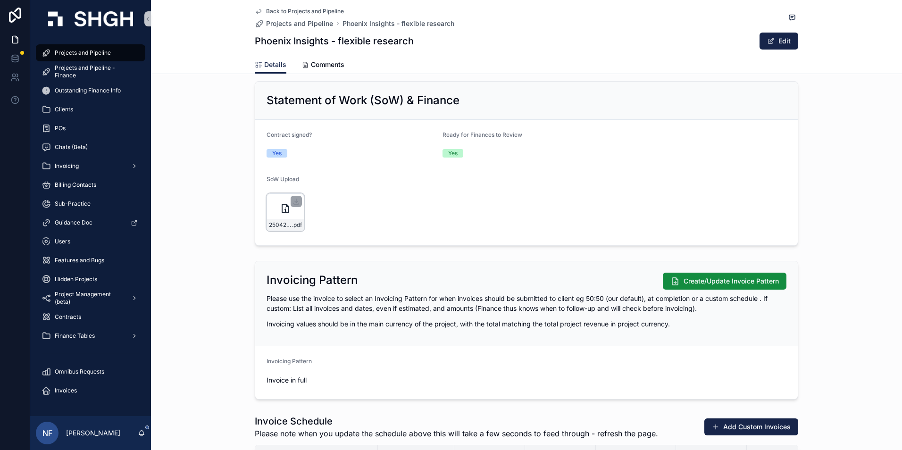
click at [274, 218] on div "250428_RDE_Request_(LA4520)_-_Commercial_Co-(1) .pdf" at bounding box center [285, 212] width 38 height 38
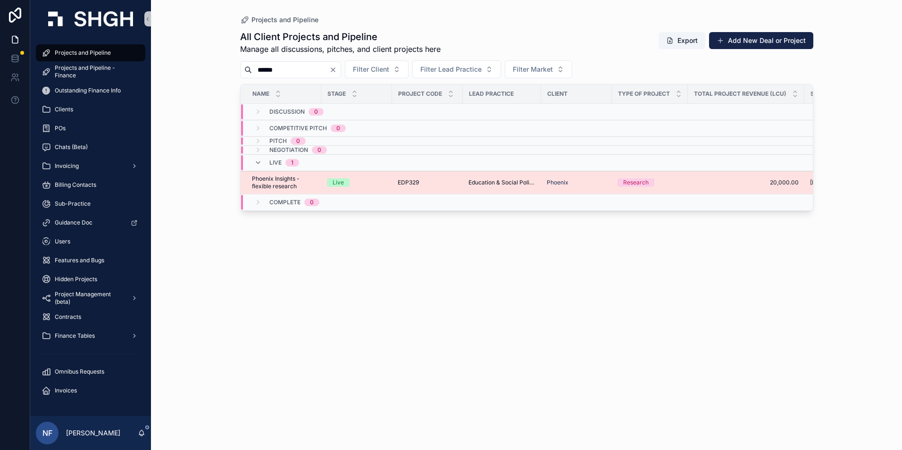
click at [271, 178] on span "Phoenix Insights - flexible research" at bounding box center [284, 182] width 64 height 15
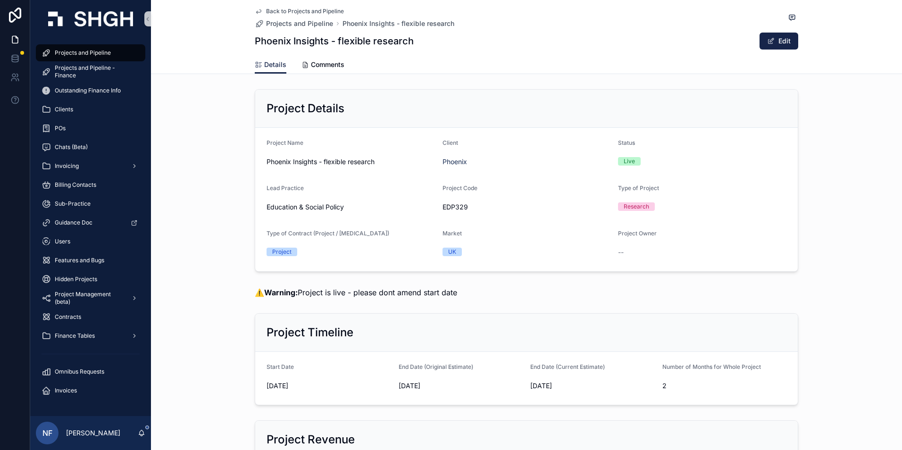
click at [70, 52] on span "Projects and Pipeline" at bounding box center [83, 53] width 56 height 8
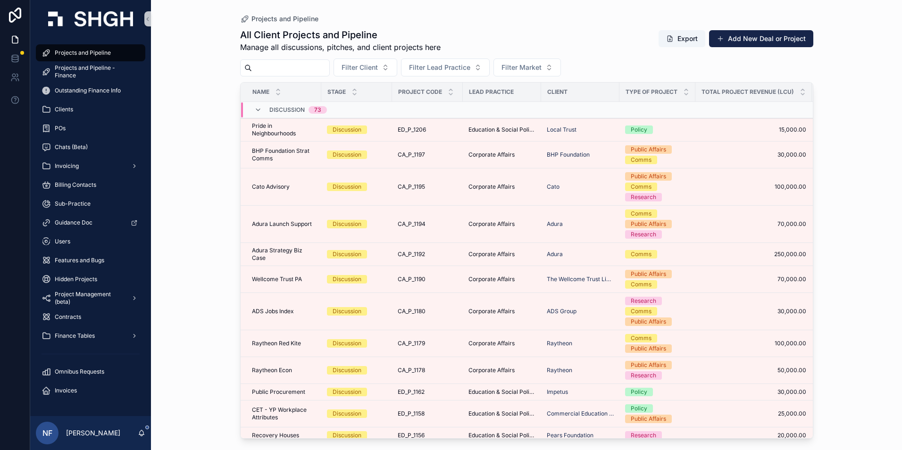
click at [278, 65] on input "scrollable content" at bounding box center [290, 67] width 77 height 13
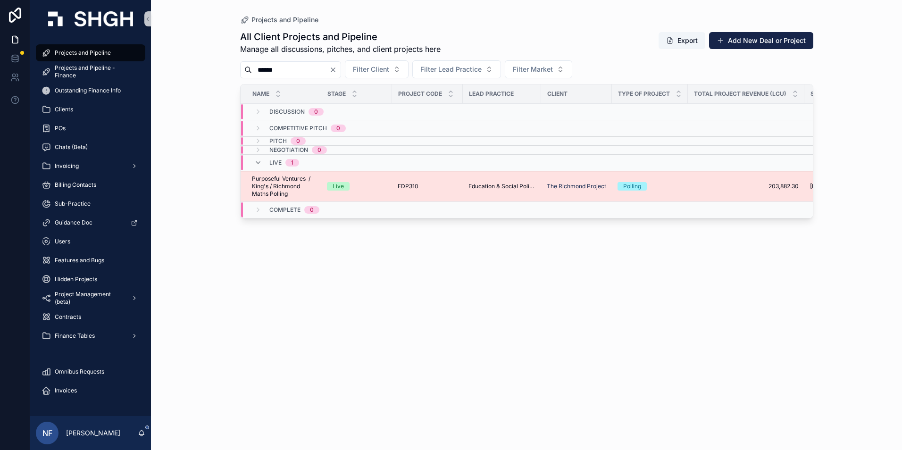
type input "******"
click at [273, 195] on span "Purposeful Ventures / King's / Richmond Maths Polling" at bounding box center [284, 186] width 64 height 23
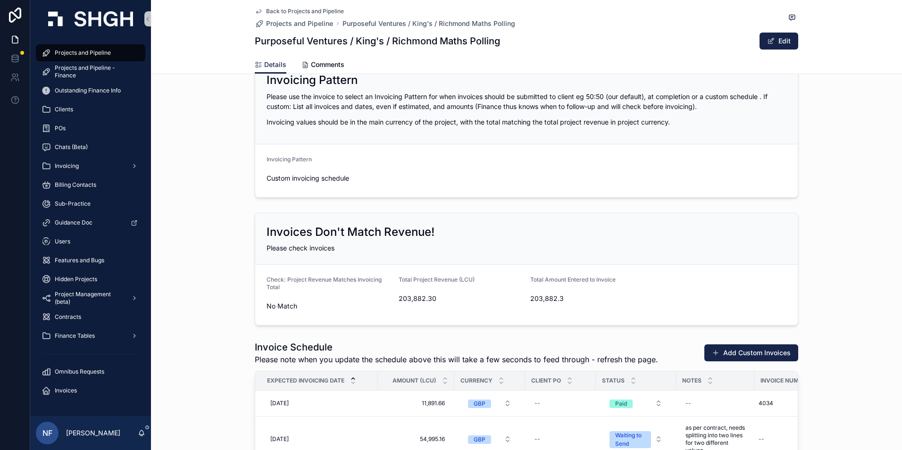
scroll to position [943, 0]
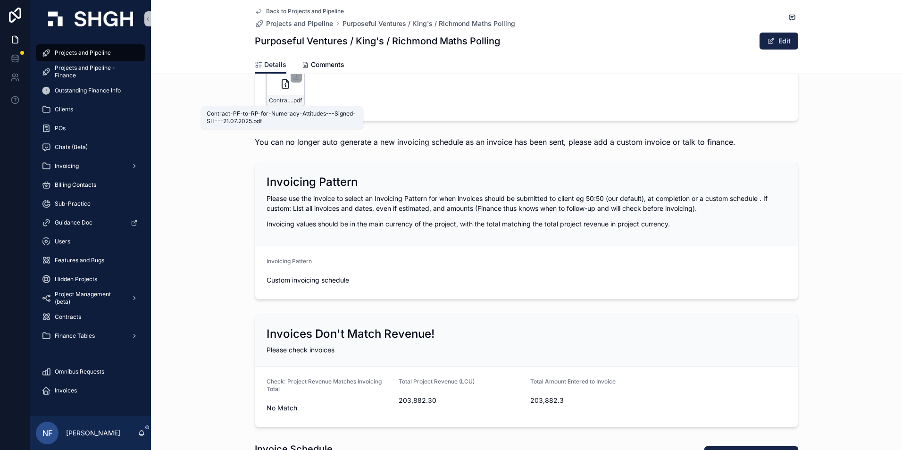
click at [269, 99] on span "Contract-PF-to-RP-for-Numeracy-Attitudes---Signed-SH---21.07.2025" at bounding box center [280, 101] width 23 height 8
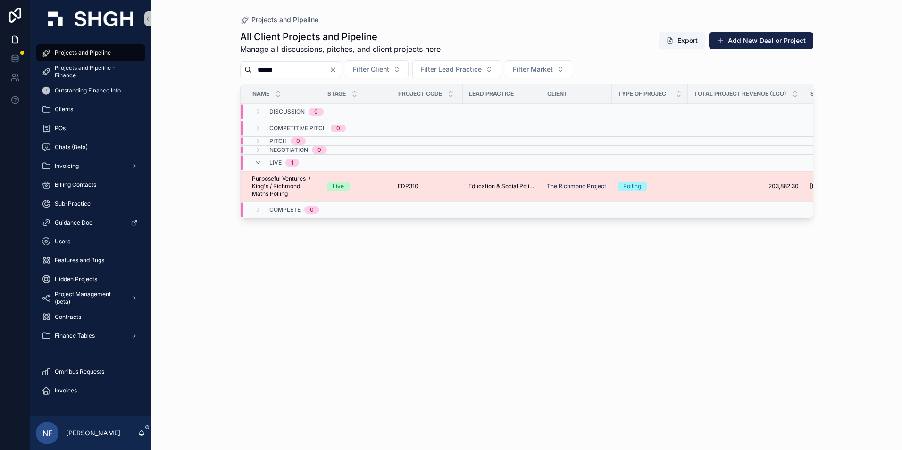
click at [261, 189] on span "Purposeful Ventures / King's / Richmond Maths Polling" at bounding box center [284, 186] width 64 height 23
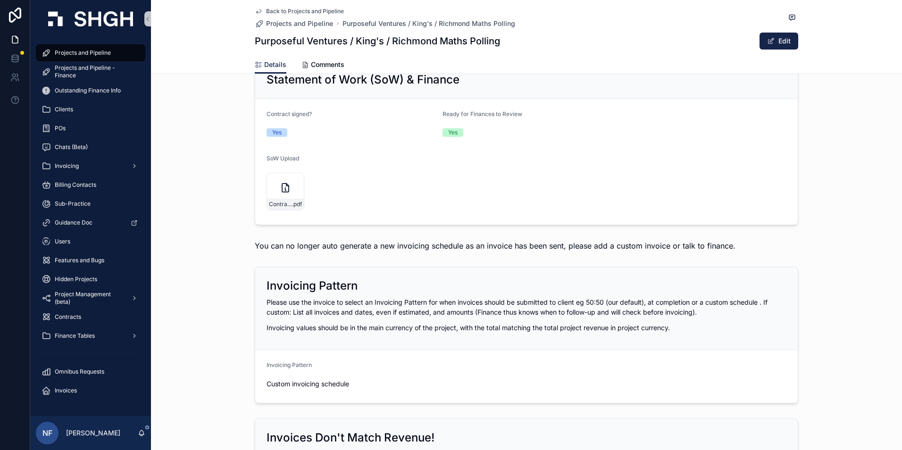
scroll to position [802, 0]
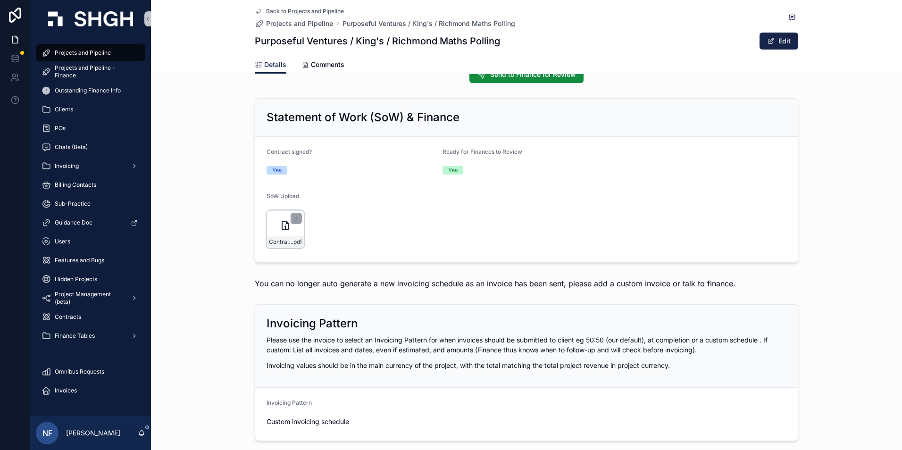
click at [271, 234] on div "Contract-PF-to-RP-for-Numeracy-Attitudes---Signed-SH---21.07.2025 .pdf" at bounding box center [285, 229] width 38 height 38
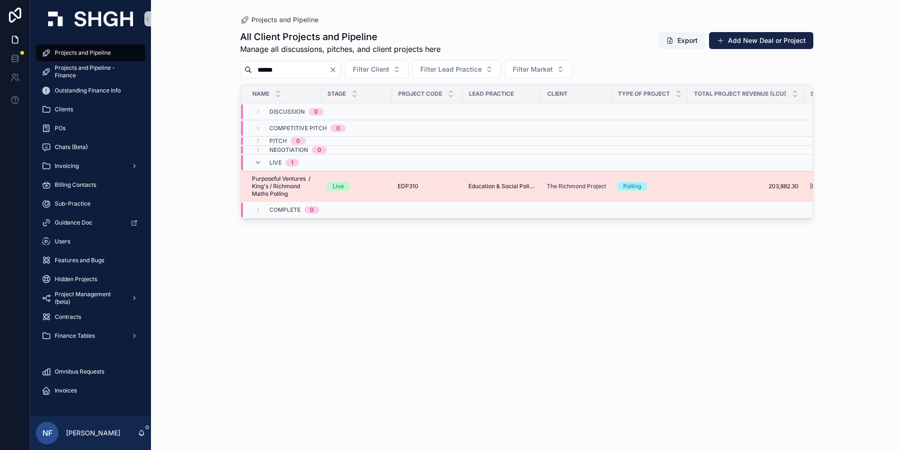
click at [261, 180] on span "Purposeful Ventures / King's / Richmond Maths Polling" at bounding box center [284, 186] width 64 height 23
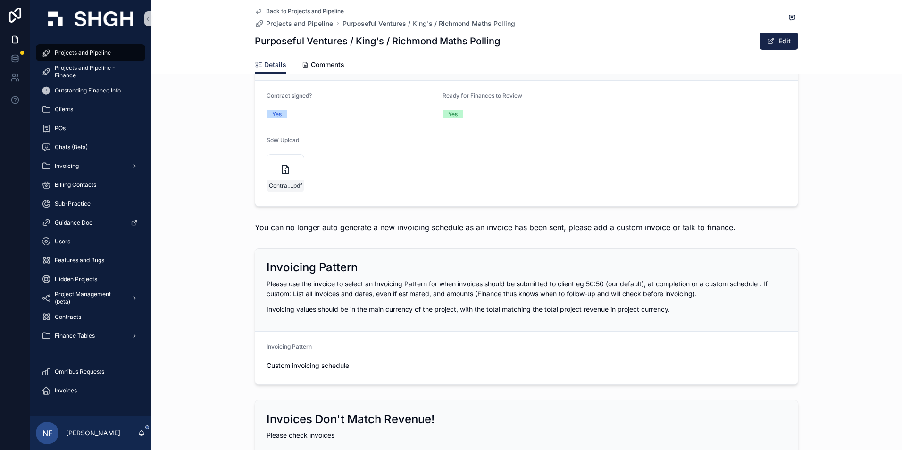
scroll to position [754, 0]
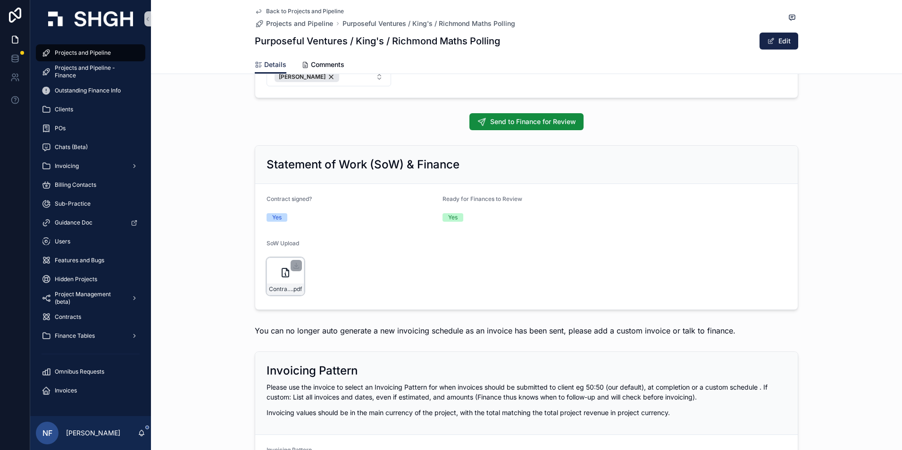
click at [270, 280] on div "Contract-PF-to-RP-for-Numeracy-Attitudes---Signed-SH---21.07.2025 .pdf" at bounding box center [285, 276] width 38 height 38
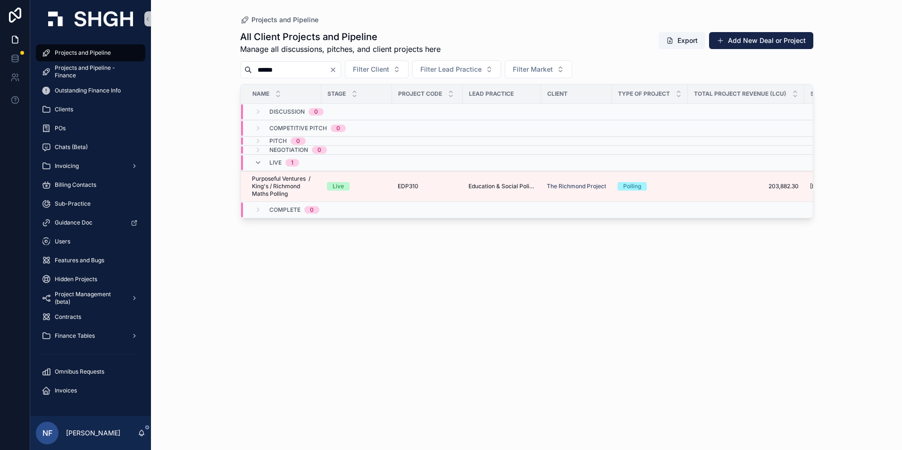
click at [273, 184] on span "Purposeful Ventures / King's / Richmond Maths Polling" at bounding box center [284, 186] width 64 height 23
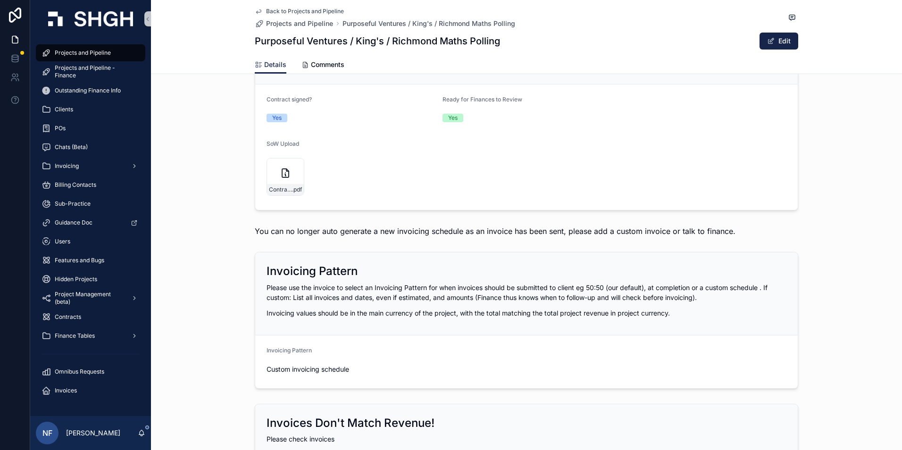
scroll to position [849, 0]
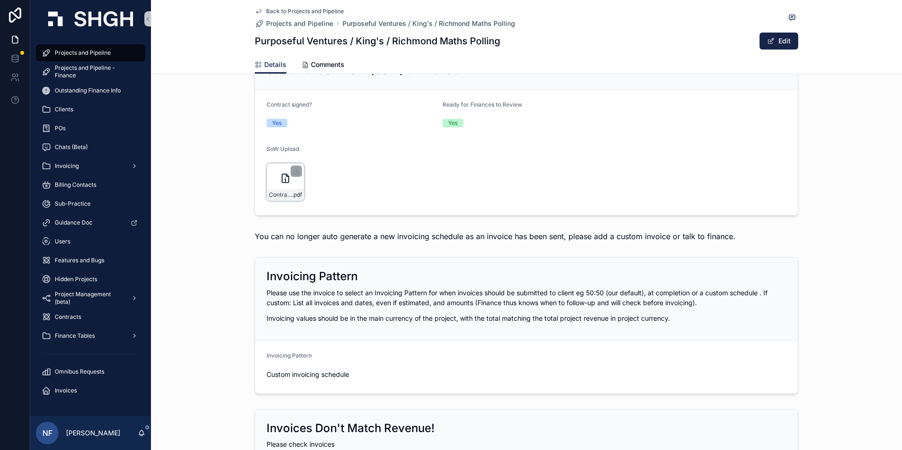
click at [267, 183] on div "Contract-PF-to-RP-for-Numeracy-Attitudes---Signed-SH---21.07.2025 .pdf" at bounding box center [285, 182] width 38 height 38
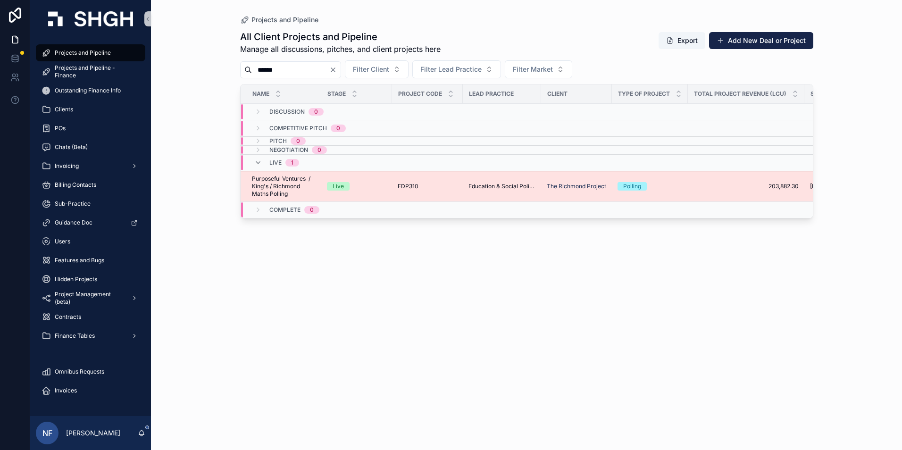
click at [258, 179] on span "Purposeful Ventures / King's / Richmond Maths Polling" at bounding box center [284, 186] width 64 height 23
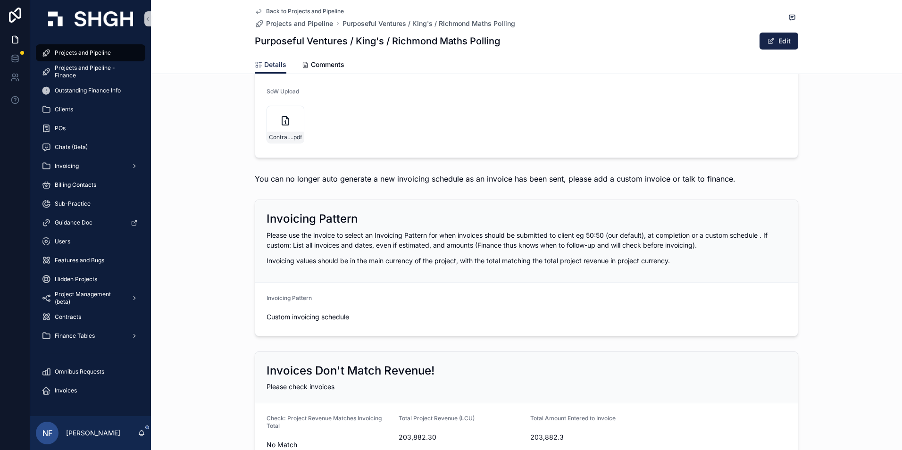
scroll to position [896, 0]
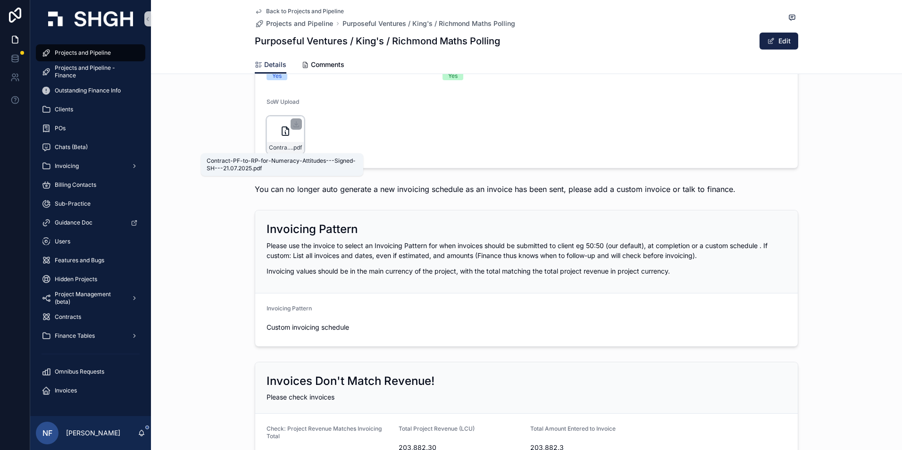
click at [282, 150] on span "Contract-PF-to-RP-for-Numeracy-Attitudes---Signed-SH---21.07.2025" at bounding box center [280, 148] width 23 height 8
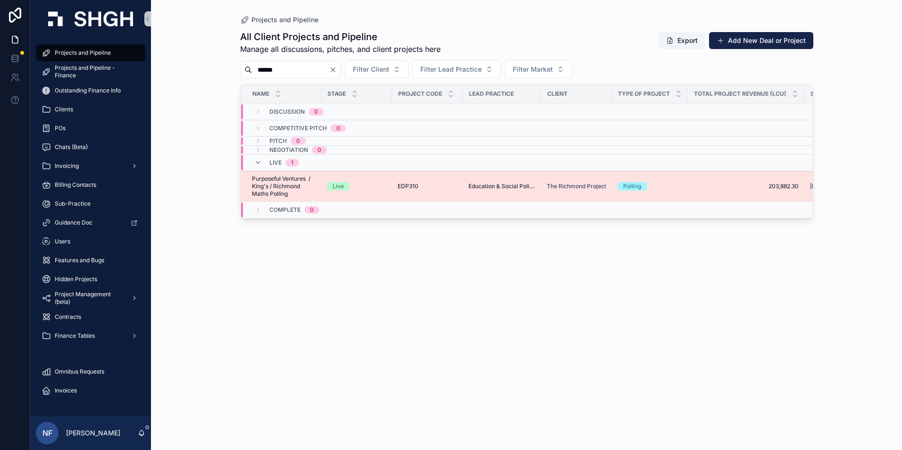
click at [277, 191] on span "Purposeful Ventures / King's / Richmond Maths Polling" at bounding box center [284, 186] width 64 height 23
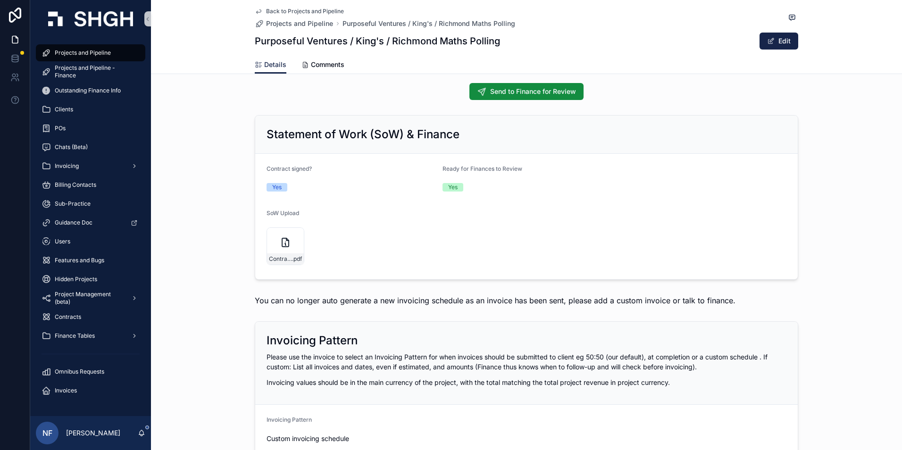
scroll to position [754, 0]
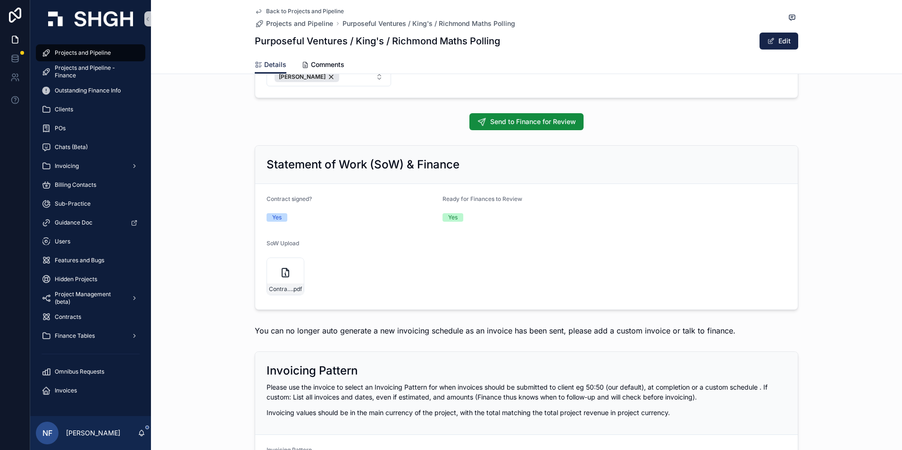
click at [262, 277] on form "Contract signed? Yes Ready for Finances to Review Yes SoW Upload Contract-PF-to…" at bounding box center [526, 246] width 542 height 125
click at [267, 278] on div "Contract-PF-to-RP-for-Numeracy-Attitudes---Signed-SH---21.07.2025 .pdf" at bounding box center [285, 276] width 38 height 38
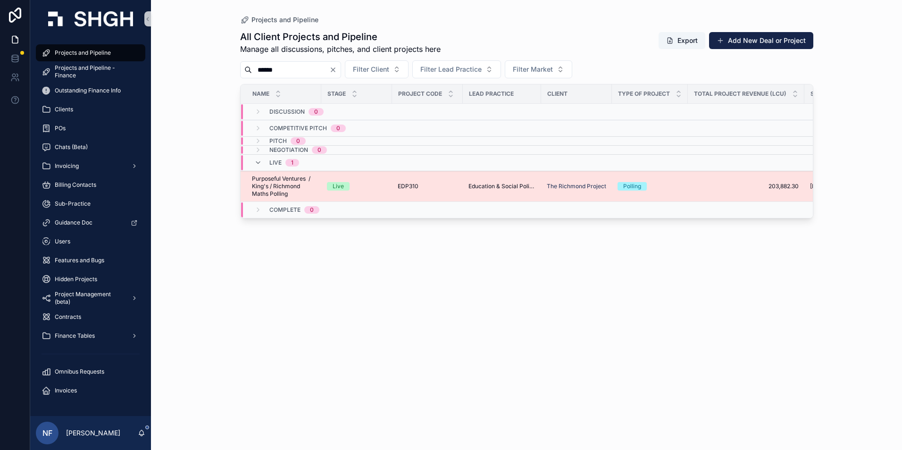
click at [265, 182] on span "Purposeful Ventures / King's / Richmond Maths Polling" at bounding box center [284, 186] width 64 height 23
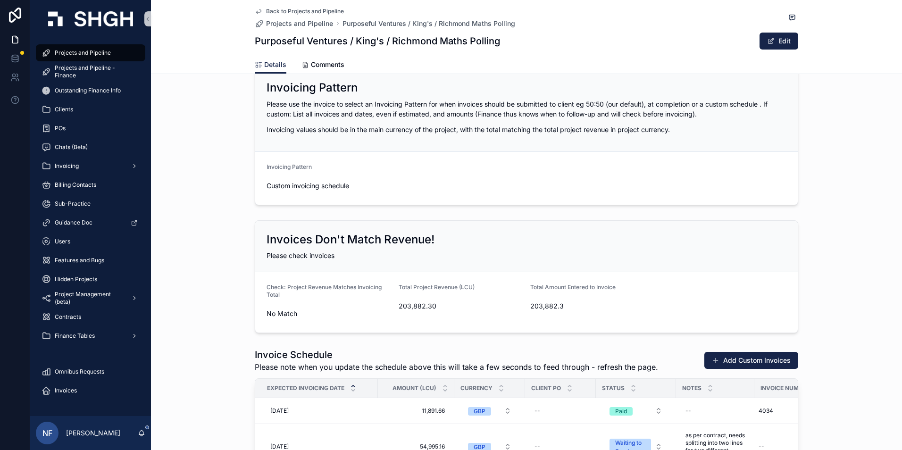
scroll to position [1085, 0]
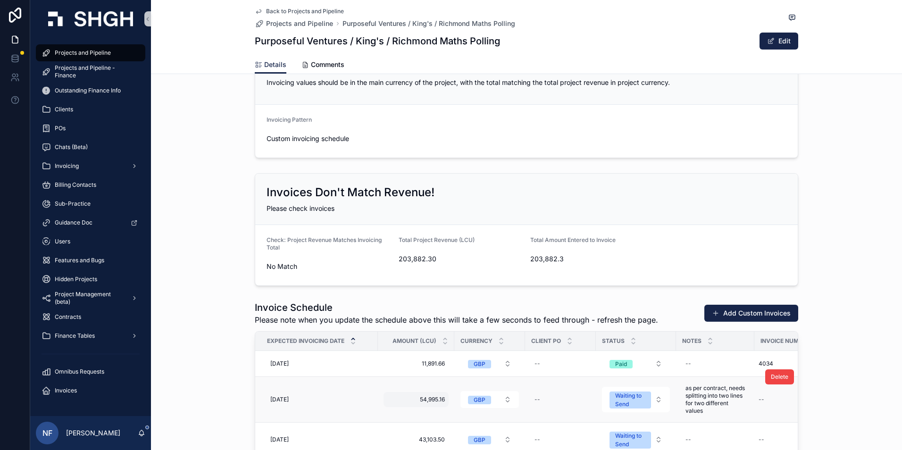
click at [432, 400] on span "54,995.16" at bounding box center [416, 400] width 58 height 8
click at [412, 413] on input "*********" at bounding box center [430, 412] width 89 height 13
click at [429, 416] on input "*********" at bounding box center [430, 412] width 89 height 13
type input "*********"
click at [497, 416] on button "scrollable content" at bounding box center [499, 411] width 11 height 11
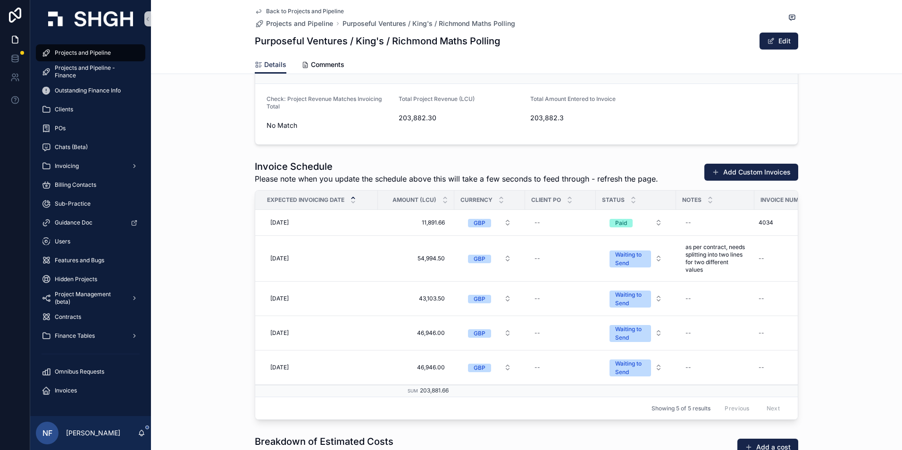
scroll to position [1226, 0]
click at [433, 332] on span "46,946.00" at bounding box center [416, 333] width 58 height 8
click at [426, 348] on input "*********" at bounding box center [430, 346] width 89 height 13
type input "*********"
click at [500, 341] on button "scrollable content" at bounding box center [499, 345] width 11 height 11
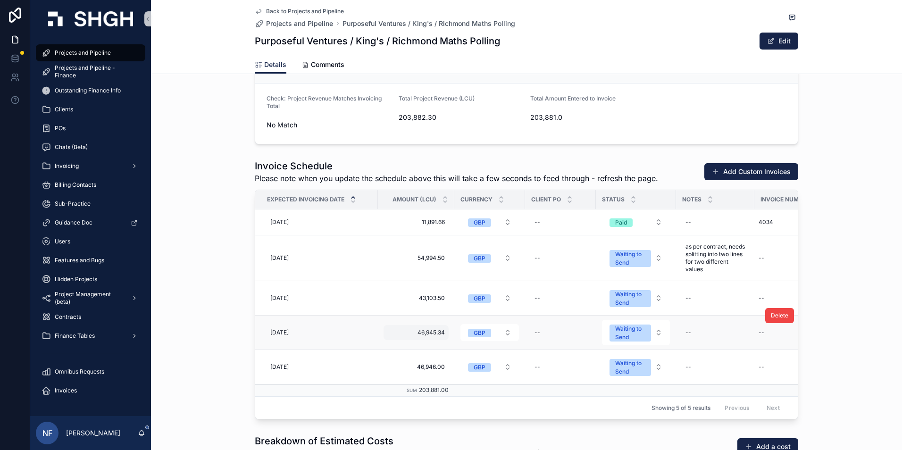
click at [439, 334] on span "46,945.34" at bounding box center [416, 333] width 58 height 8
click at [499, 347] on icon "scrollable content" at bounding box center [499, 345] width 5 height 3
click at [439, 334] on span "46,945.34" at bounding box center [416, 333] width 58 height 8
click at [435, 346] on input "*********" at bounding box center [430, 346] width 89 height 13
type input "*********"
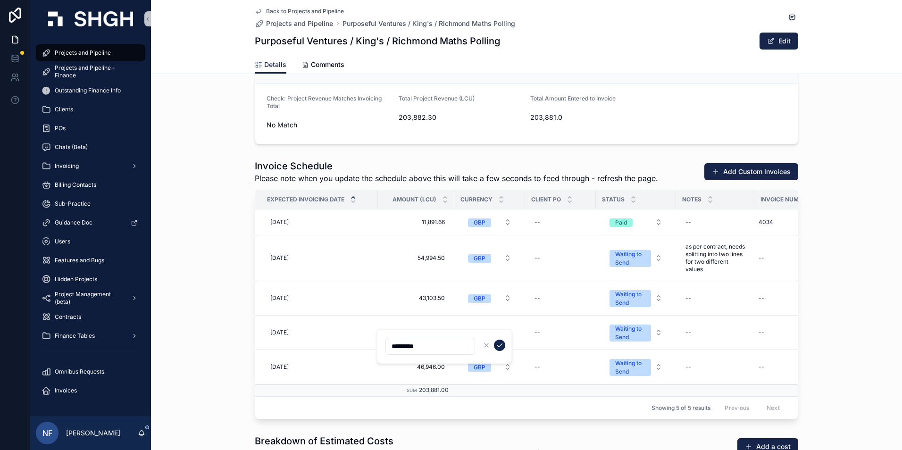
click at [497, 344] on icon "scrollable content" at bounding box center [500, 345] width 8 height 8
click at [765, 264] on div "--" at bounding box center [788, 257] width 69 height 15
type input "****"
click at [872, 273] on icon "scrollable content" at bounding box center [871, 271] width 8 height 8
